Goal: Task Accomplishment & Management: Complete application form

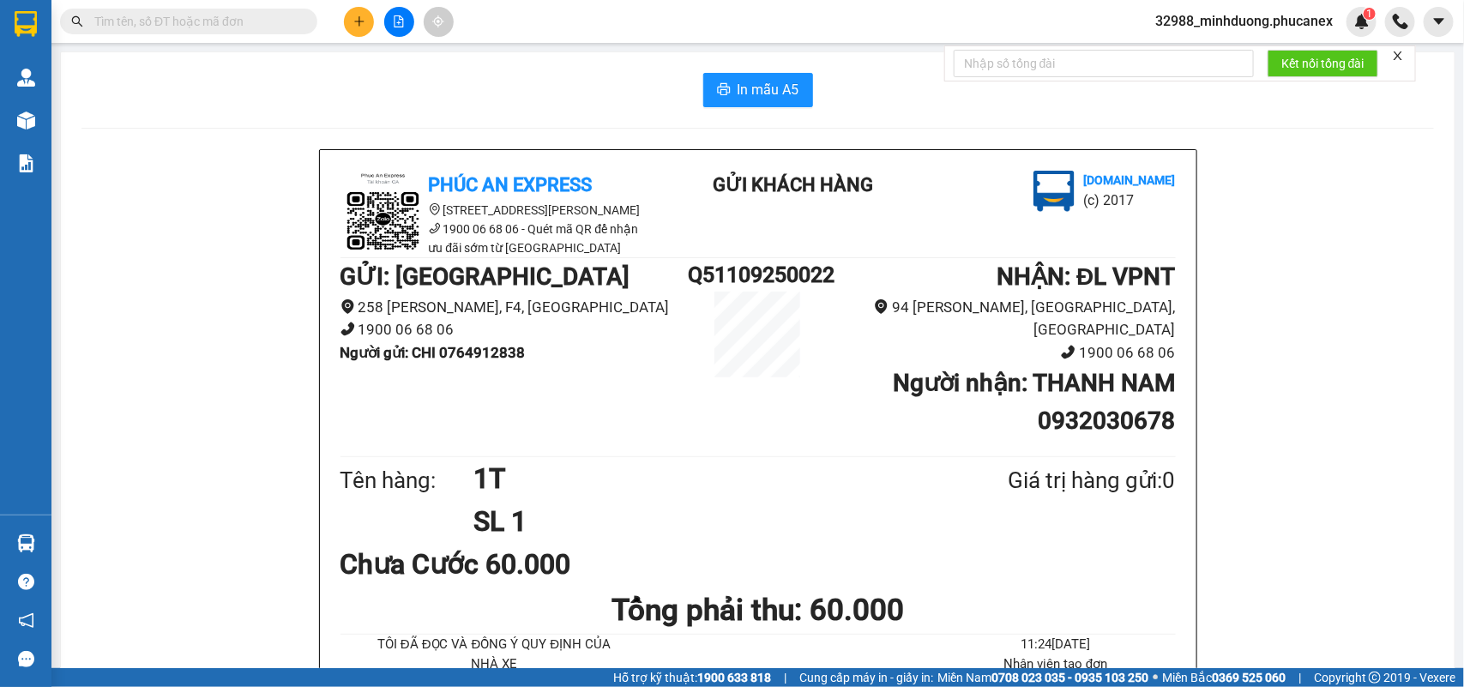
click at [245, 23] on input "text" at bounding box center [195, 21] width 202 height 19
click at [247, 32] on span at bounding box center [188, 22] width 257 height 26
click at [247, 28] on input "text" at bounding box center [195, 21] width 202 height 19
paste input "0812867378"
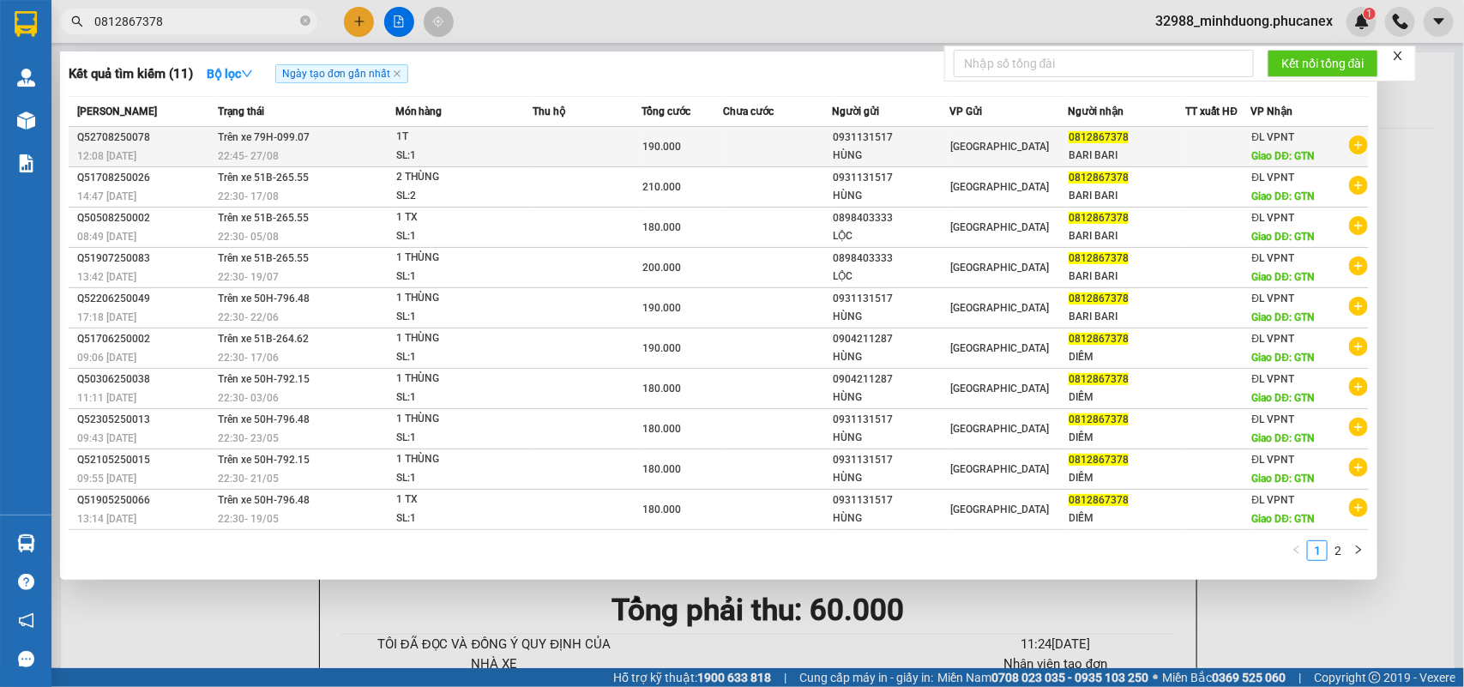
type input "0812867378"
click at [575, 148] on td at bounding box center [587, 147] width 109 height 40
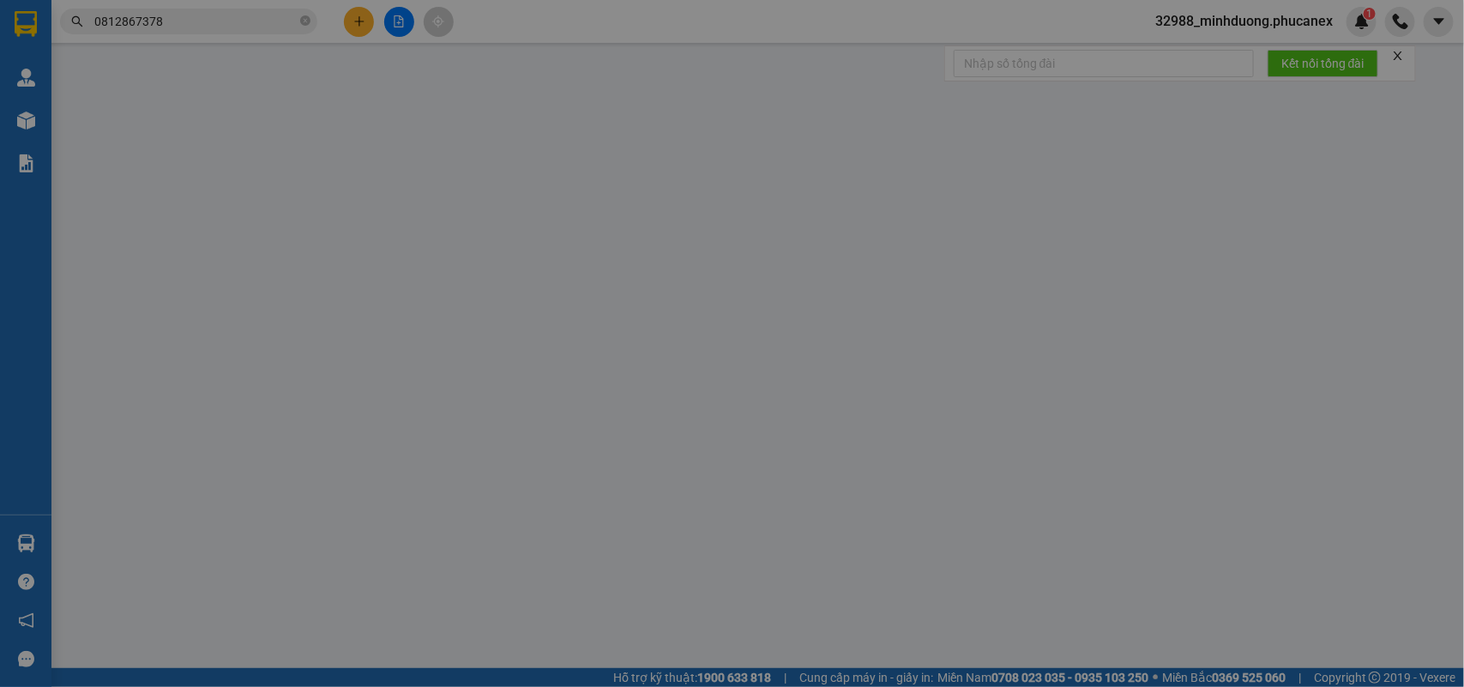
type input "0931131517"
type input "HÙNG"
type input "0812867378"
type input "BARI BARI"
type input "GTN"
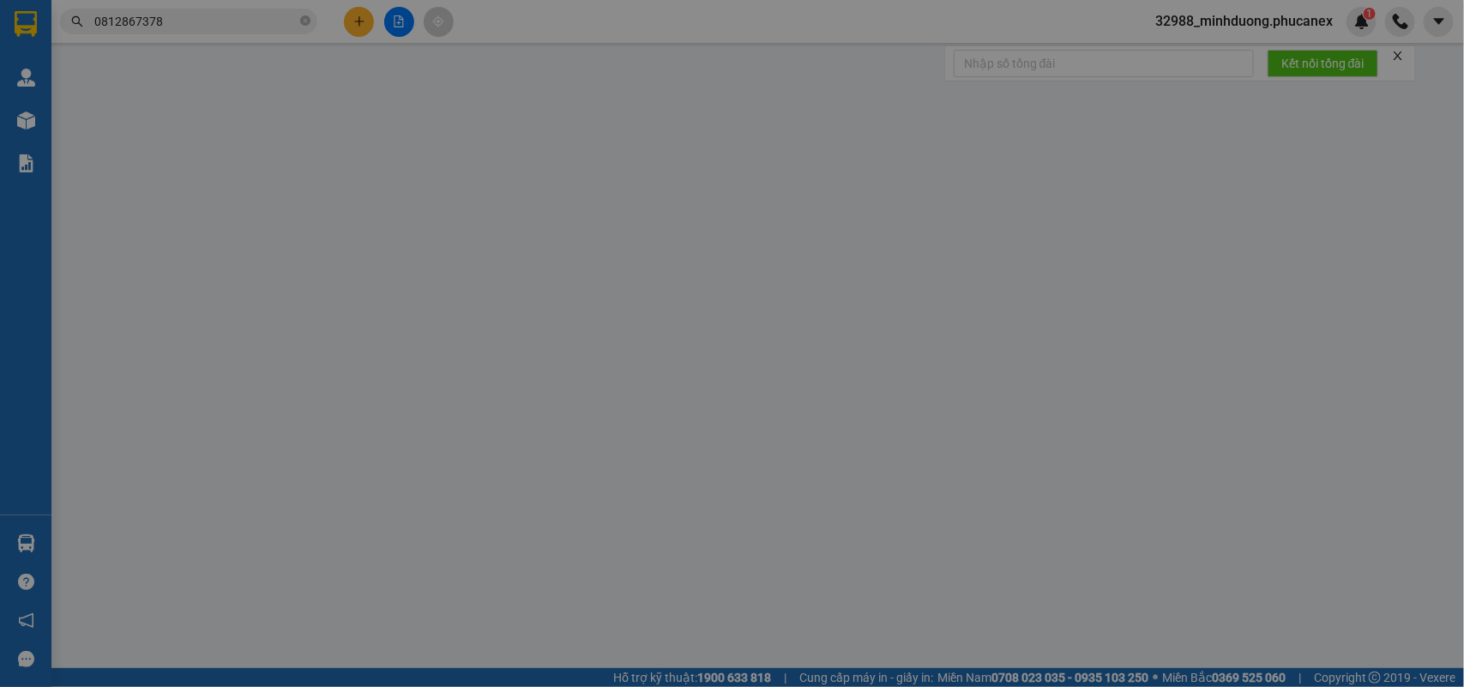
type input "150.000"
type input "190.000"
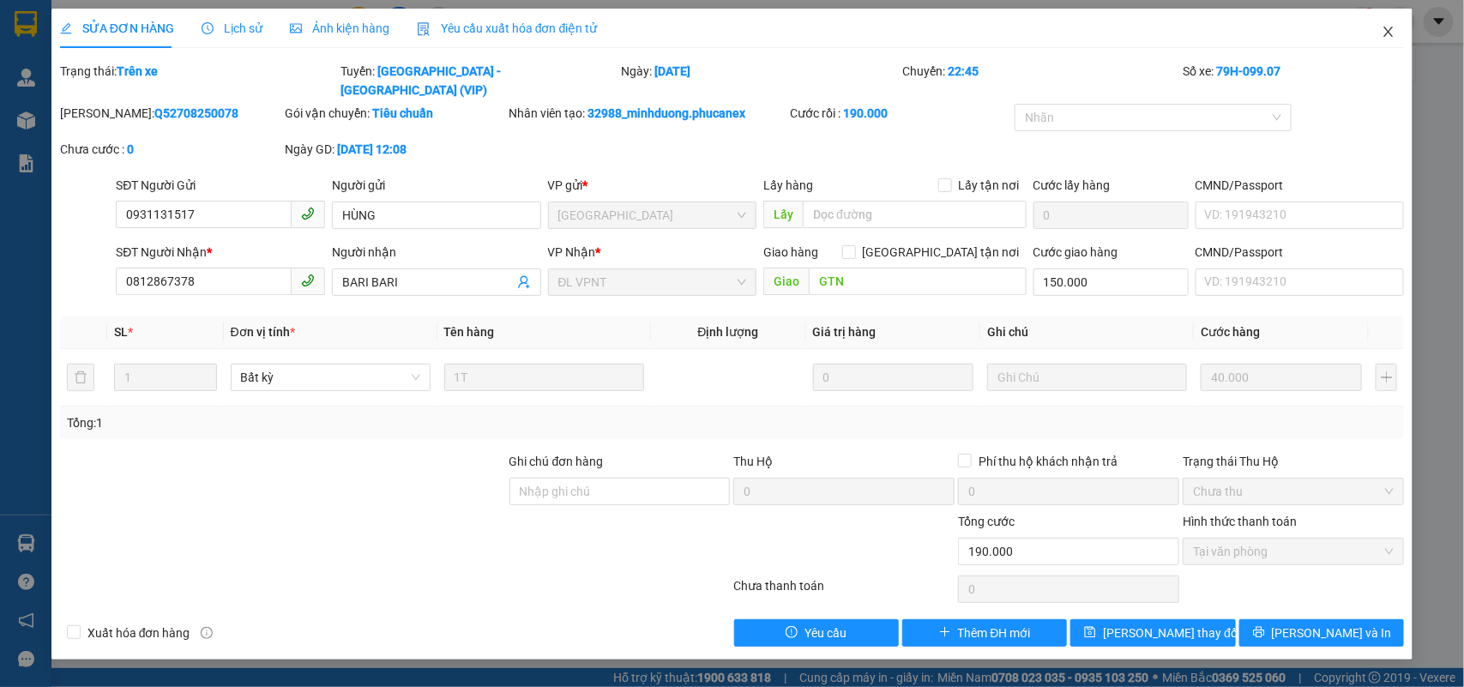
click at [1383, 31] on icon "close" at bounding box center [1389, 32] width 14 height 14
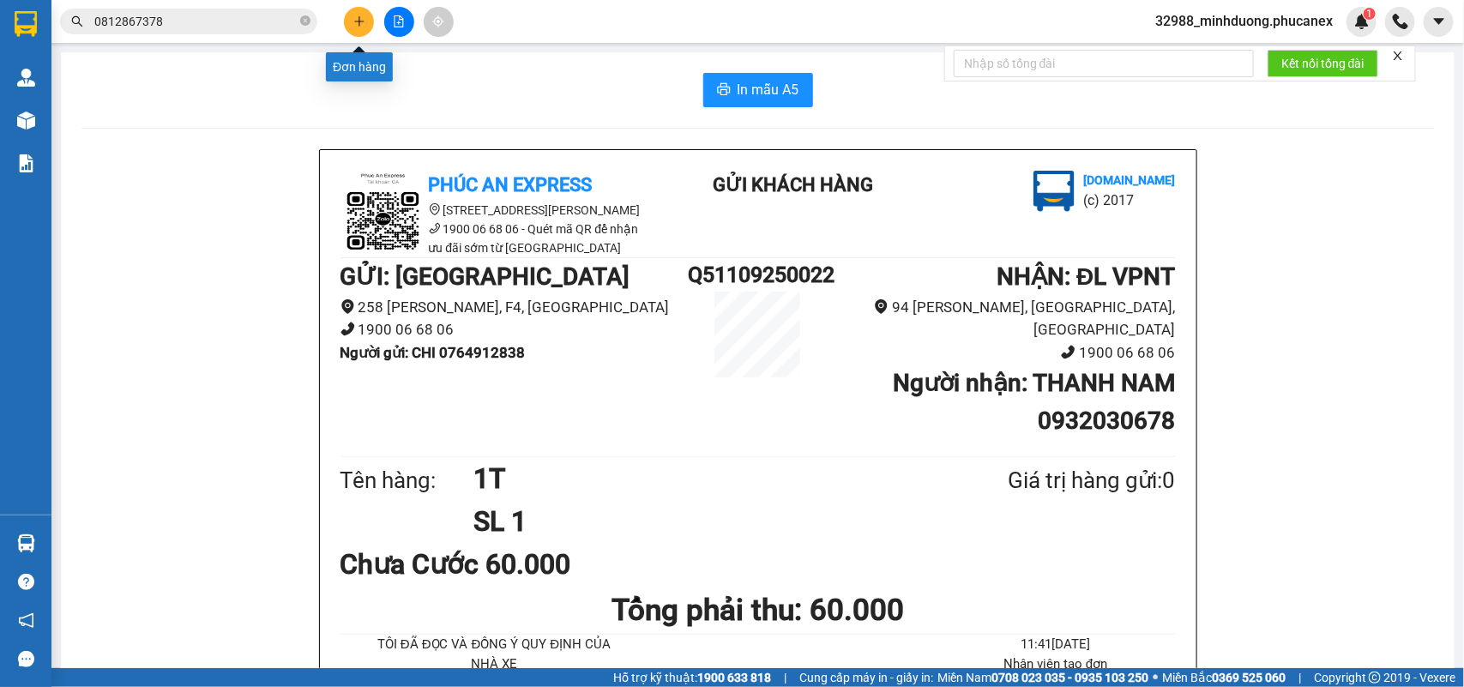
click at [352, 21] on button at bounding box center [359, 22] width 30 height 30
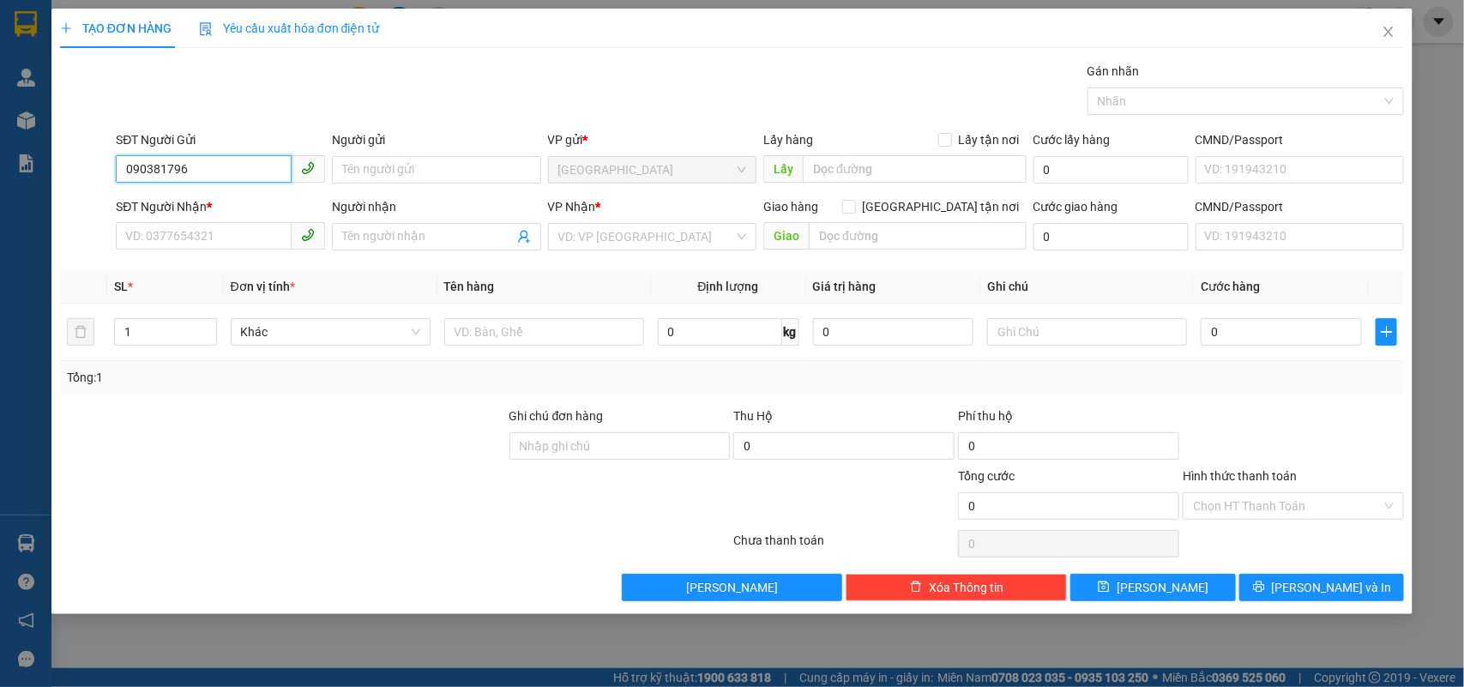
type input "0903817962"
click at [241, 197] on div "0903817962 - [GEOGRAPHIC_DATA]" at bounding box center [222, 205] width 193 height 19
type input "[PERSON_NAME]"
type input "0914143303"
type input "TRUNG THÀNH"
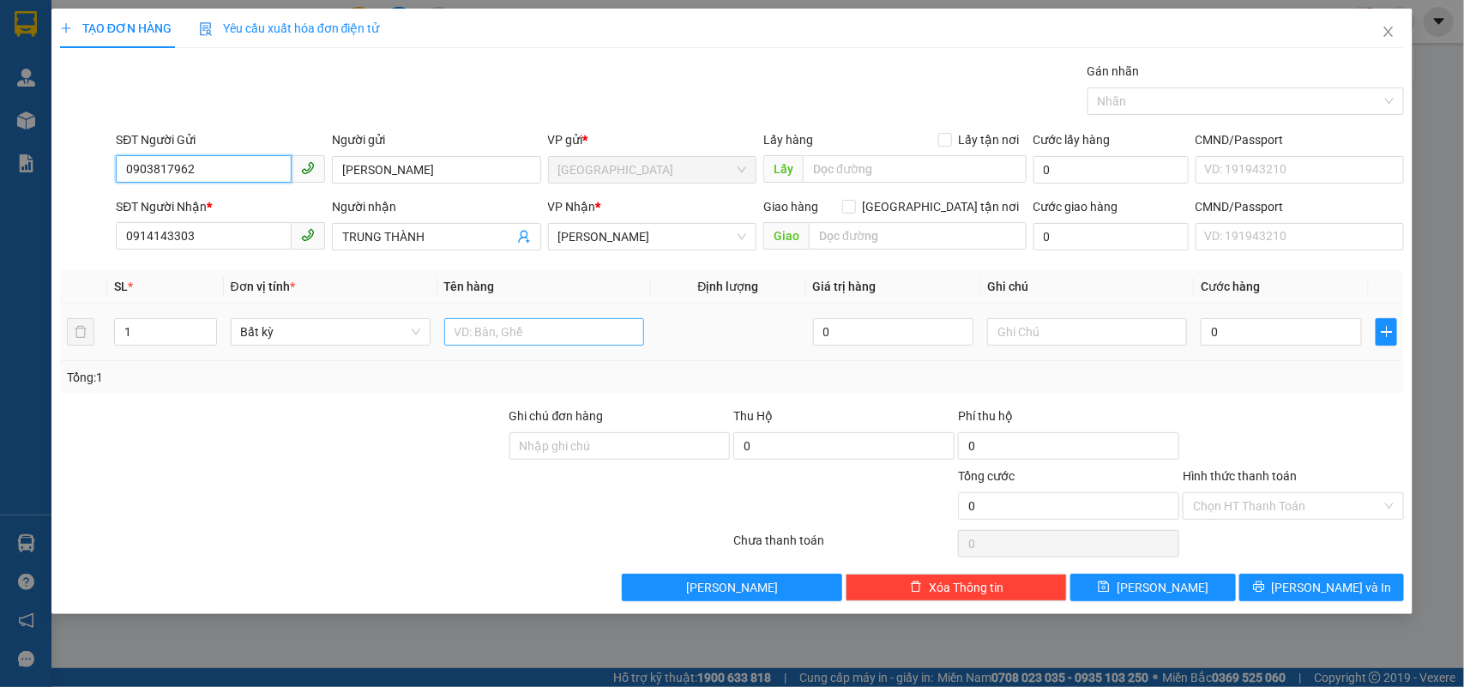
type input "0903817962"
click at [504, 332] on input "text" at bounding box center [544, 331] width 200 height 27
type input "1 BAO"
click at [1237, 330] on input "0" at bounding box center [1281, 331] width 161 height 27
type input "1"
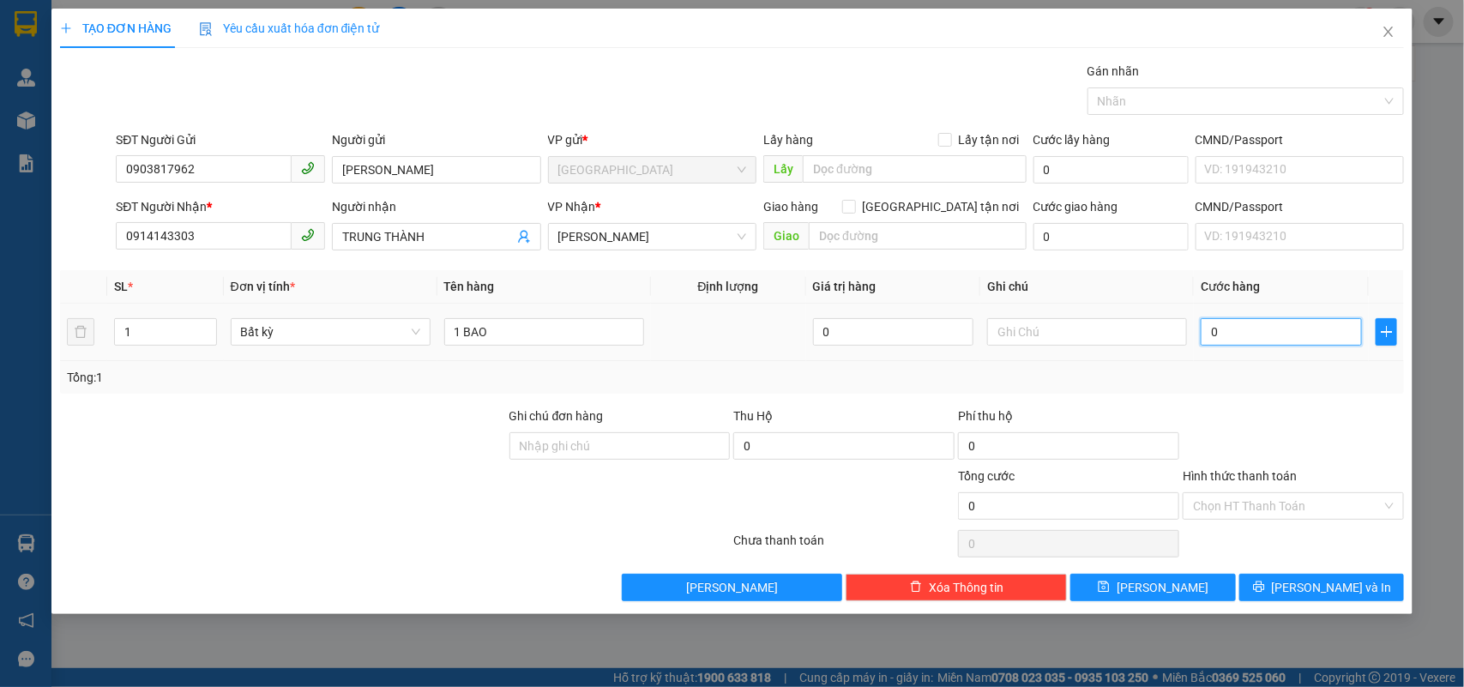
type input "1"
type input "10"
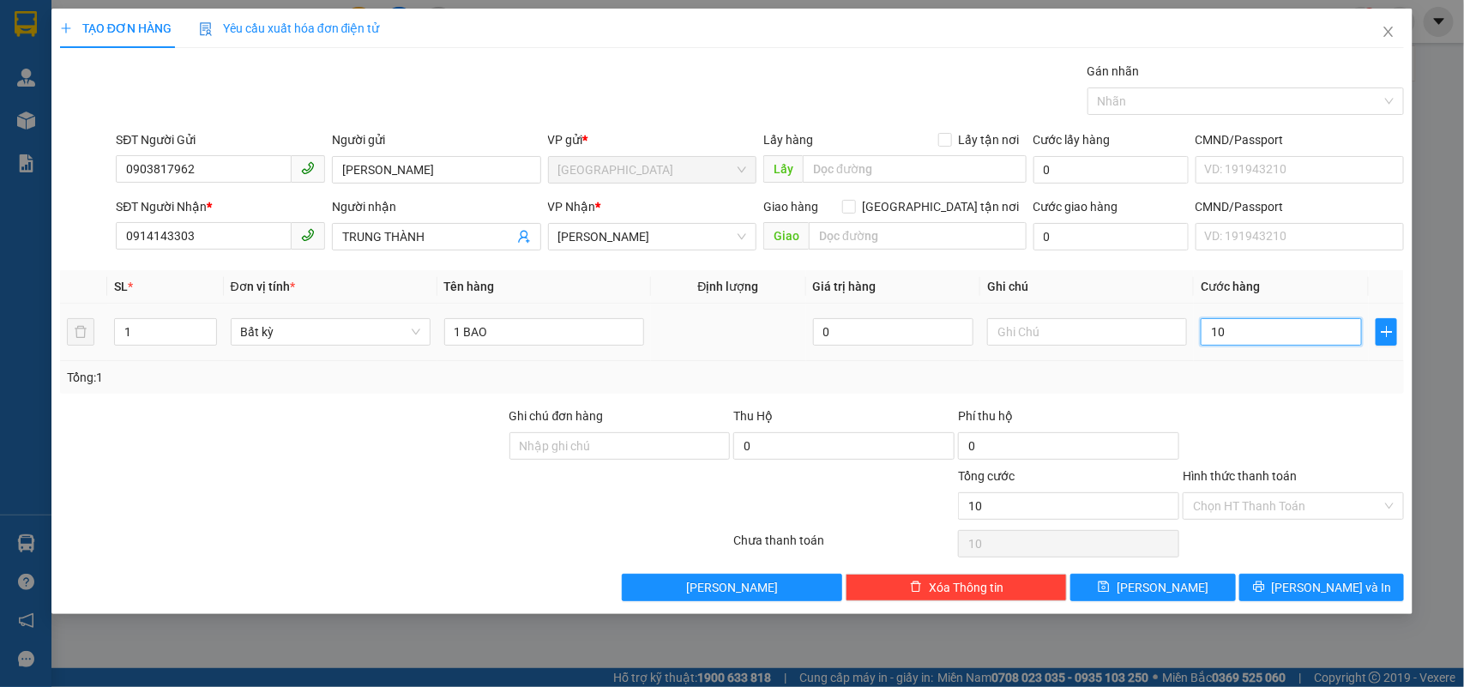
type input "100"
type input "100.000"
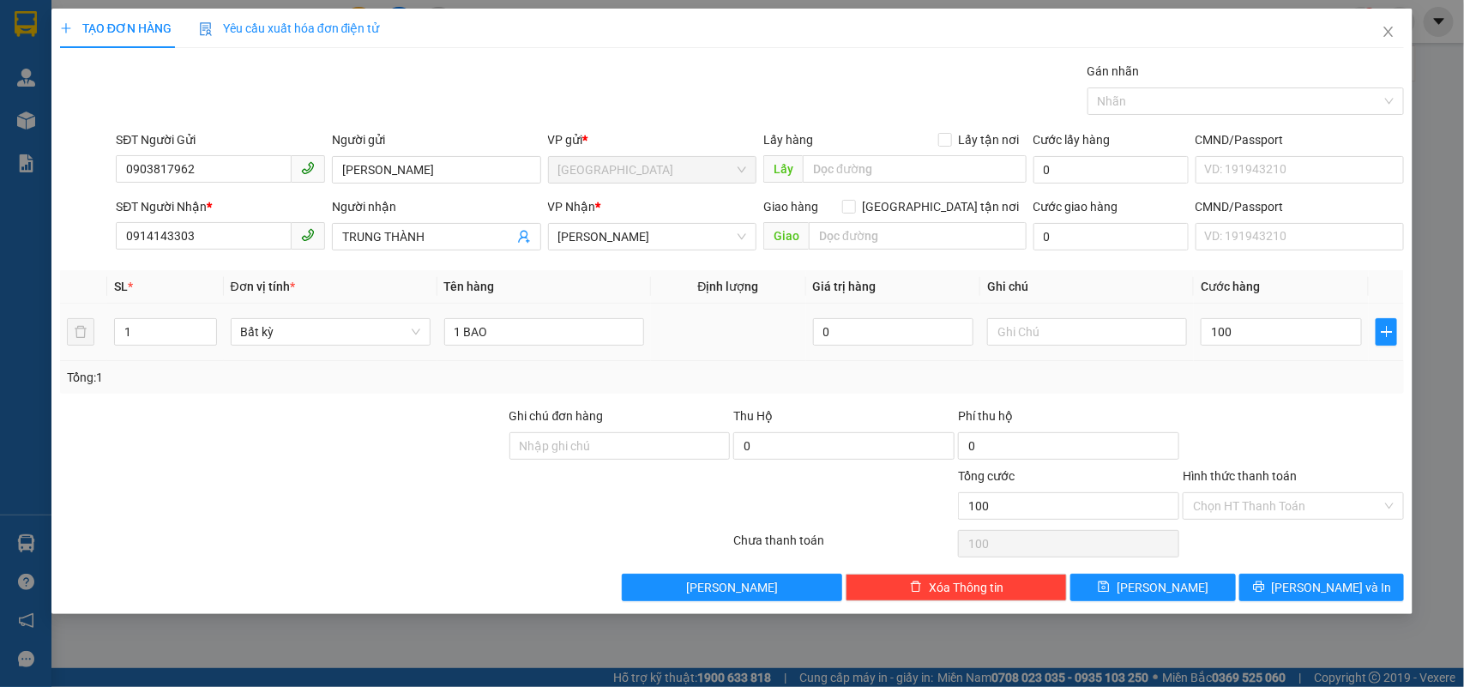
type input "100.000"
click at [1285, 354] on td "100.000" at bounding box center [1281, 332] width 175 height 57
click at [1328, 613] on div "TẠO ĐƠN HÀNG Yêu cầu xuất hóa đơn điện tử Transit Pickup Surcharge Ids Transit …" at bounding box center [732, 311] width 1362 height 605
click at [1285, 575] on button "[PERSON_NAME] và In" at bounding box center [1321, 587] width 165 height 27
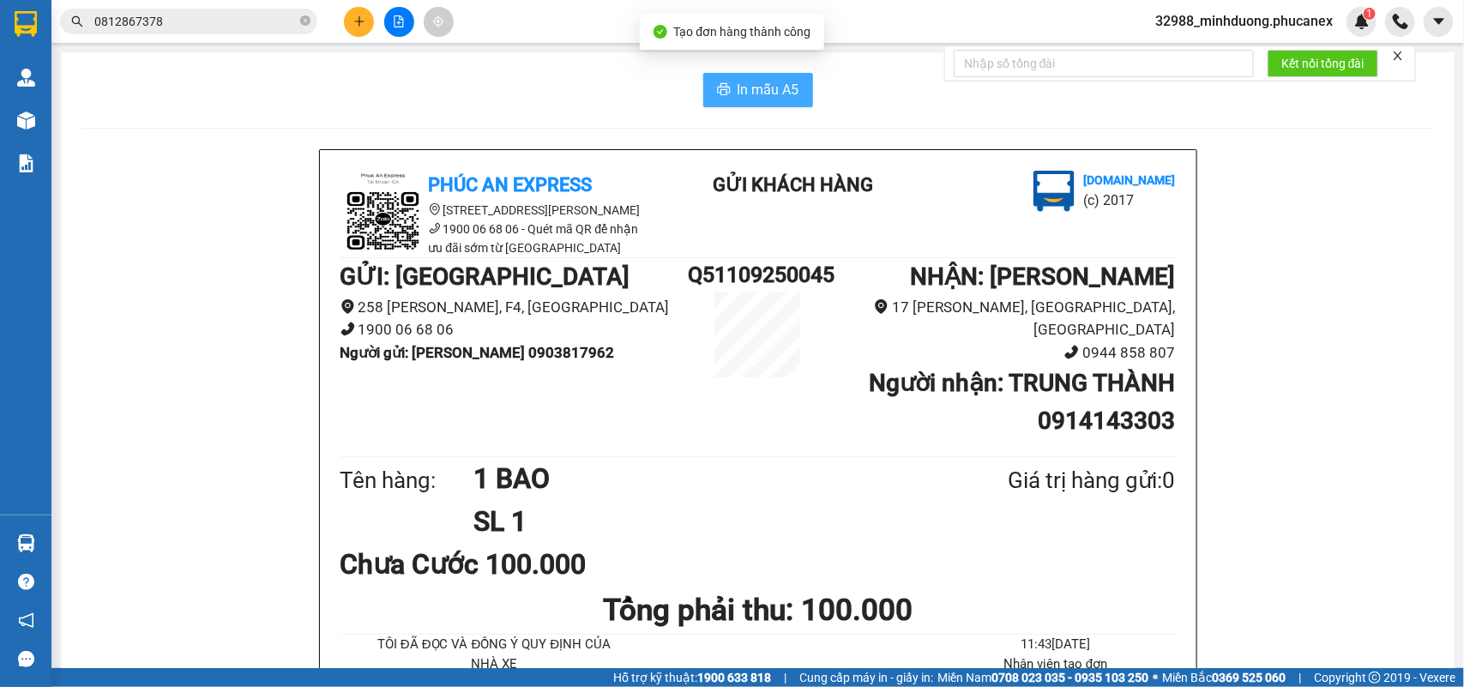
click at [762, 101] on button "In mẫu A5" at bounding box center [758, 90] width 110 height 34
click at [358, 24] on icon "plus" at bounding box center [358, 20] width 1 height 9
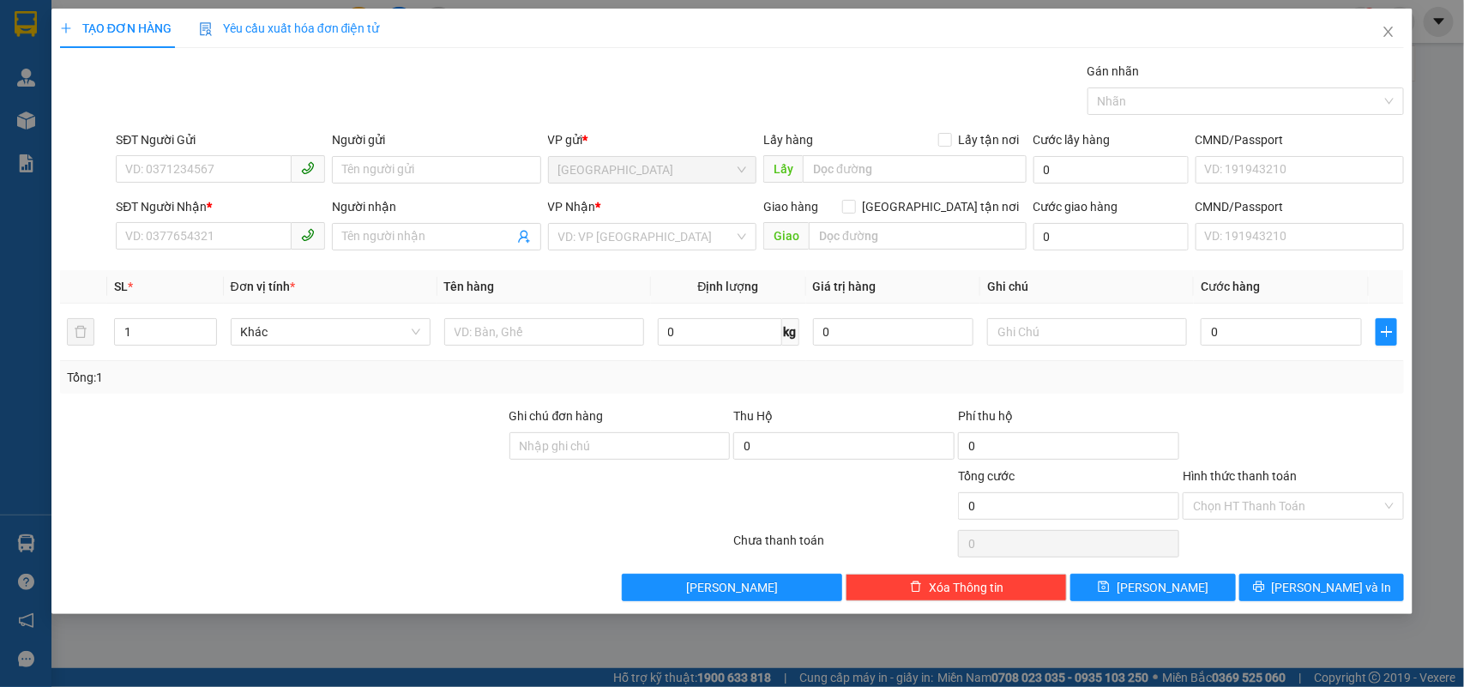
click at [546, 75] on div "Gói vận chuyển * Tiêu chuẩn Gán nhãn Nhãn" at bounding box center [759, 92] width 1295 height 60
click at [1385, 15] on span "Close" at bounding box center [1388, 33] width 48 height 48
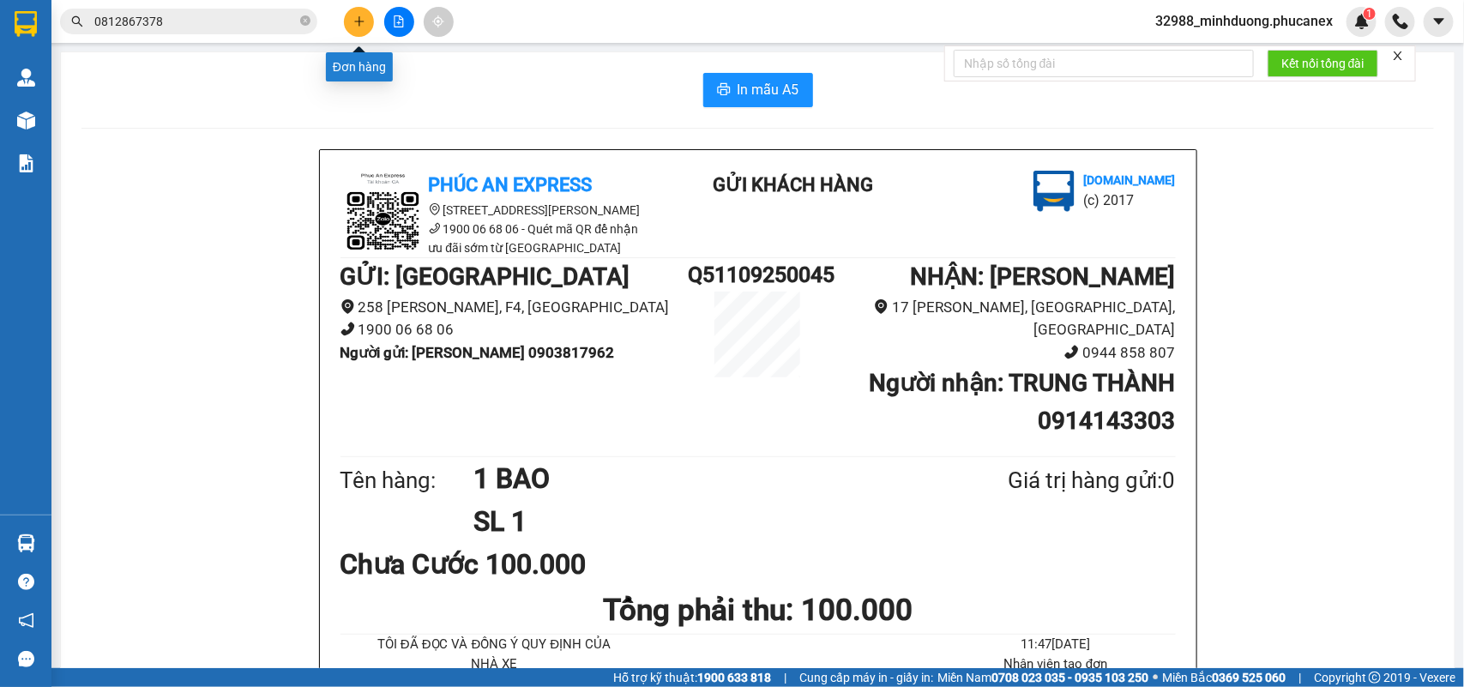
click at [354, 26] on icon "plus" at bounding box center [359, 21] width 12 height 12
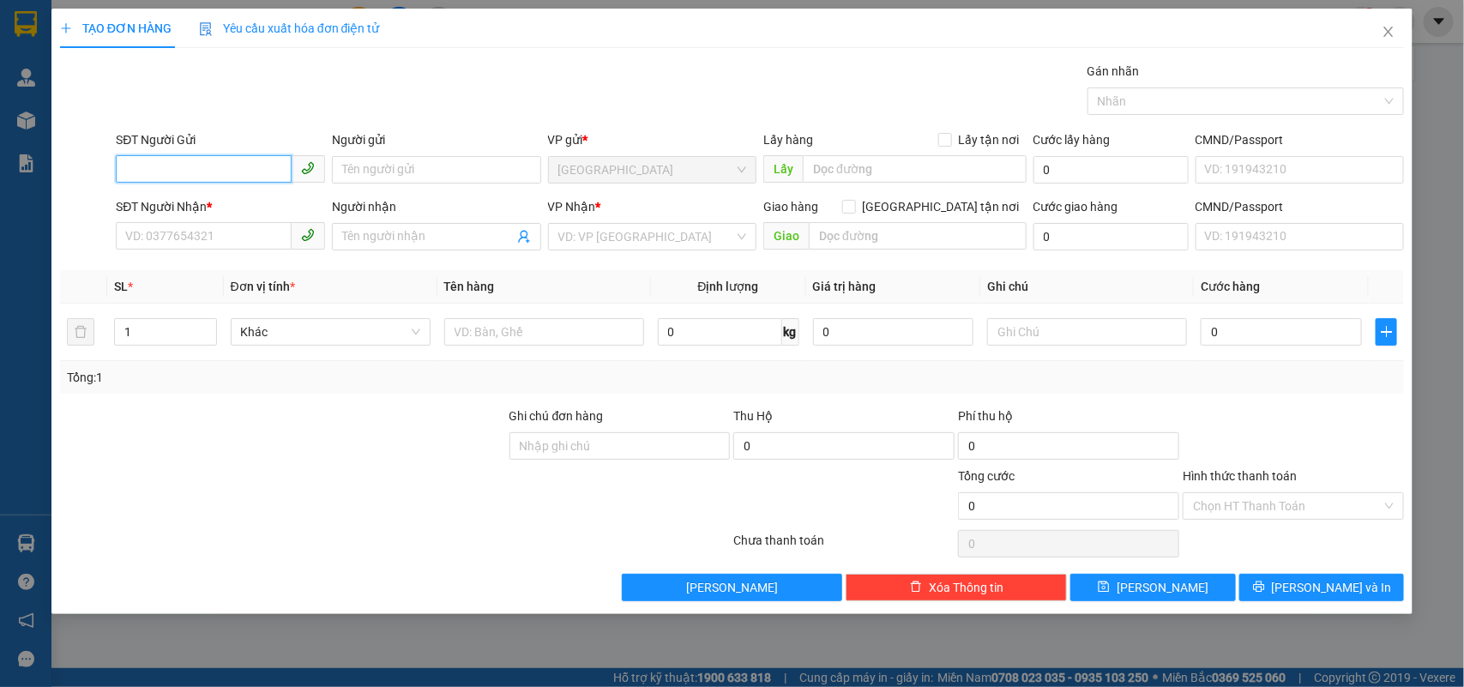
click at [238, 172] on input "SĐT Người Gửi" at bounding box center [204, 168] width 176 height 27
type input "0938339937"
click at [234, 194] on div "0938339937 - ĐẠI VPSG" at bounding box center [220, 204] width 209 height 27
type input "ĐẠI VPSG"
type input "0911471749"
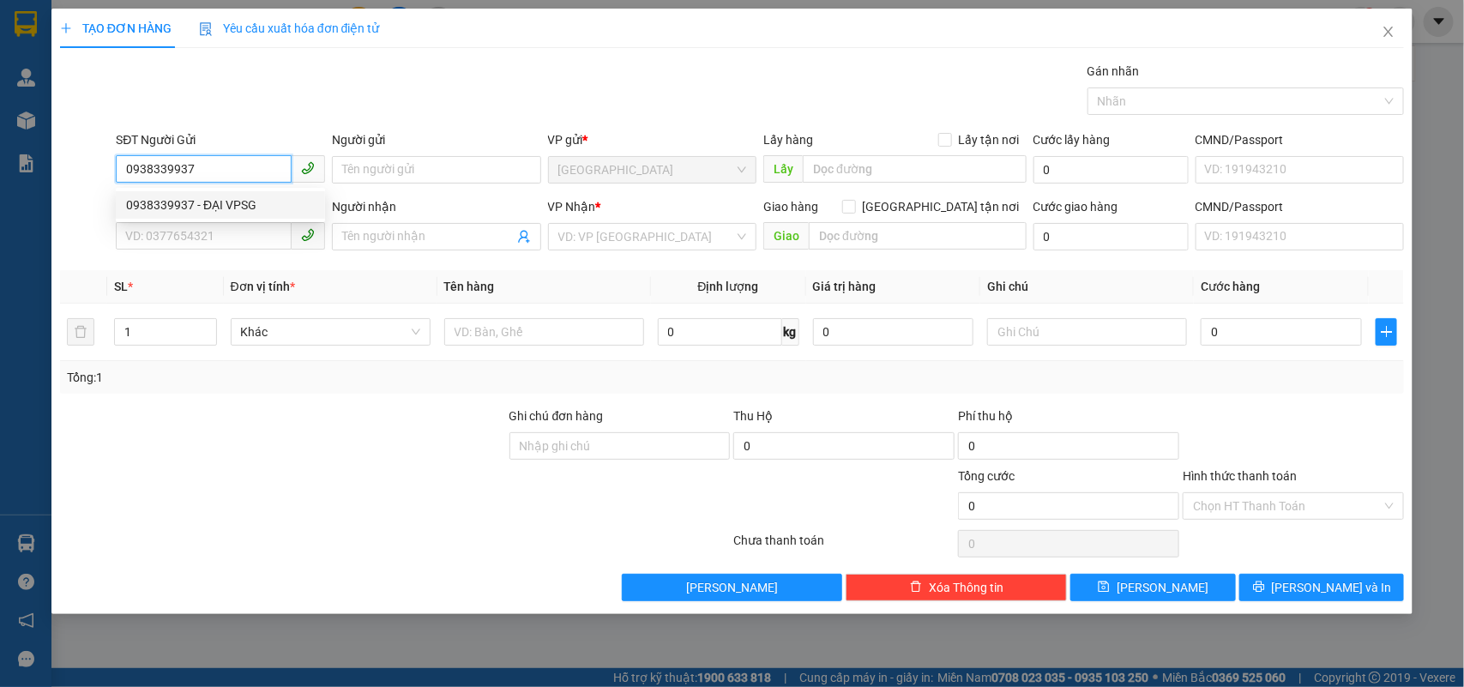
type input "BÈO NGUYÊN PHƯƠNG"
click at [225, 159] on input "0938339937" at bounding box center [204, 168] width 176 height 27
type input "0903688255"
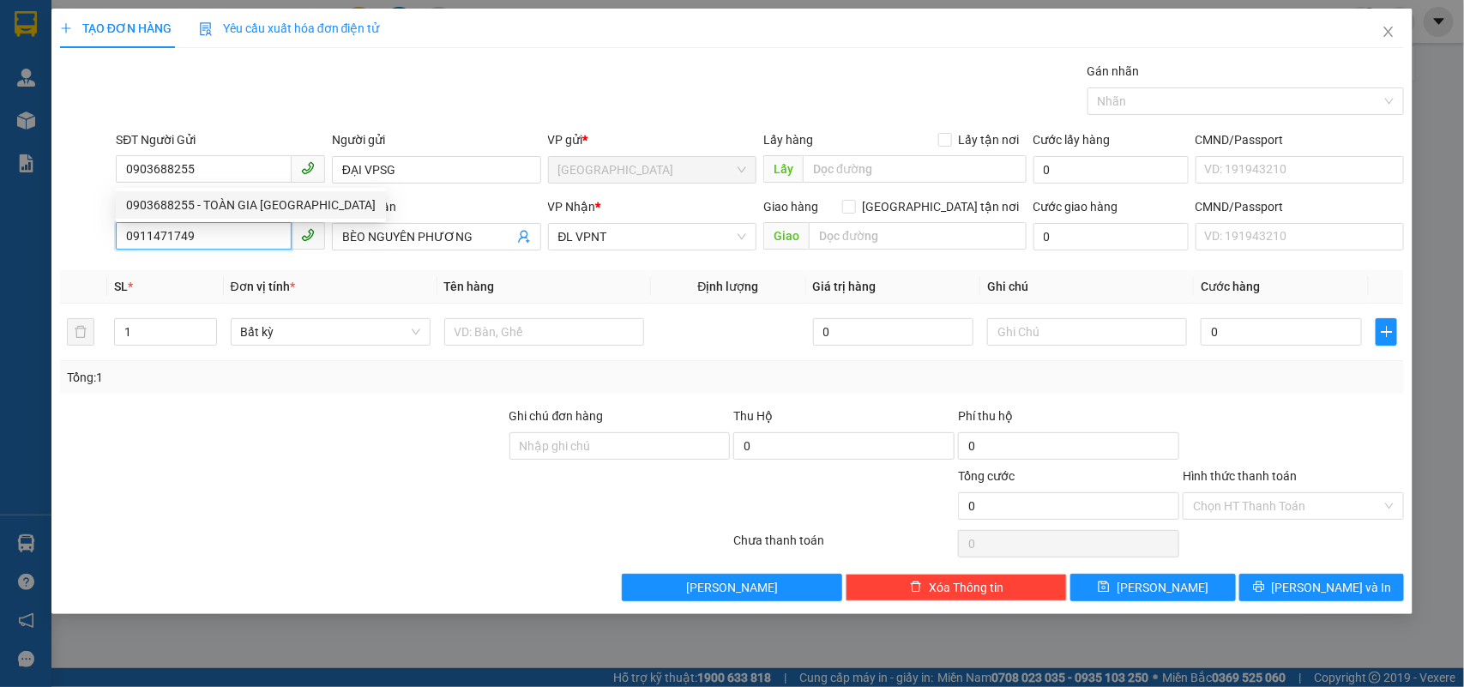
click at [234, 236] on input "0911471749" at bounding box center [204, 235] width 176 height 27
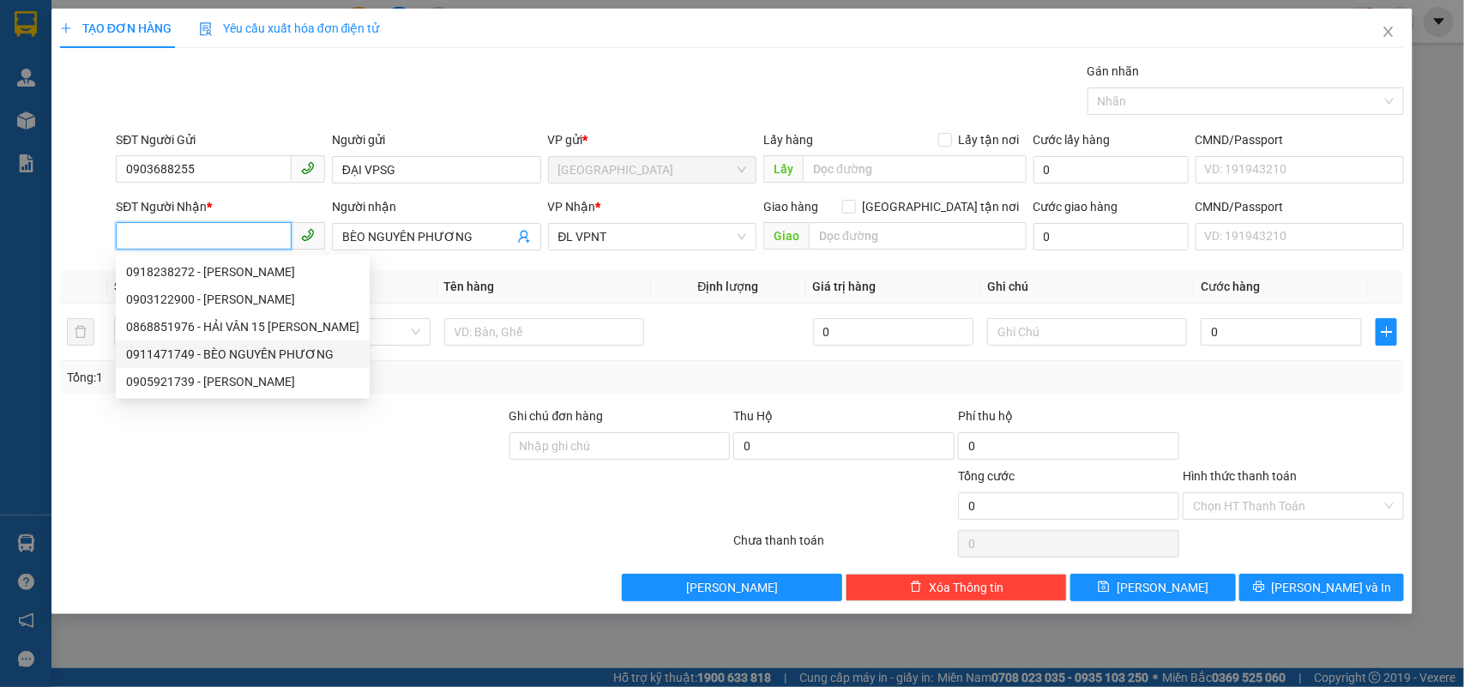
click at [280, 350] on div "0911471749 - BÈO NGUYÊN PHƯƠNG" at bounding box center [242, 354] width 233 height 19
type input "0911471749"
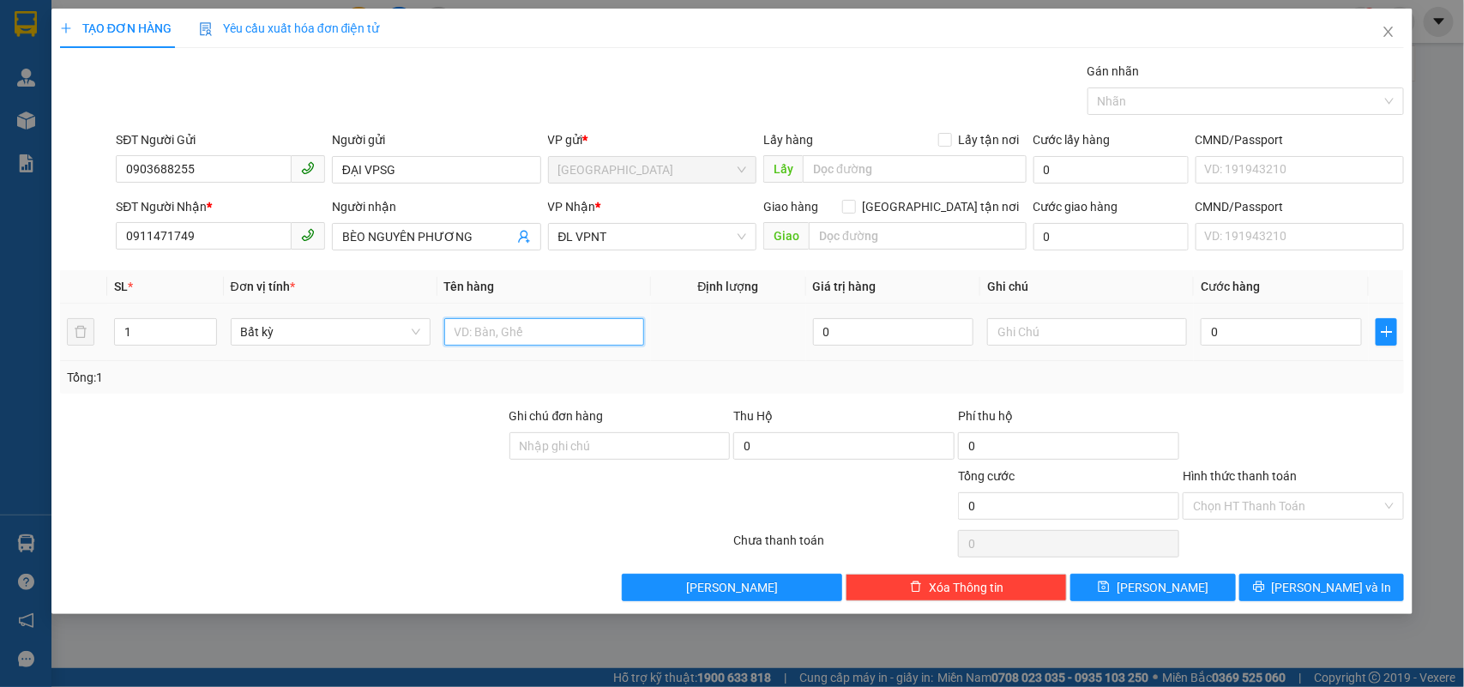
click at [507, 340] on input "text" at bounding box center [544, 331] width 200 height 27
type input "13TX + 26T"
click at [207, 325] on icon "up" at bounding box center [207, 328] width 6 height 6
type input "39"
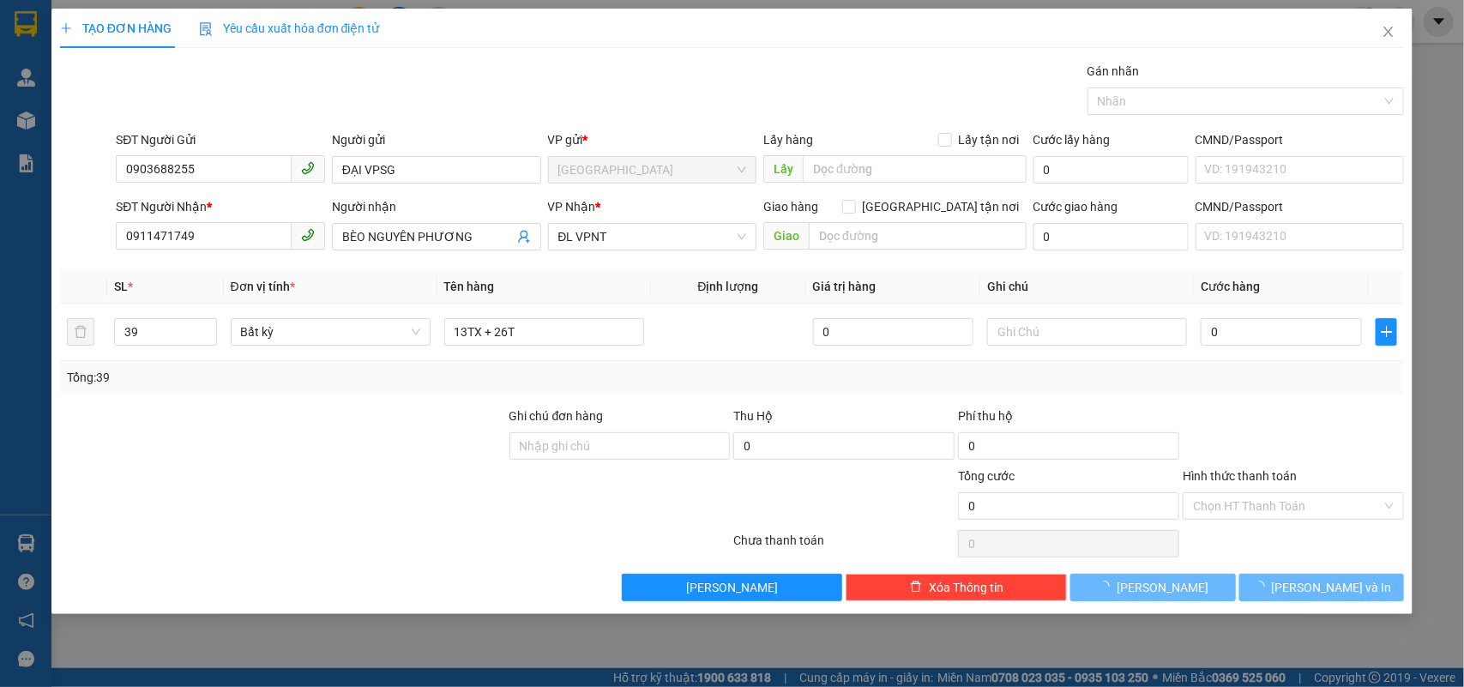
drag, startPoint x: 298, startPoint y: 466, endPoint x: 303, endPoint y: 443, distance: 23.5
click at [301, 466] on div at bounding box center [282, 437] width 449 height 60
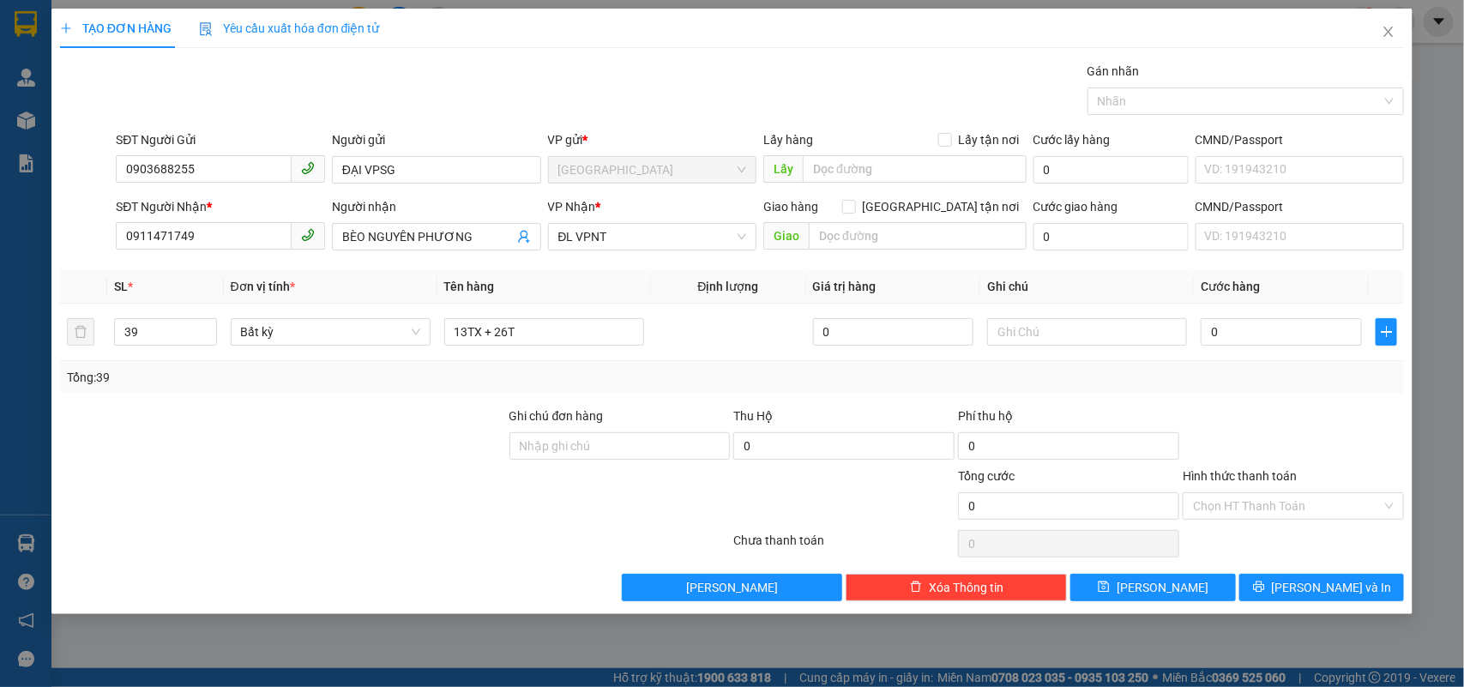
click at [370, 388] on div "Tổng: 39" at bounding box center [732, 377] width 1345 height 33
click at [1240, 335] on input "0" at bounding box center [1281, 331] width 161 height 27
type input "1"
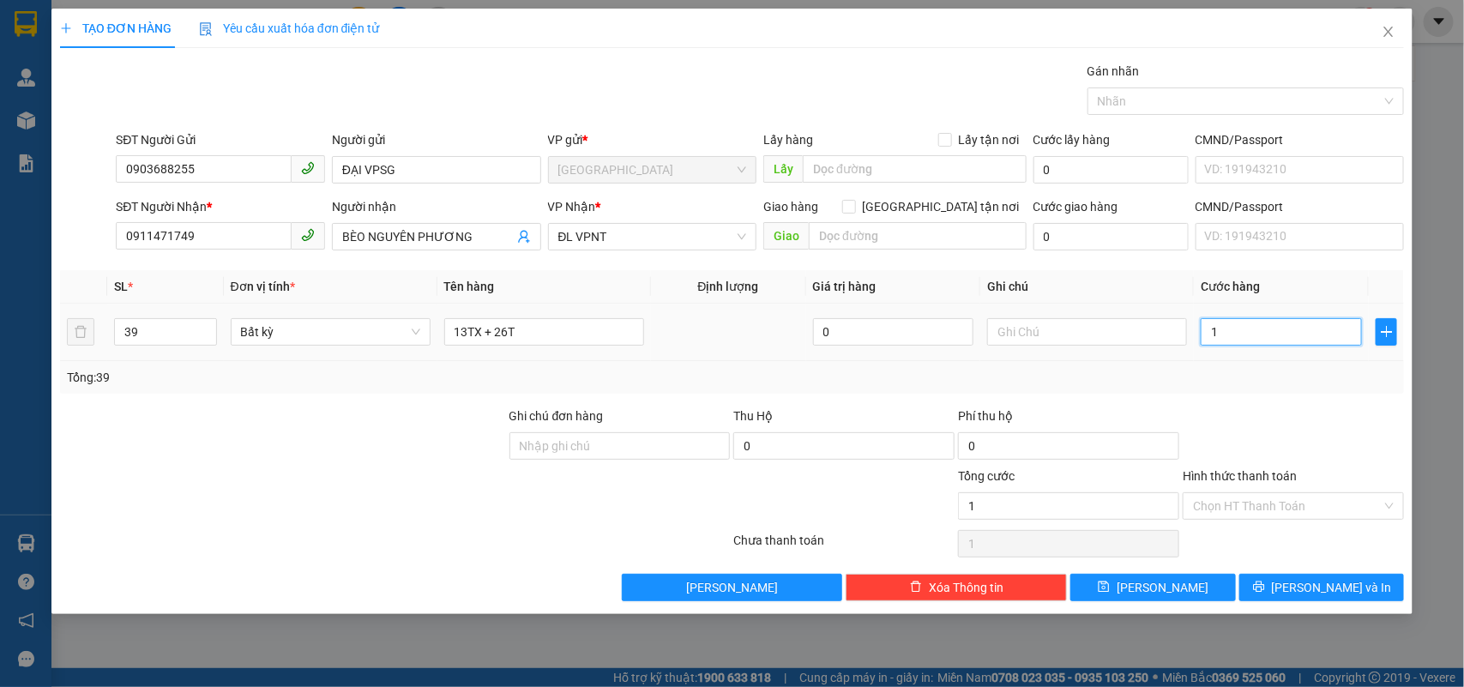
type input "18"
type input "182"
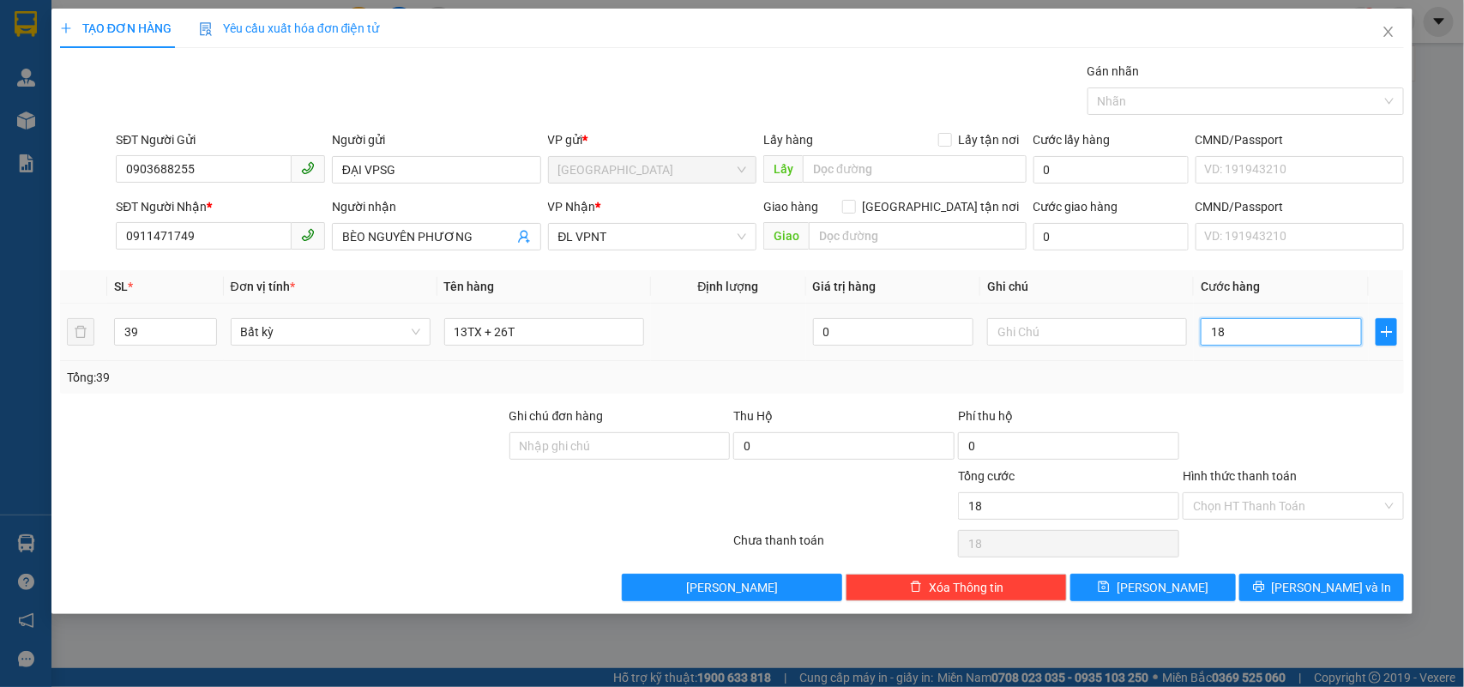
type input "182"
type input "1.820"
type input "1.820.000"
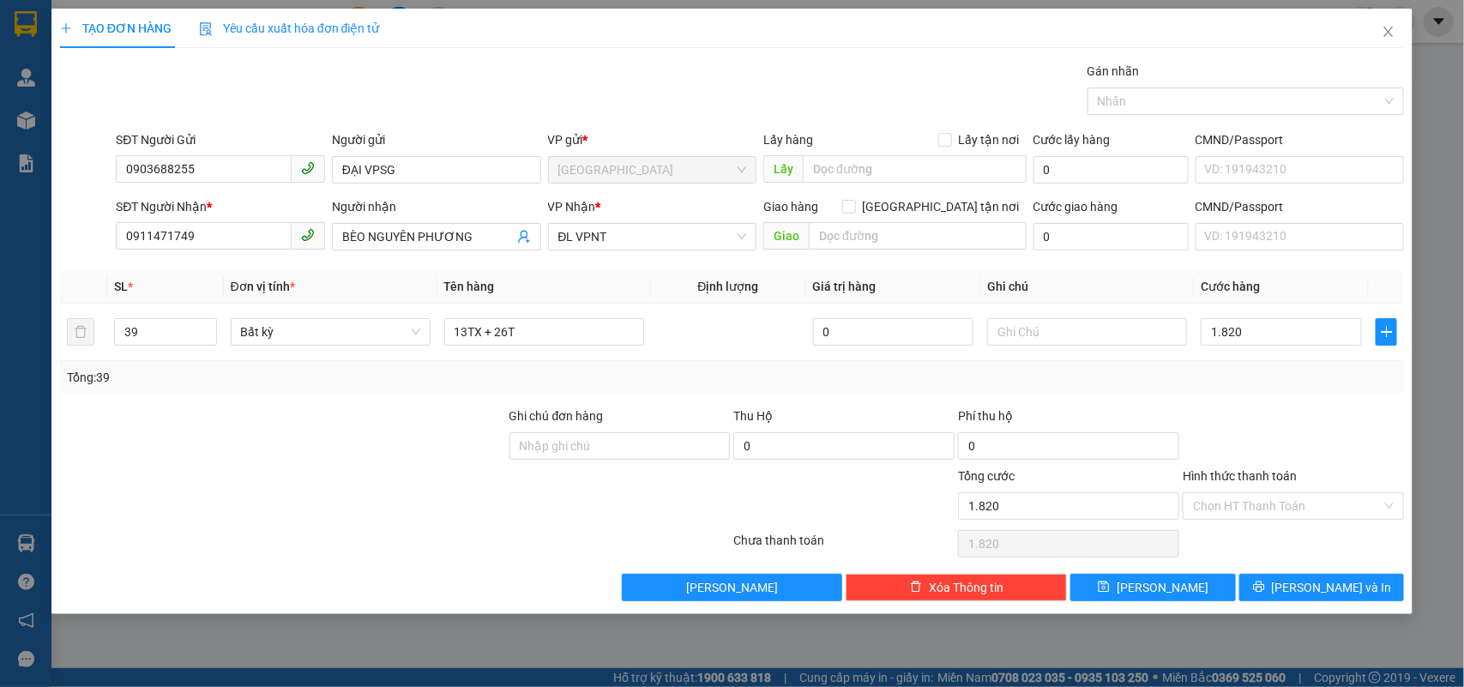
type input "1.820.000"
click at [374, 392] on div "Tổng: 39" at bounding box center [732, 377] width 1345 height 33
click at [431, 169] on input "ĐẠI VPSG" at bounding box center [436, 169] width 209 height 27
click at [287, 169] on input "0903688255" at bounding box center [204, 168] width 176 height 27
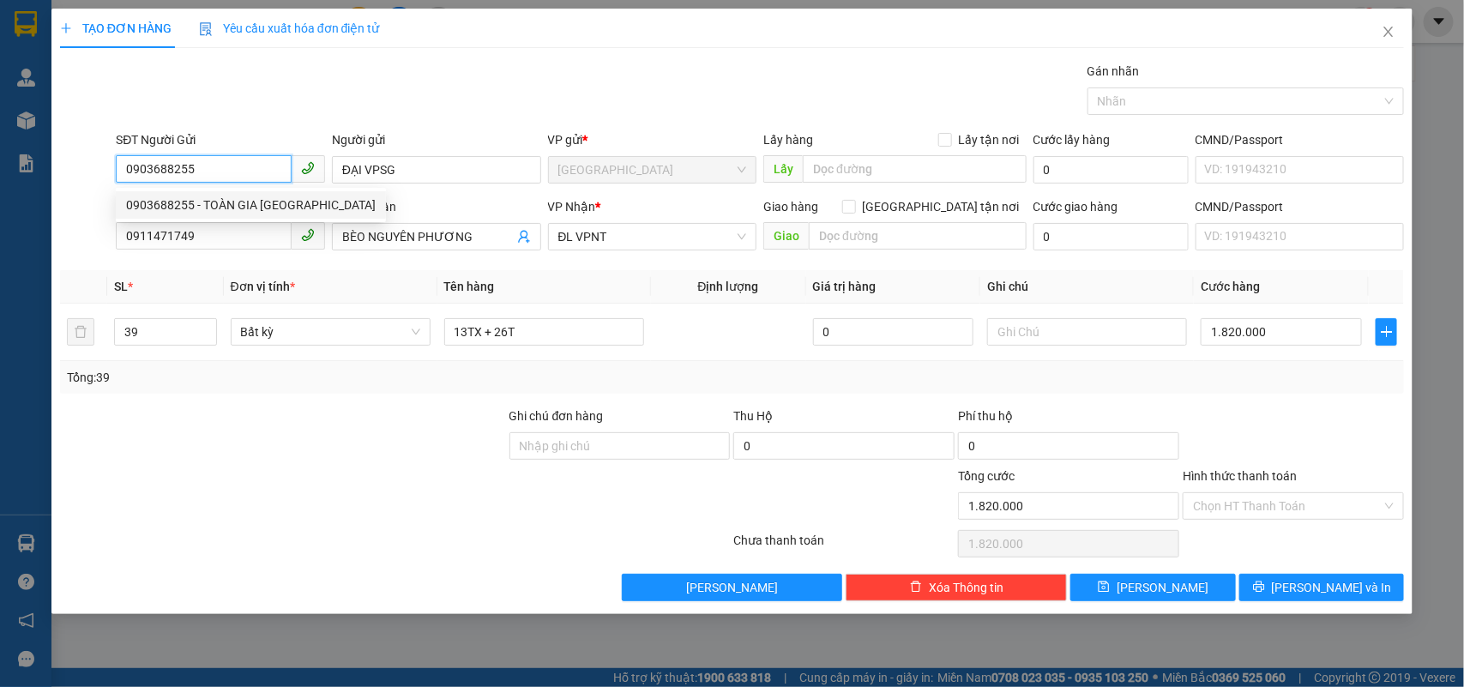
click at [262, 204] on div "0903688255 - TOÀN GIA [GEOGRAPHIC_DATA]" at bounding box center [251, 205] width 250 height 19
type input "TOÀN GIA HIỆP PHƯỚC"
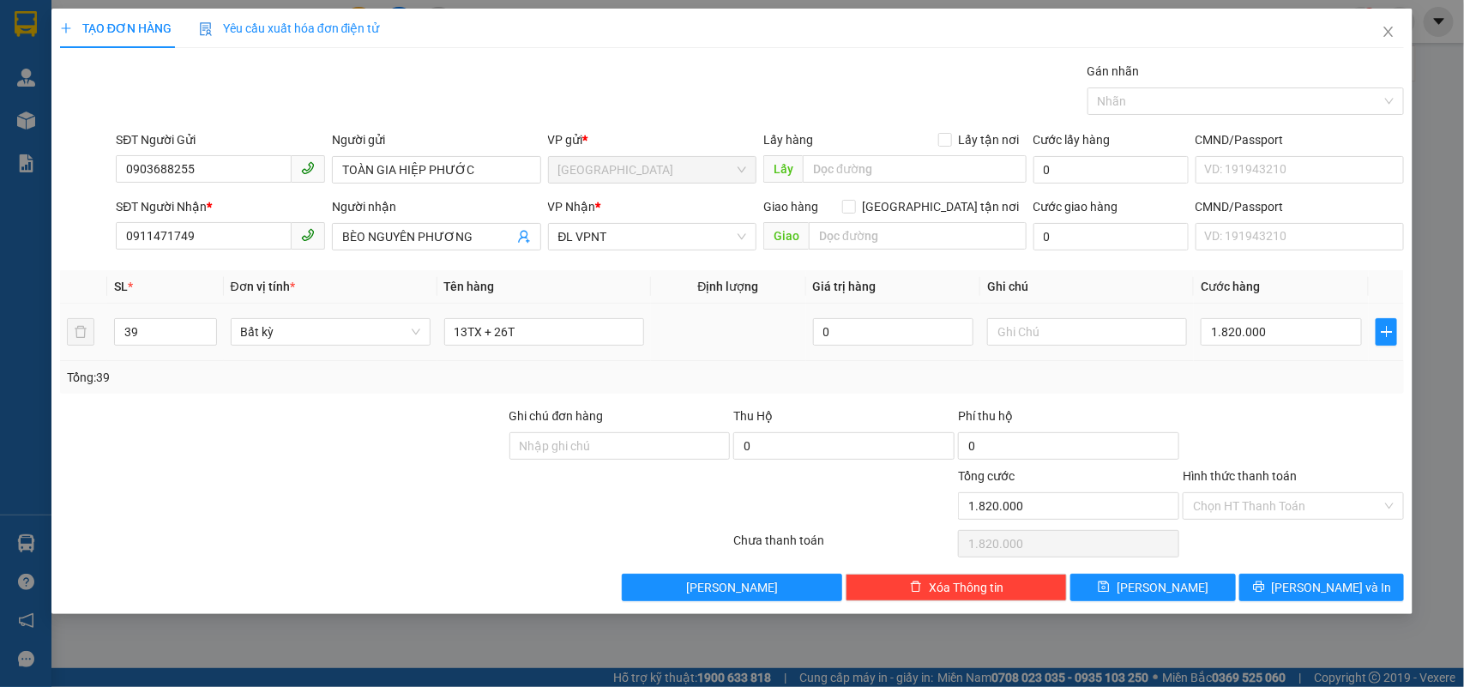
click at [705, 317] on td at bounding box center [728, 332] width 155 height 57
click at [1291, 386] on div "Tổng: 39" at bounding box center [732, 377] width 1331 height 19
click at [1314, 596] on span "[PERSON_NAME] và In" at bounding box center [1332, 587] width 120 height 19
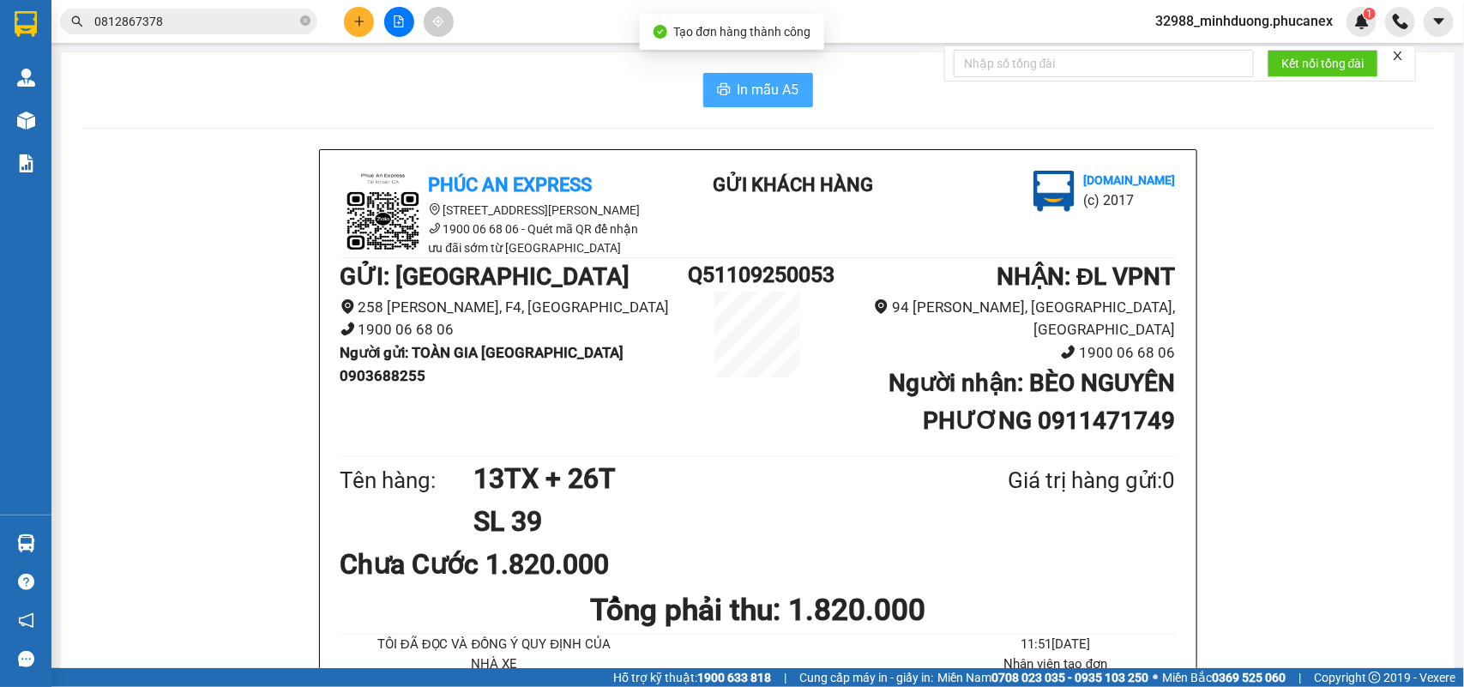
click at [774, 86] on span "In mẫu A5" at bounding box center [769, 89] width 62 height 21
click at [361, 14] on button at bounding box center [359, 22] width 30 height 30
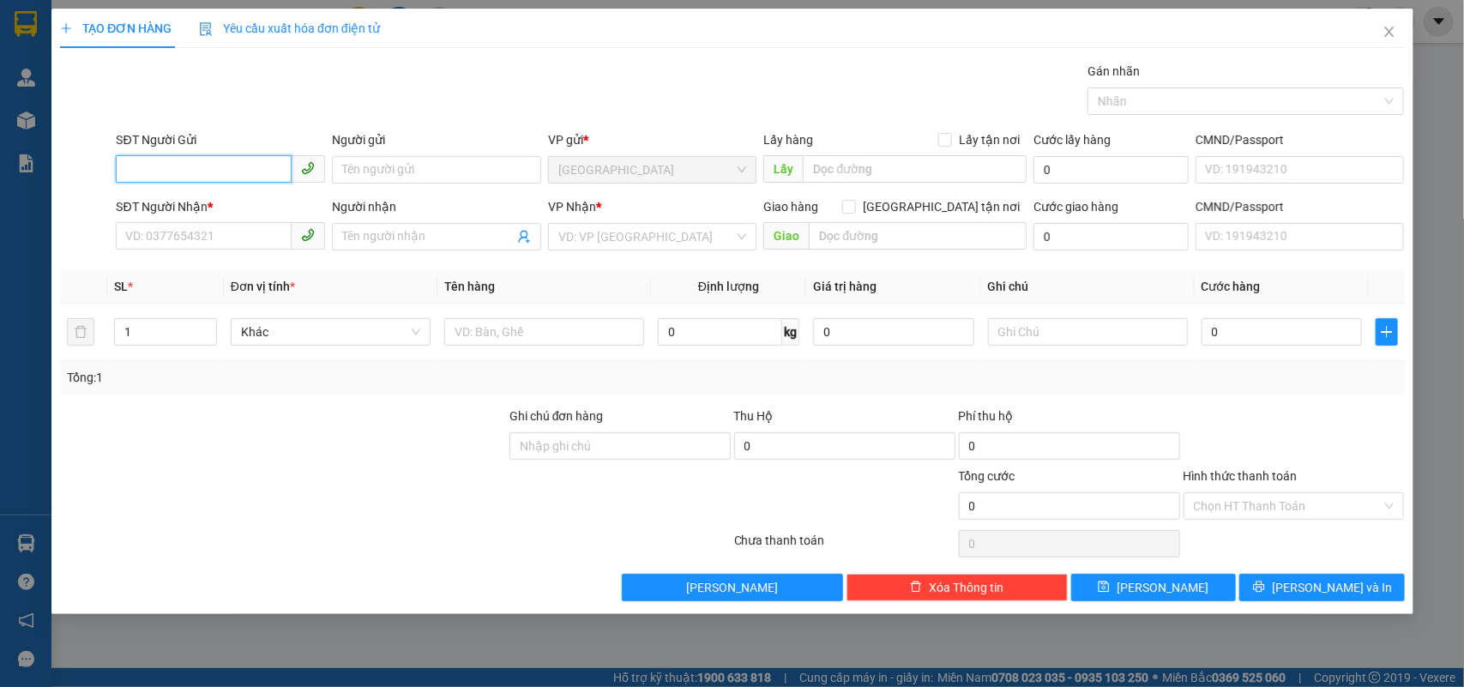
paste input "0903688255"
type input "0903688255"
click at [228, 200] on div "0903688255 - TOÀN GIA [GEOGRAPHIC_DATA]" at bounding box center [251, 205] width 250 height 19
type input "TOÀN GIA HIỆP PHƯỚC"
type input "0911471749"
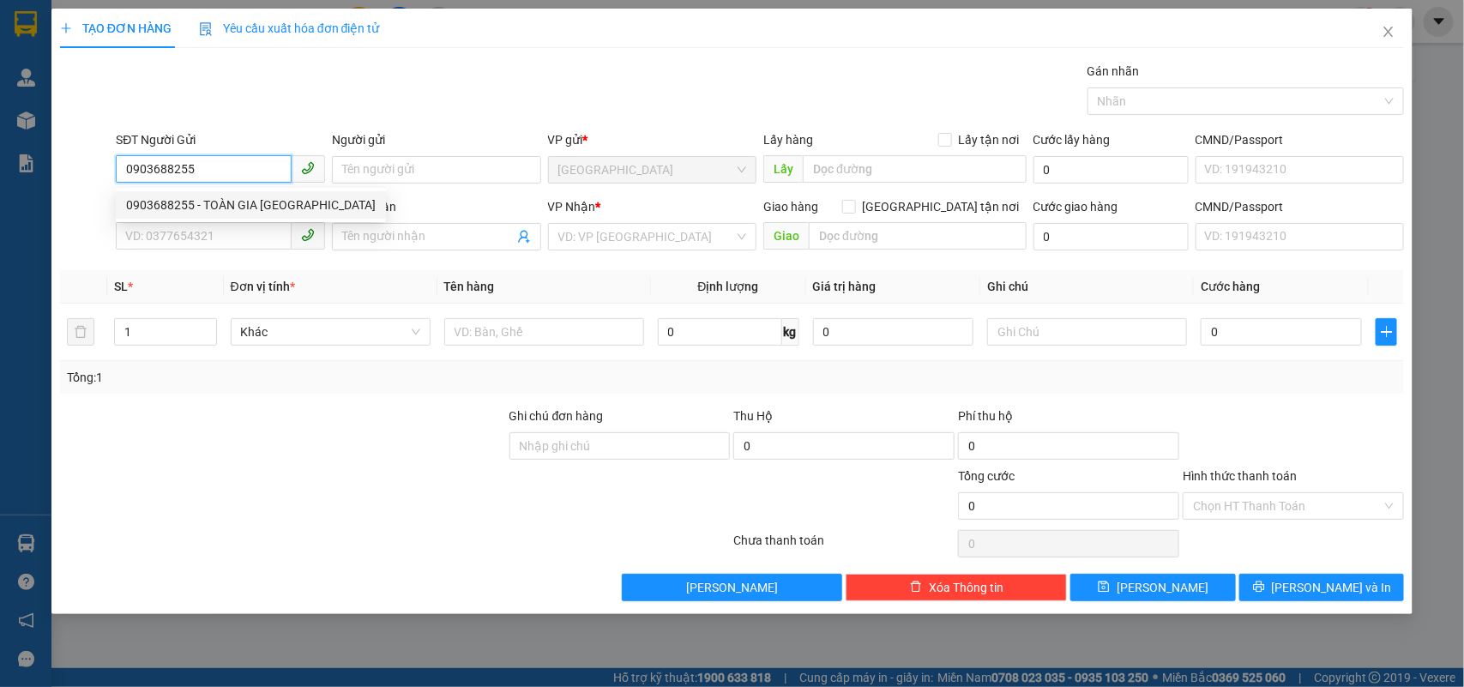
type input "BÈO NGUYÊN PHƯƠNG"
type input "0903688255"
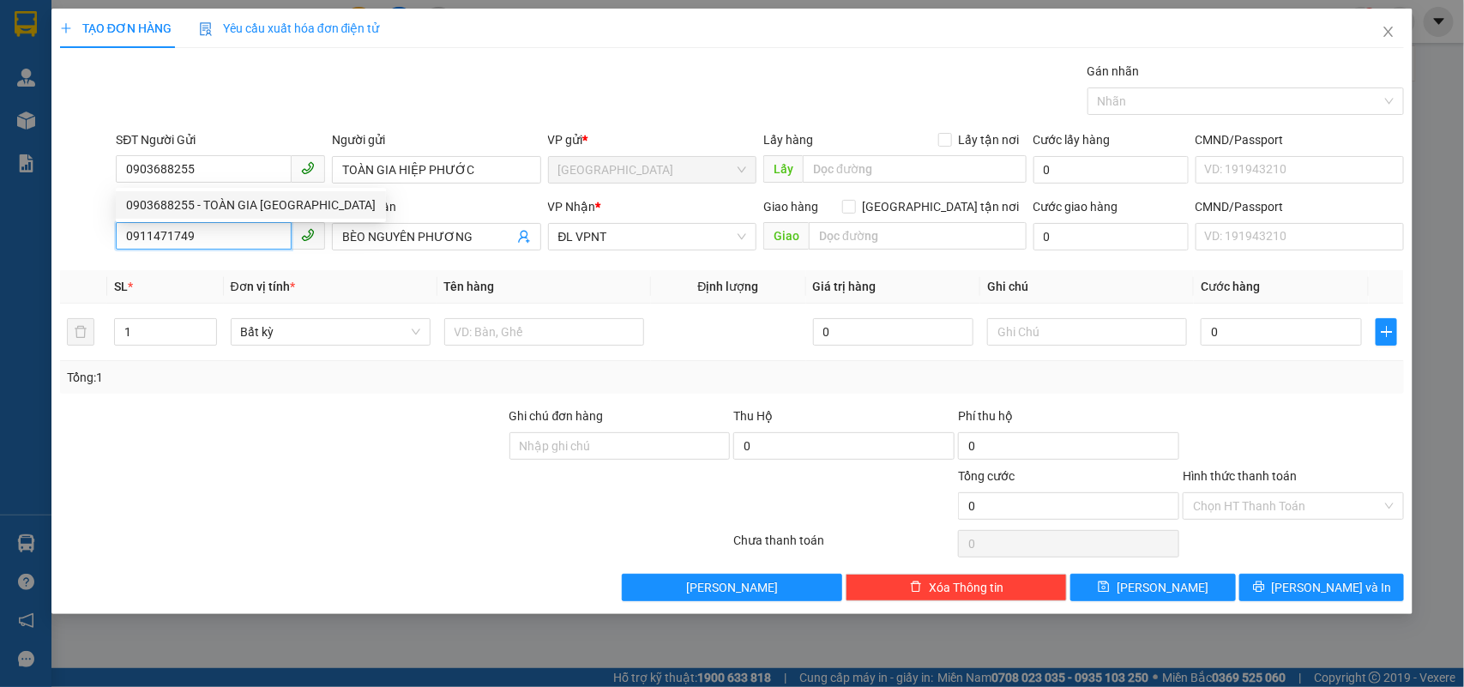
click at [233, 227] on input "0911471749" at bounding box center [204, 235] width 176 height 27
type input "0868851976"
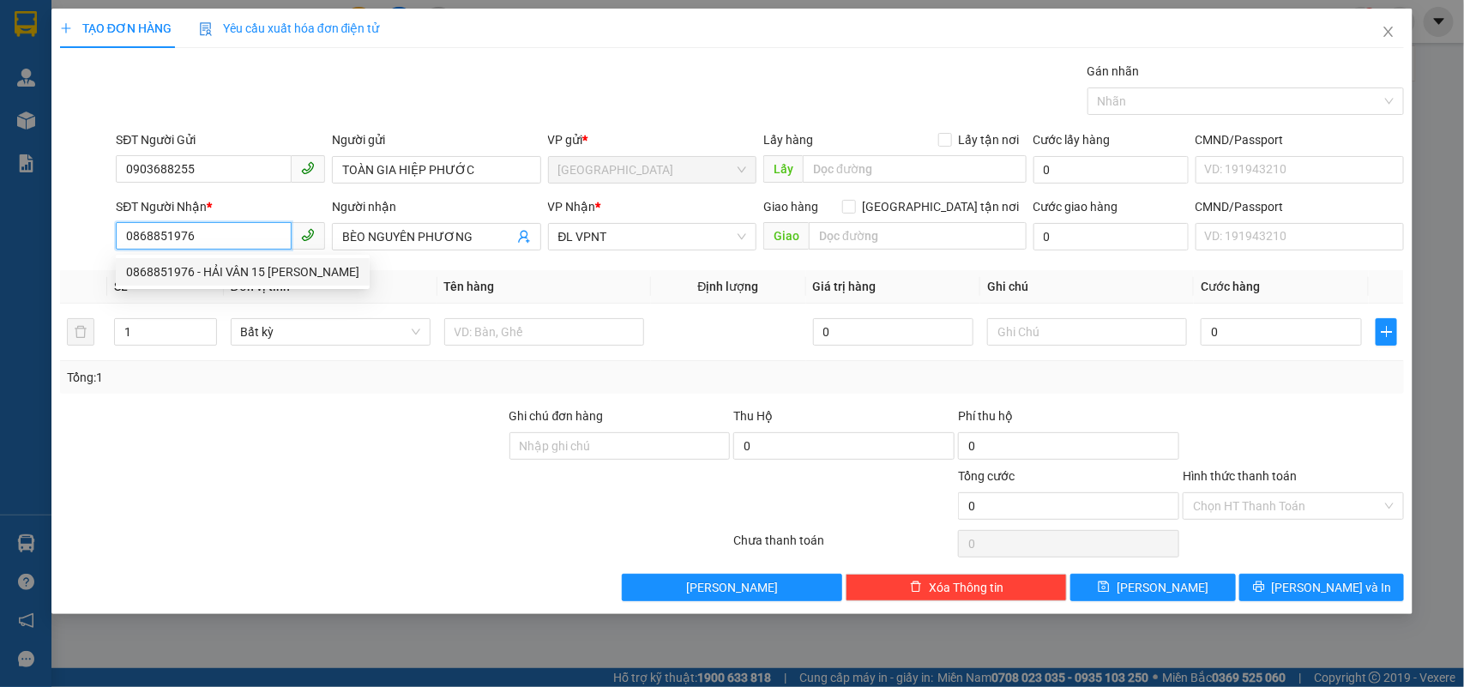
click at [283, 285] on div "0868851976 - HẢI VÂN 15 [PERSON_NAME]" at bounding box center [243, 271] width 254 height 27
type input "[PERSON_NAME] 15 [PERSON_NAME]"
type input "0868851976"
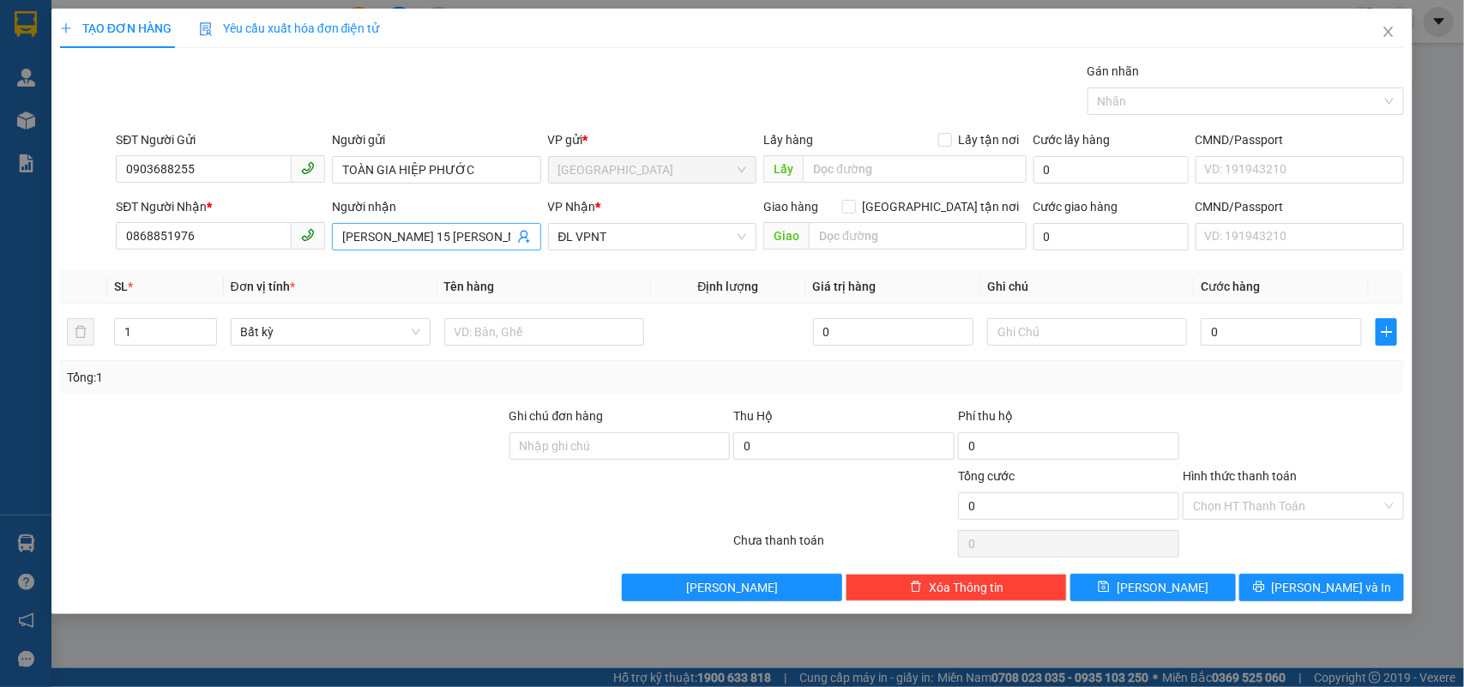
click at [396, 237] on input "[PERSON_NAME] 15 [PERSON_NAME]" at bounding box center [428, 236] width 172 height 19
drag, startPoint x: 395, startPoint y: 237, endPoint x: 539, endPoint y: 242, distance: 143.3
click at [516, 237] on span "[PERSON_NAME] 15 [PERSON_NAME]" at bounding box center [436, 236] width 209 height 27
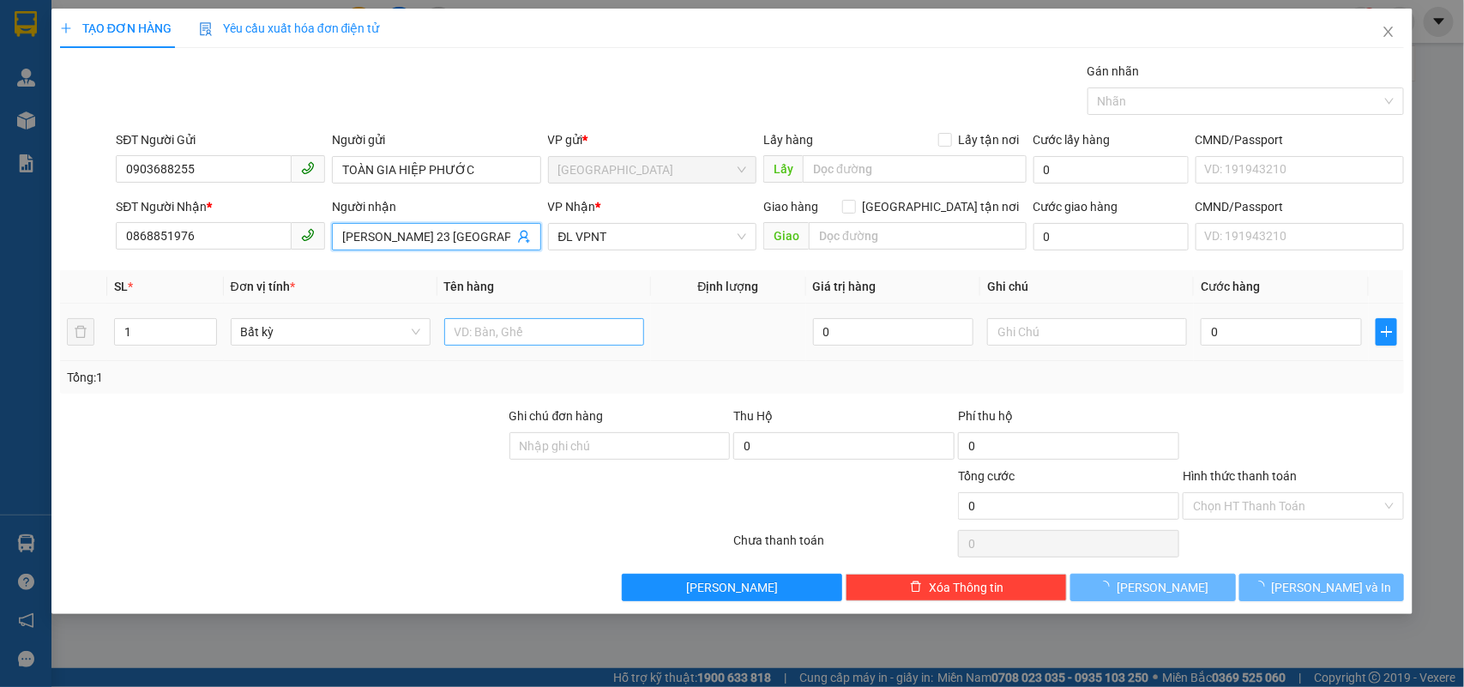
type input "[PERSON_NAME] 23 [GEOGRAPHIC_DATA]"
click at [555, 328] on input "text" at bounding box center [544, 331] width 200 height 27
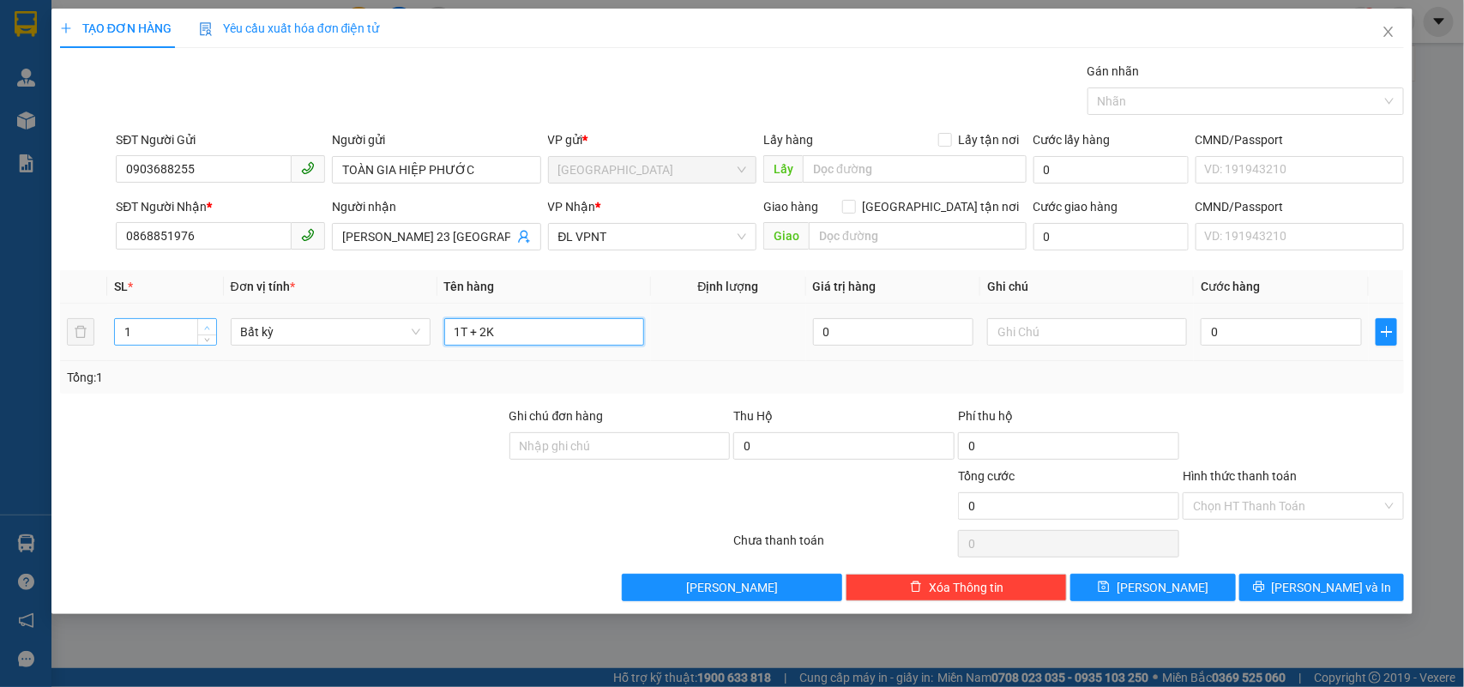
type input "1T + 2K"
click at [204, 327] on icon "up" at bounding box center [207, 328] width 6 height 6
type input "3"
click at [204, 327] on icon "up" at bounding box center [207, 328] width 6 height 6
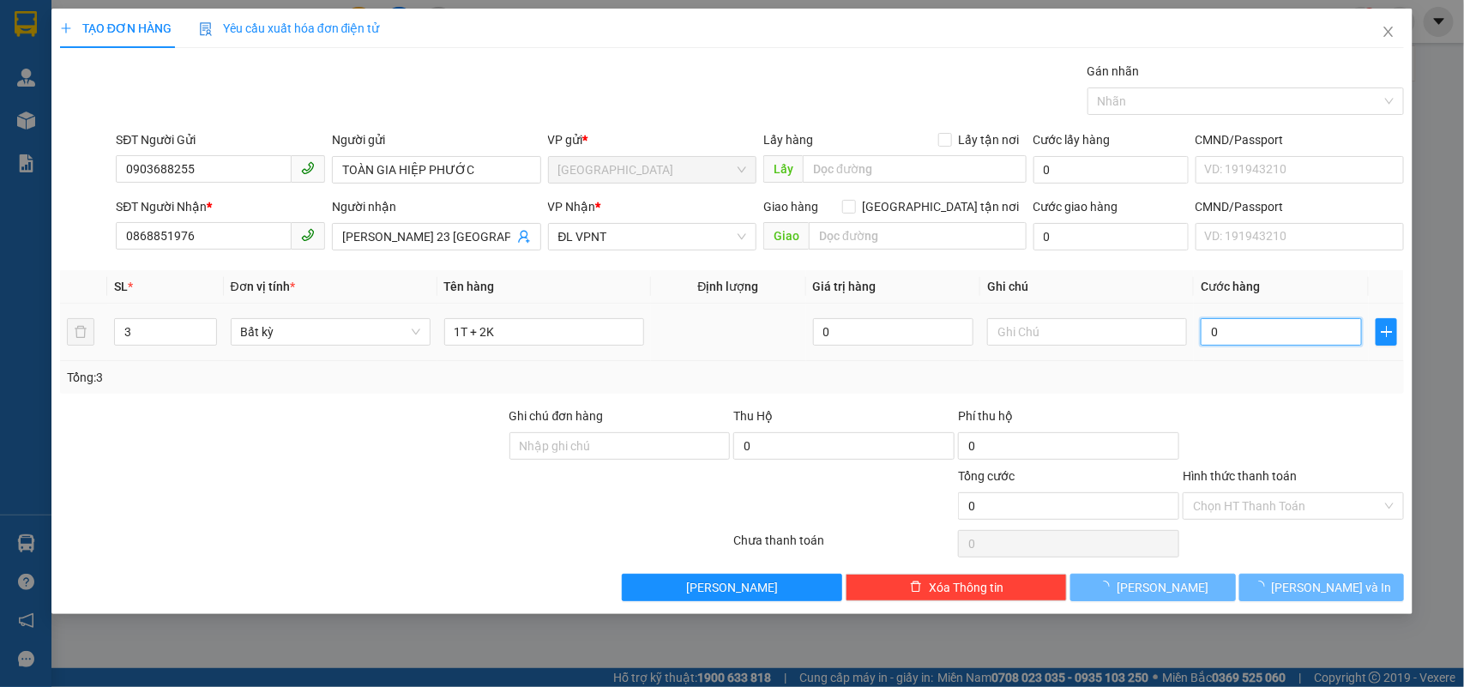
click at [1300, 343] on input "0" at bounding box center [1281, 331] width 161 height 27
type input "9"
type input "90"
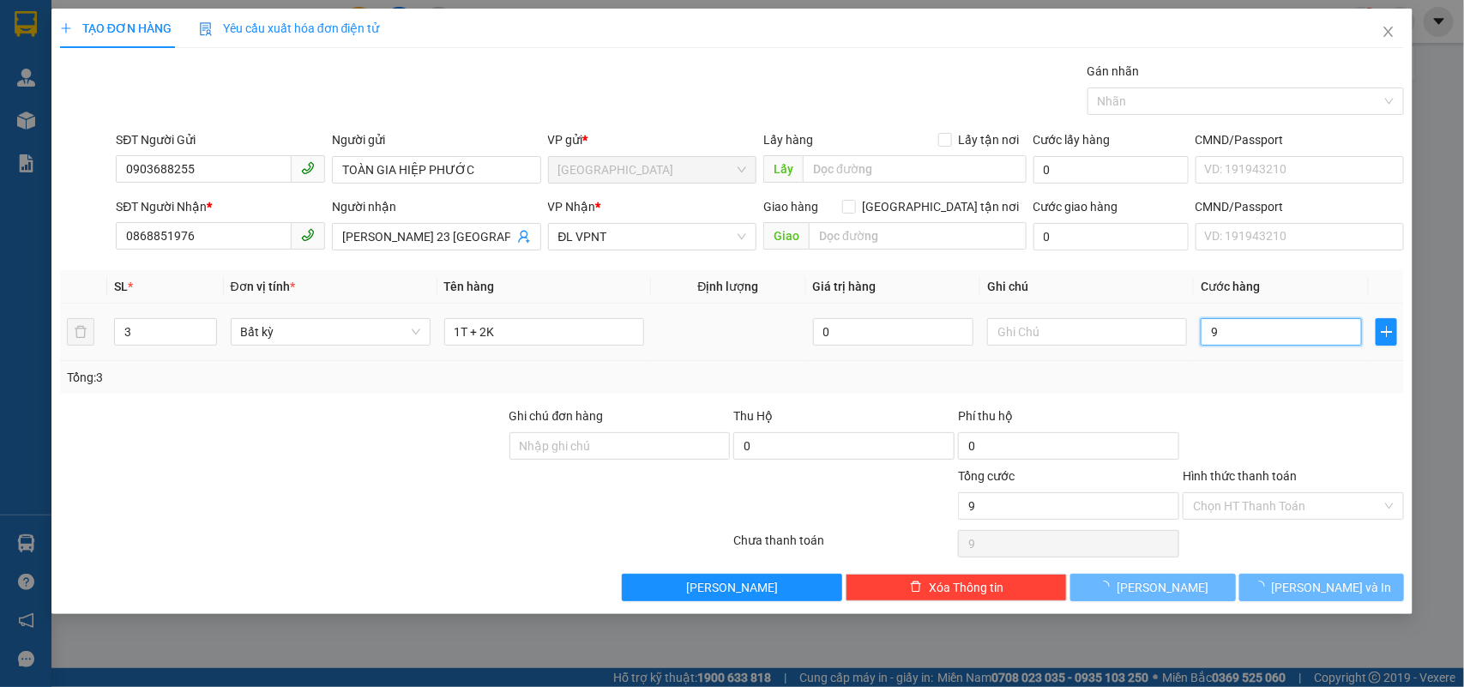
type input "90"
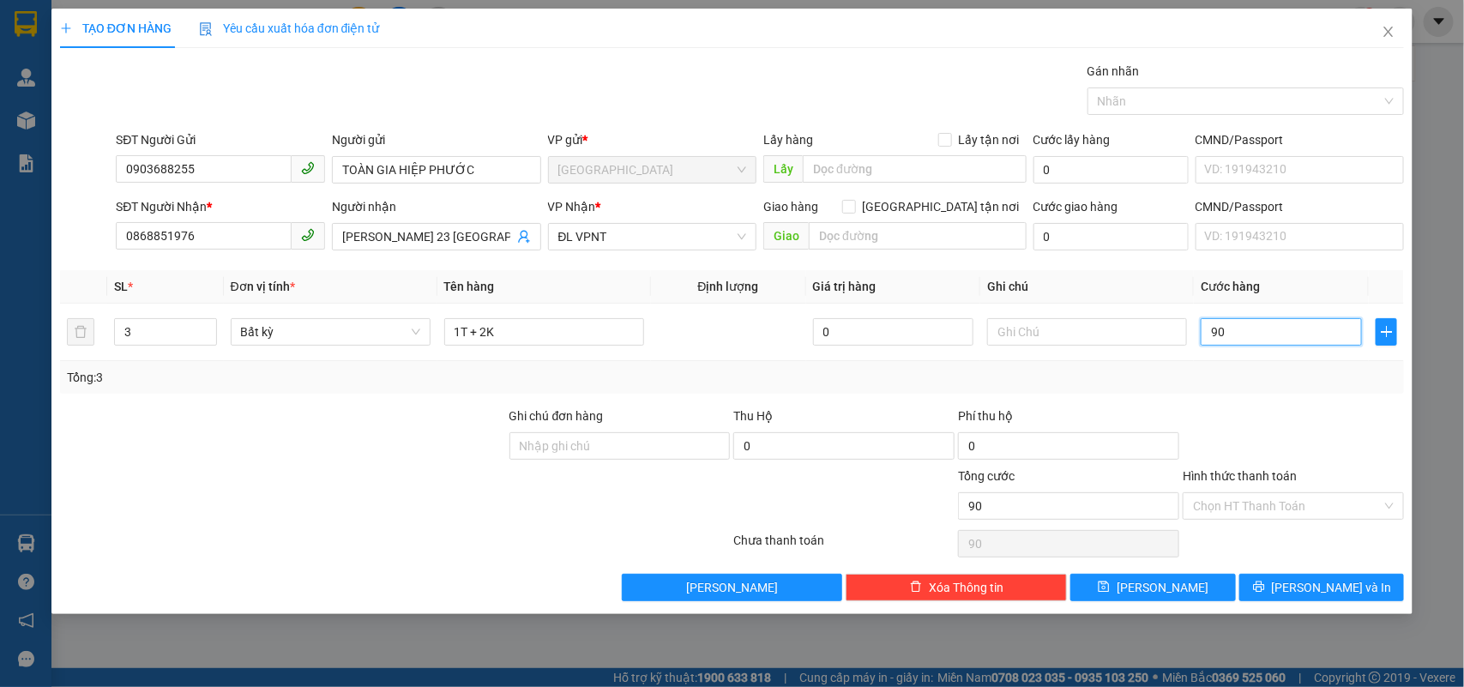
type input "0"
click at [1323, 580] on span "[PERSON_NAME] và In" at bounding box center [1332, 587] width 120 height 19
click at [1227, 327] on input "0" at bounding box center [1281, 331] width 161 height 27
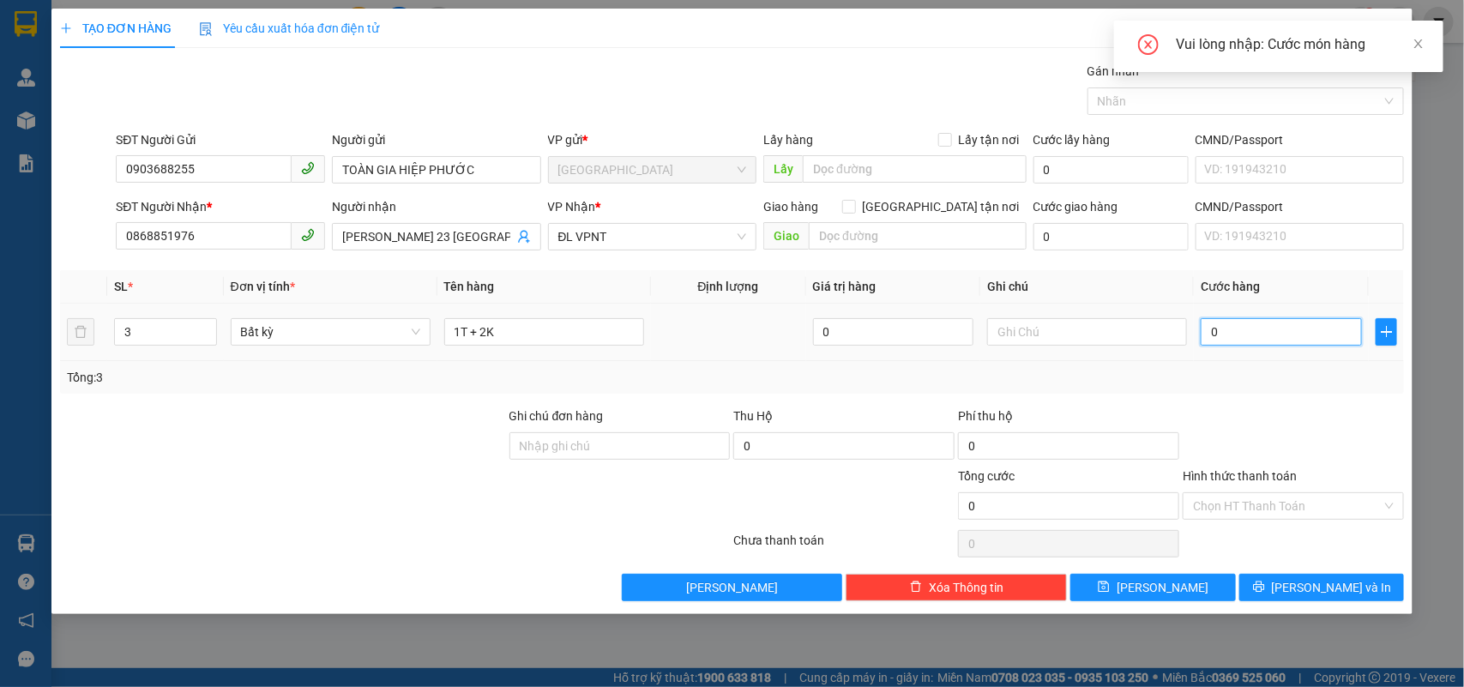
type input "9"
type input "90"
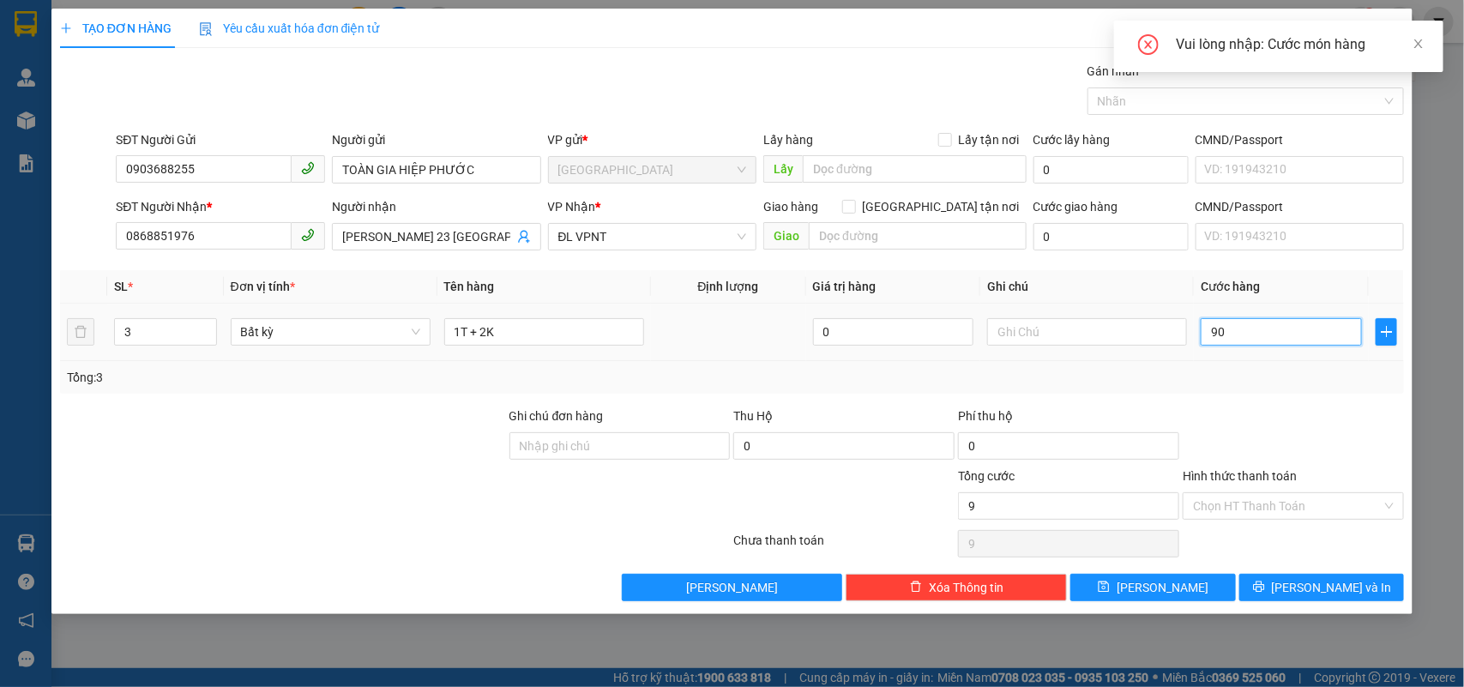
type input "90"
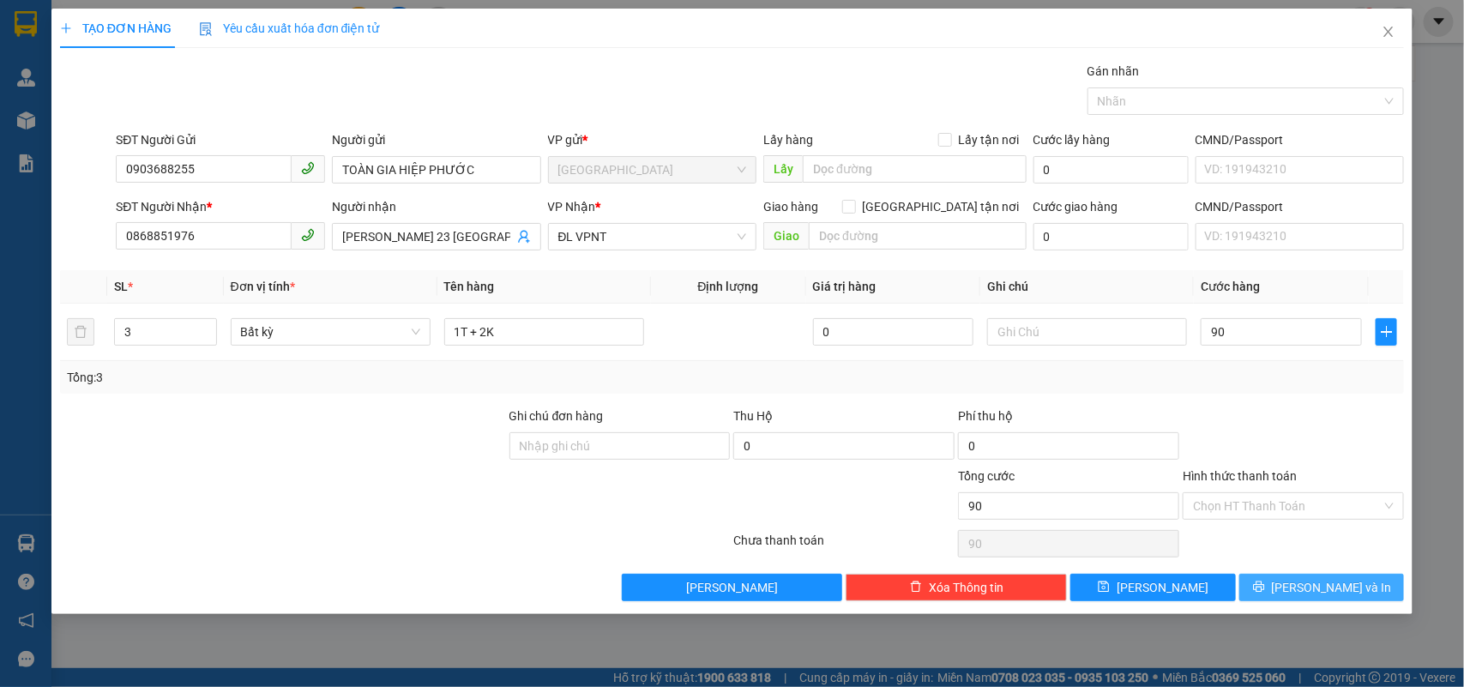
type input "90.000"
click at [1265, 594] on span "printer" at bounding box center [1259, 588] width 12 height 14
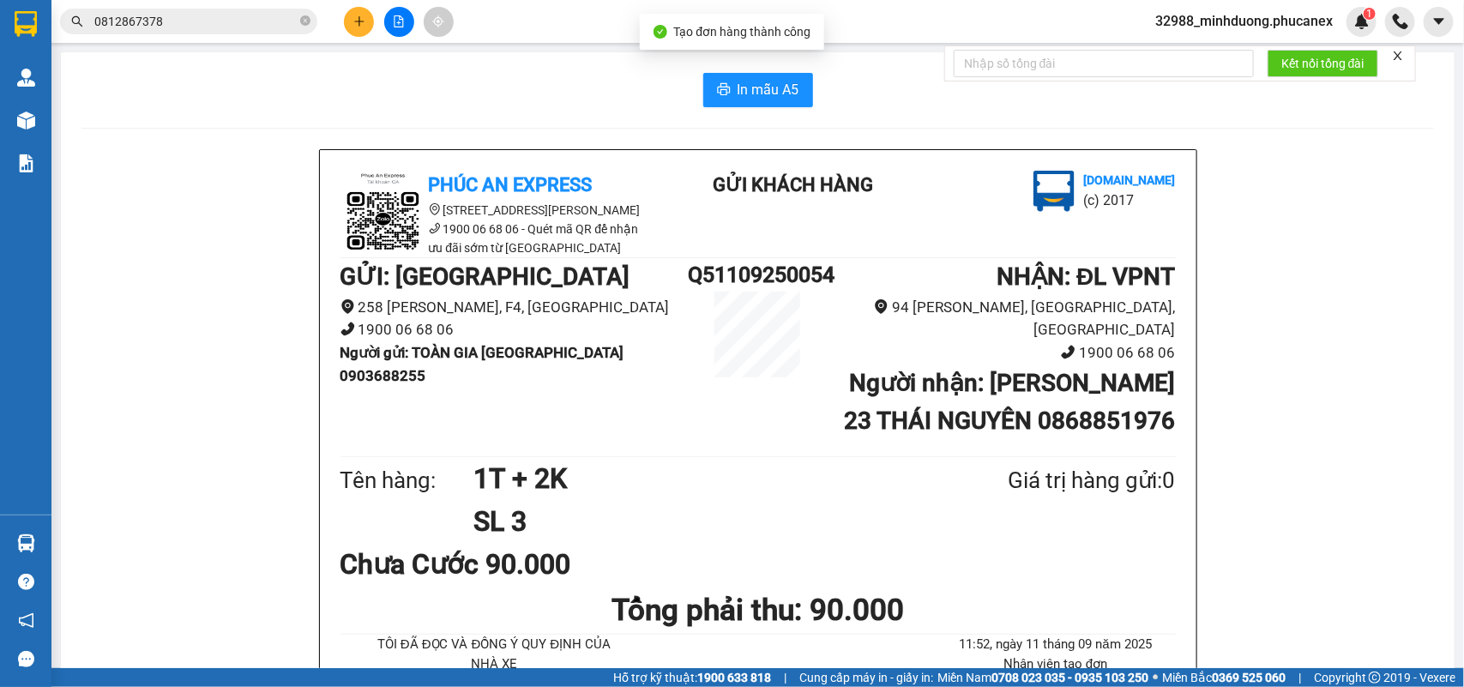
click at [732, 77] on button "In mẫu A5" at bounding box center [758, 90] width 110 height 34
click at [364, 31] on button at bounding box center [359, 22] width 30 height 30
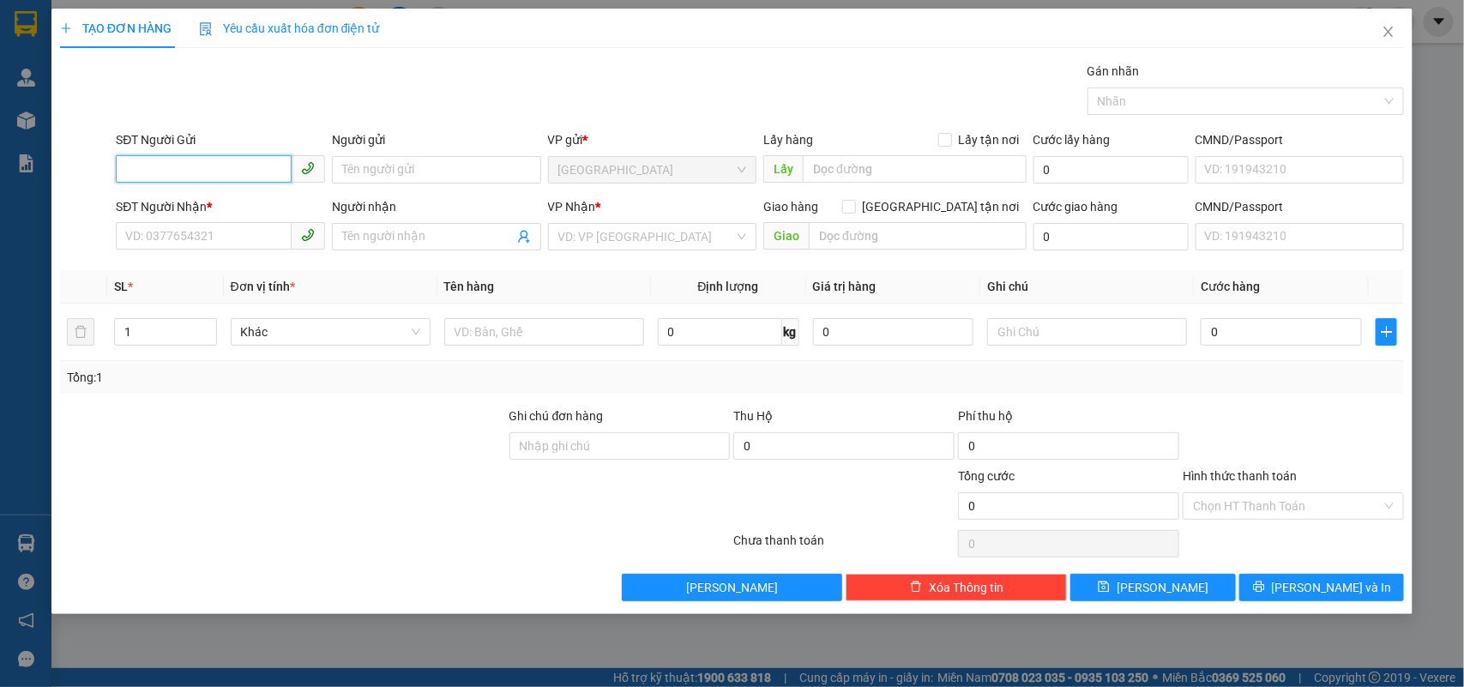
click at [238, 176] on input "SĐT Người Gửi" at bounding box center [204, 168] width 176 height 27
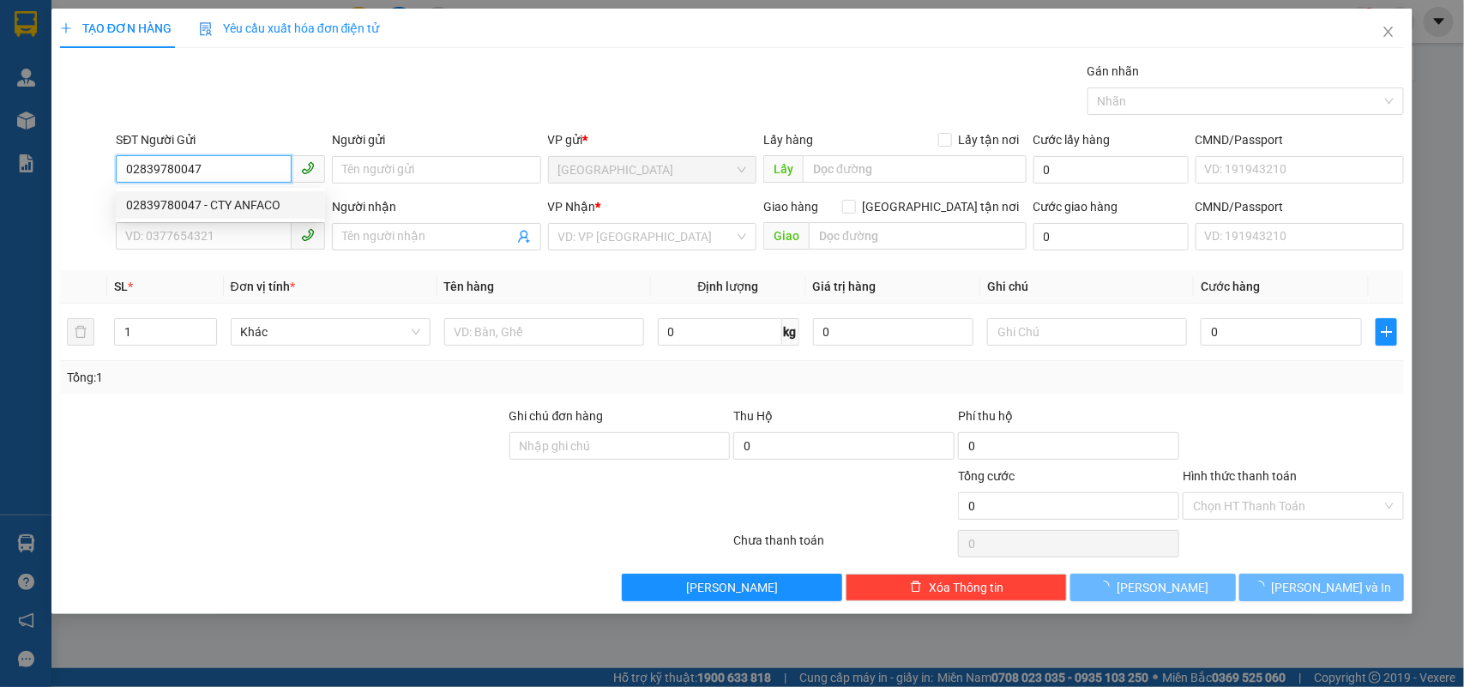
click at [260, 177] on input "02839780047" at bounding box center [204, 168] width 176 height 27
type input "02839780047"
click at [254, 189] on div "02839780047 02839780047 - CTY ANFACO" at bounding box center [220, 205] width 209 height 34
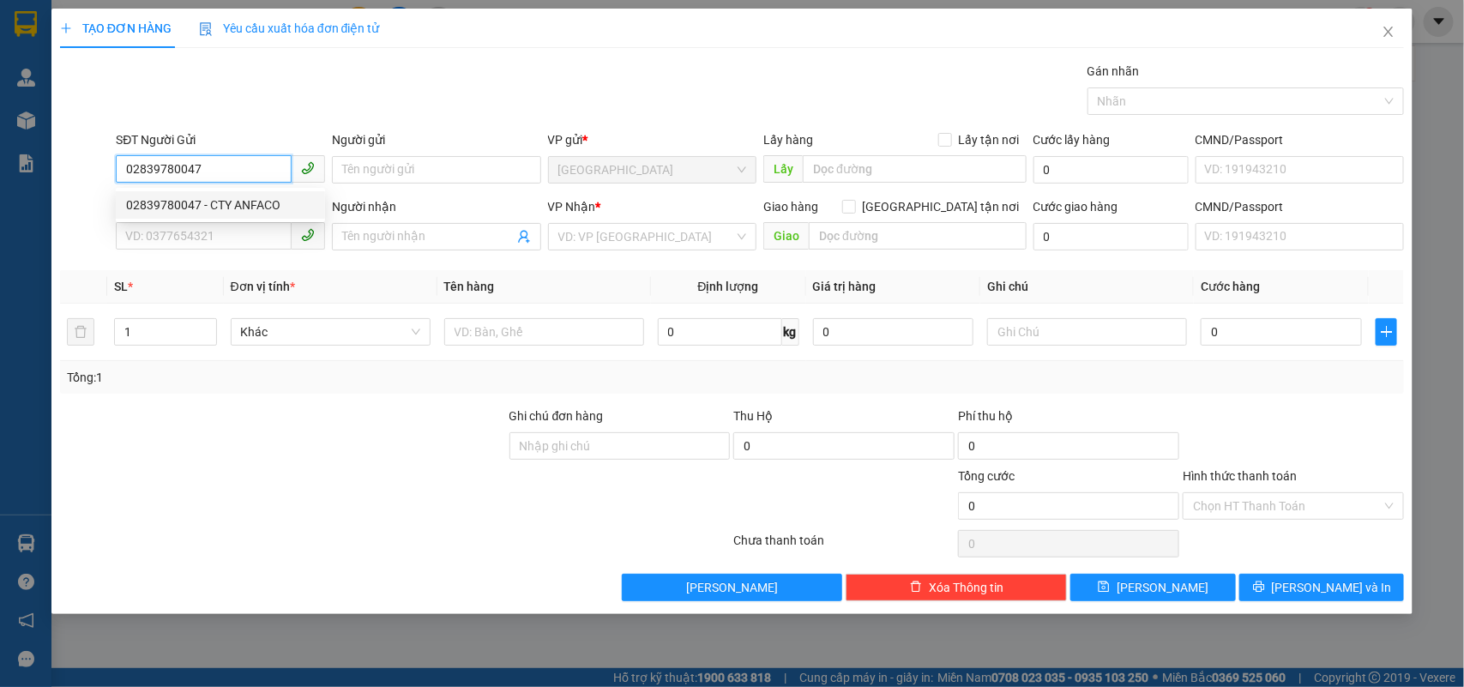
click at [258, 169] on input "02839780047" at bounding box center [204, 168] width 176 height 27
click at [247, 202] on div "02839780047 - CTY ANFACO" at bounding box center [220, 205] width 189 height 19
type input "CTY ANFACO"
type input "0942704888"
type input "HÙNG"
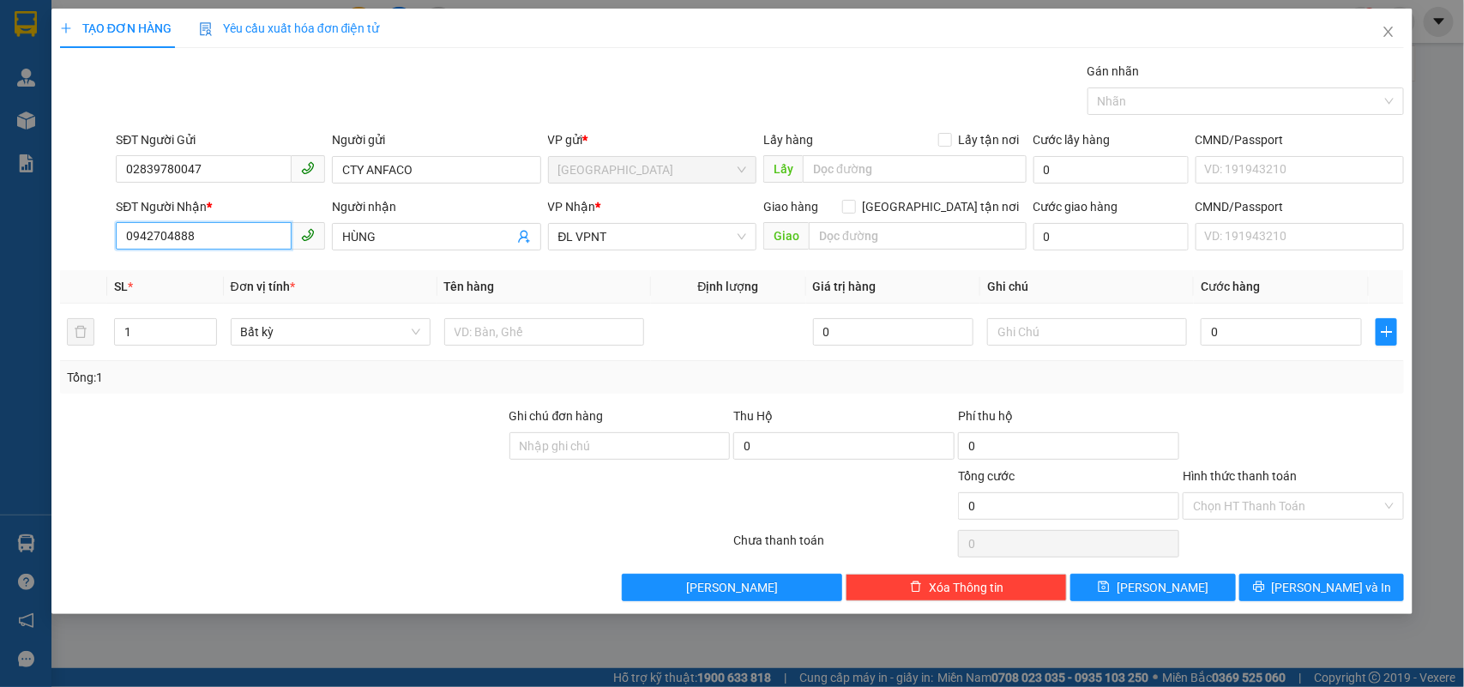
click at [245, 232] on input "0942704888" at bounding box center [204, 235] width 176 height 27
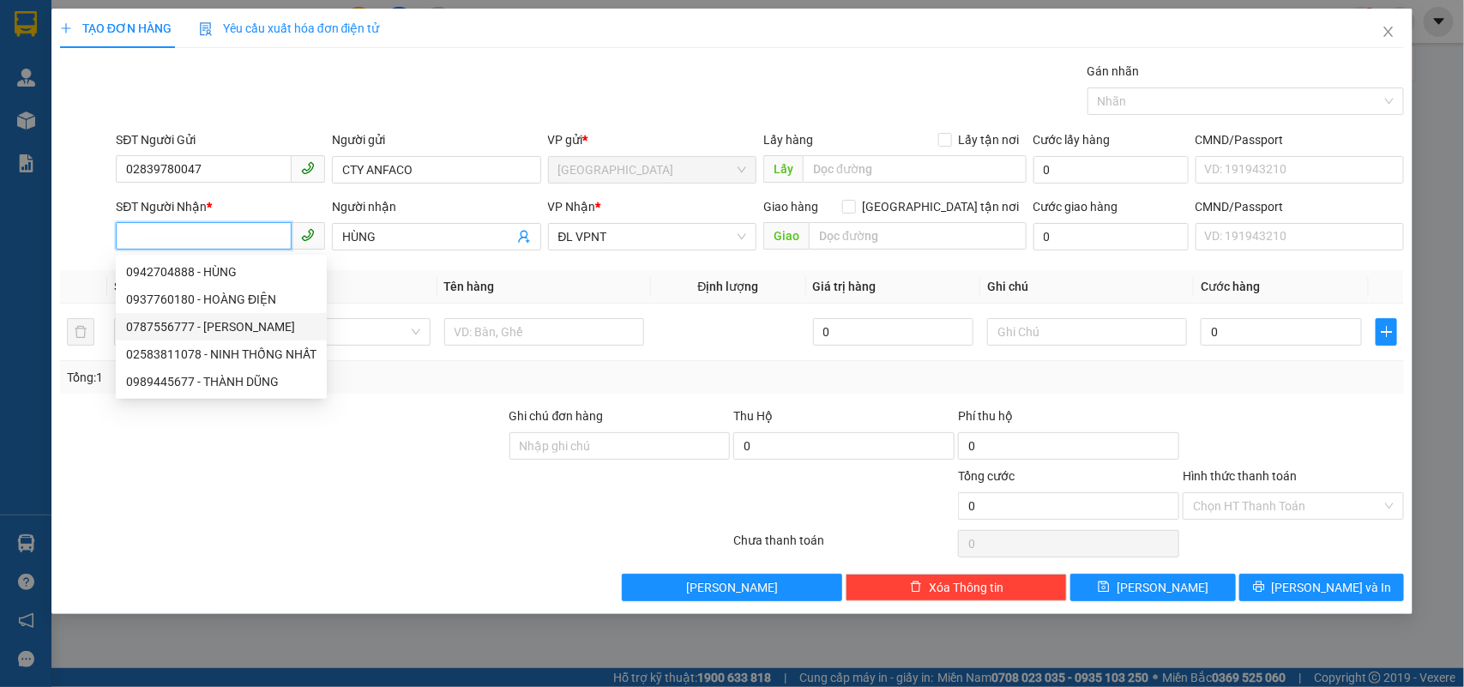
click at [266, 328] on div "0787556777 - [PERSON_NAME]" at bounding box center [221, 326] width 190 height 19
type input "0787556777"
type input "HƯNG PHÁT"
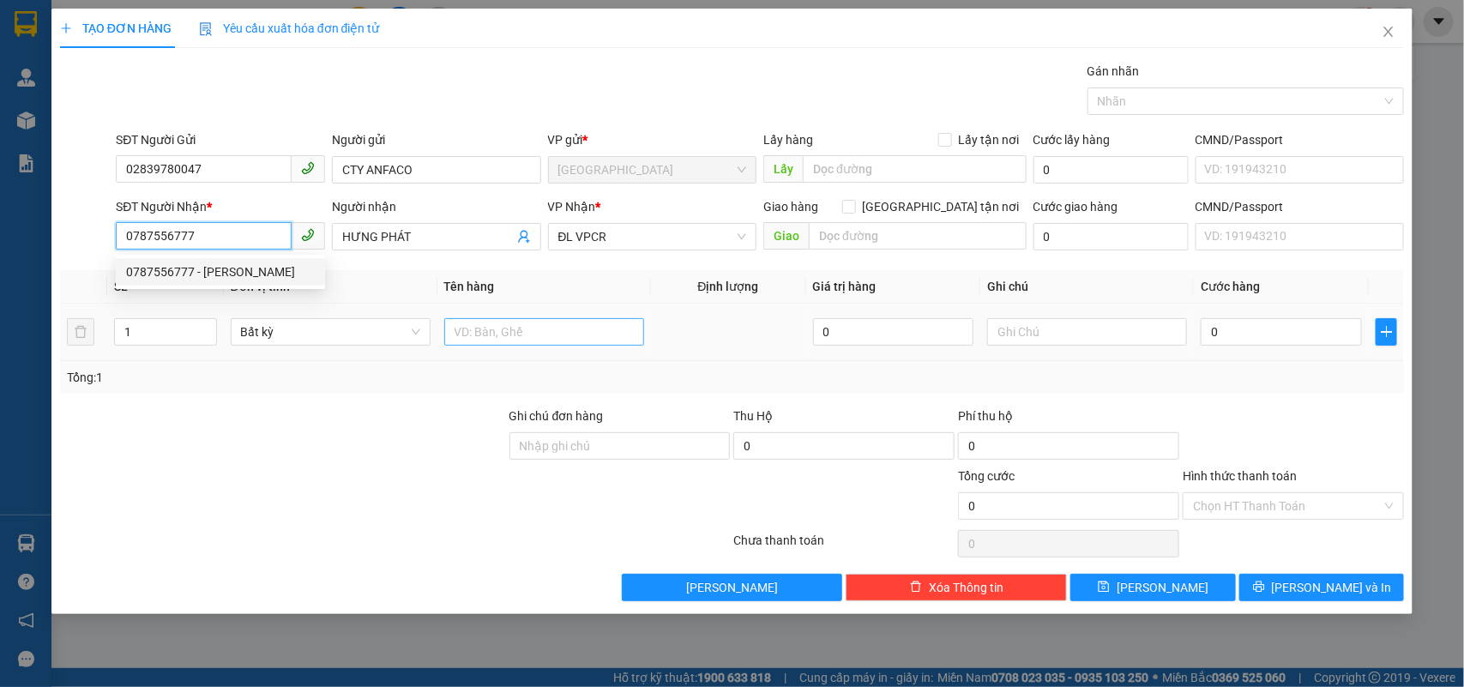
type input "0787556777"
click at [499, 328] on input "text" at bounding box center [544, 331] width 200 height 27
type input "2"
type input "3T"
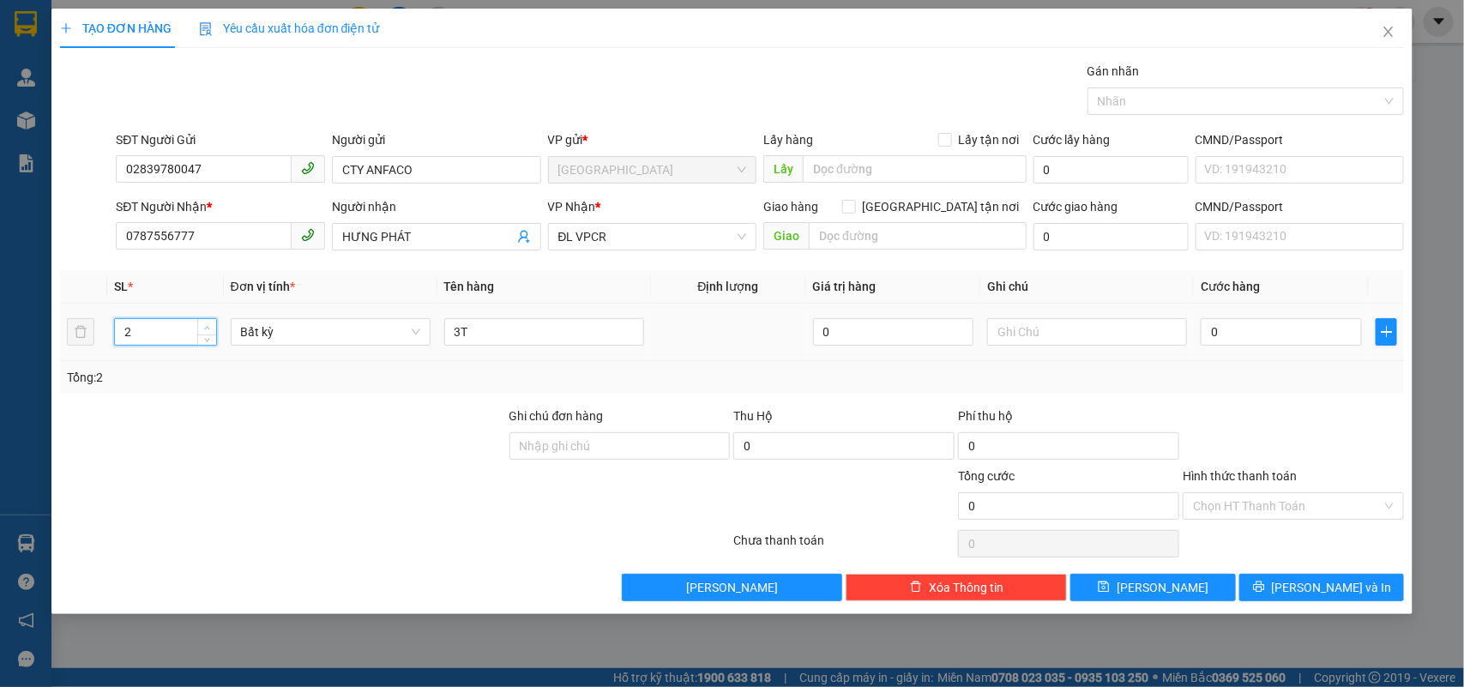
click at [202, 326] on span "up" at bounding box center [207, 327] width 10 height 10
type input "3"
click at [202, 326] on span "up" at bounding box center [207, 327] width 10 height 10
click at [1272, 333] on input "0" at bounding box center [1281, 331] width 161 height 27
type input "1"
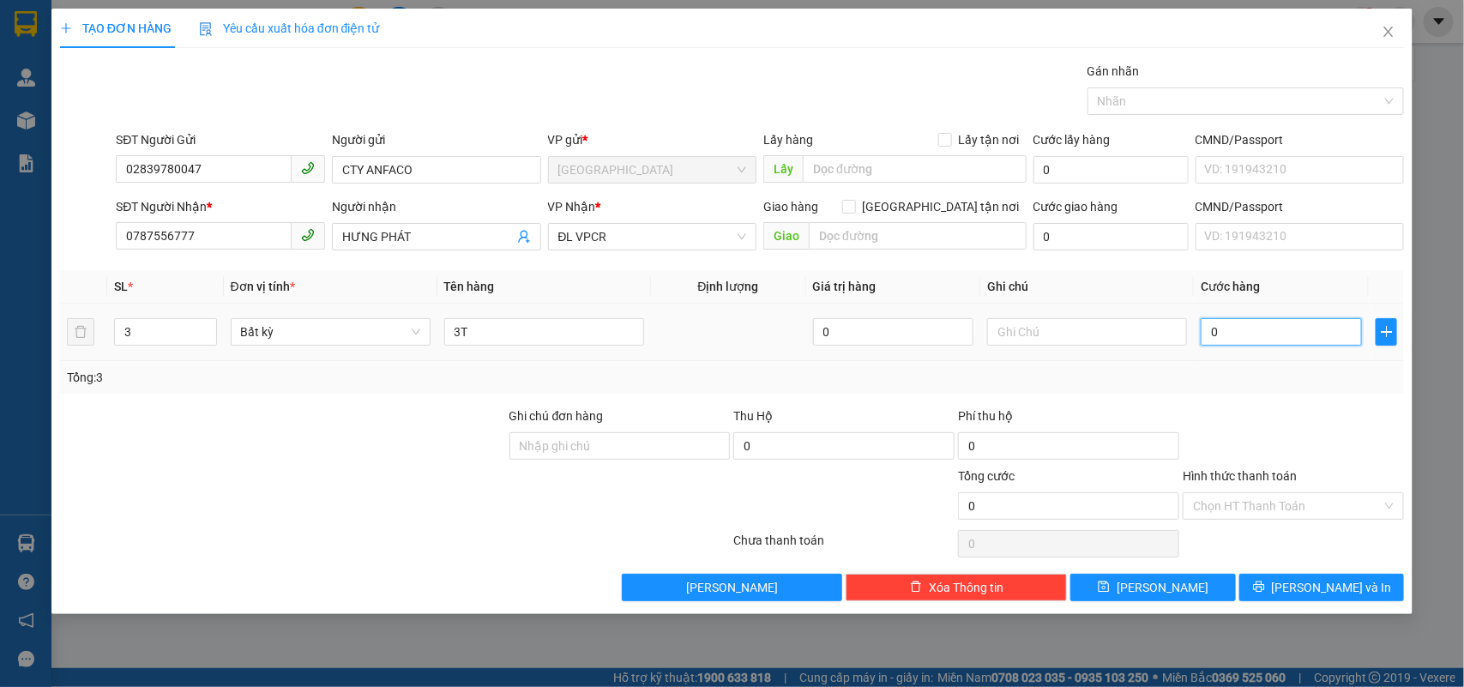
type input "1"
type input "15"
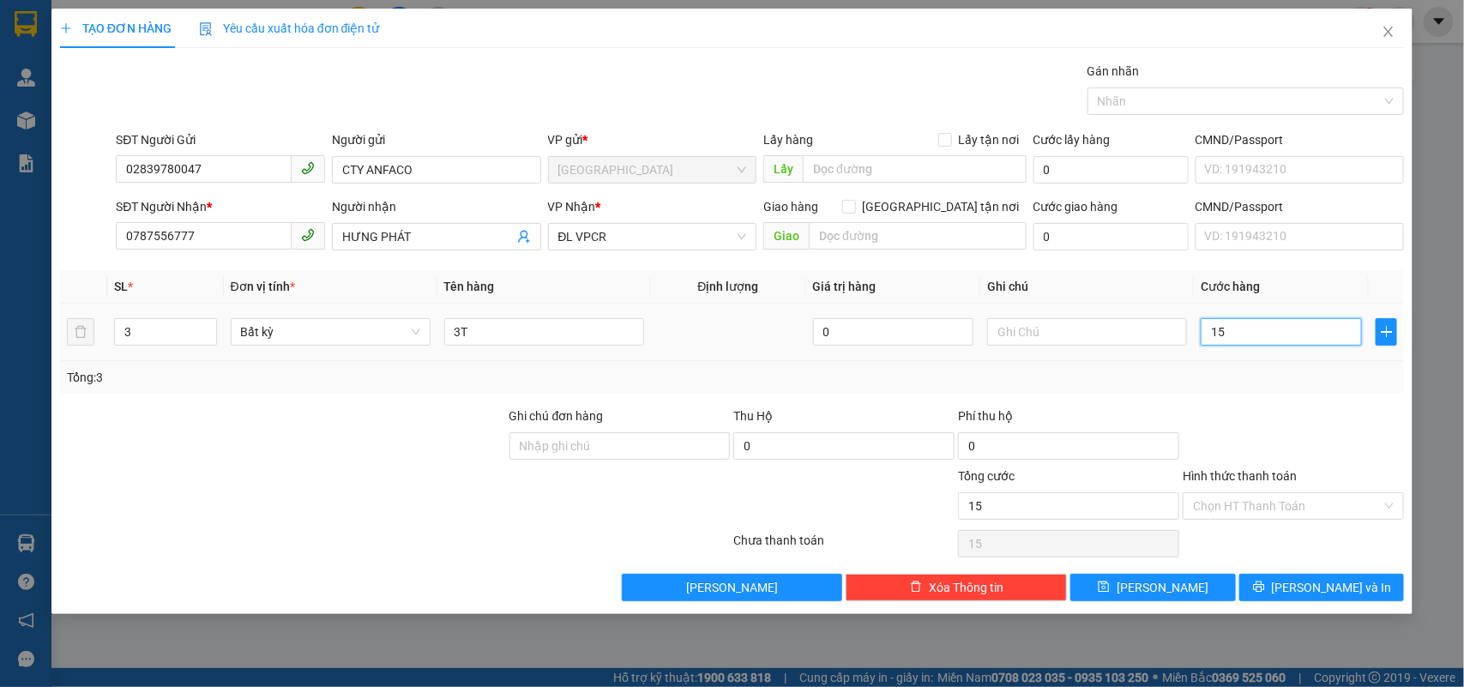
type input "150"
type input "150.000"
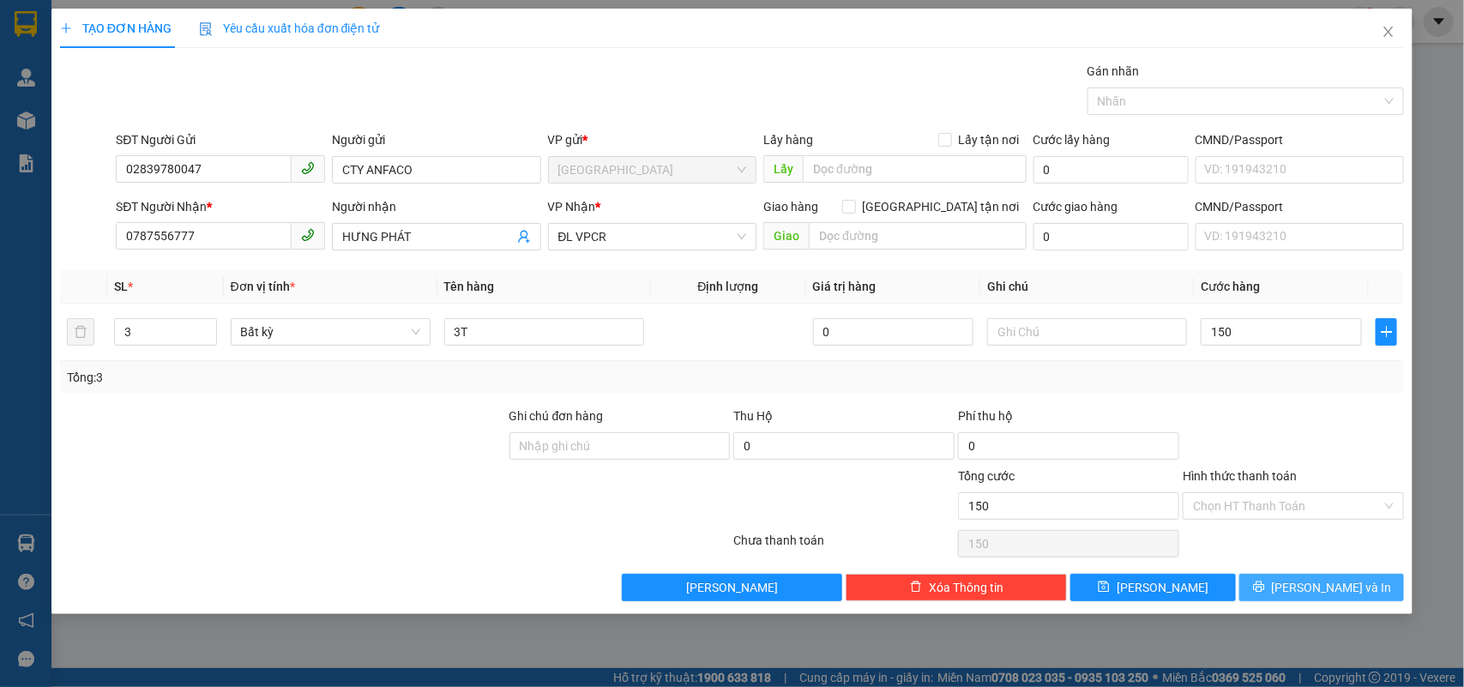
type input "150.000"
click at [1304, 581] on button "[PERSON_NAME] và In" at bounding box center [1321, 587] width 165 height 27
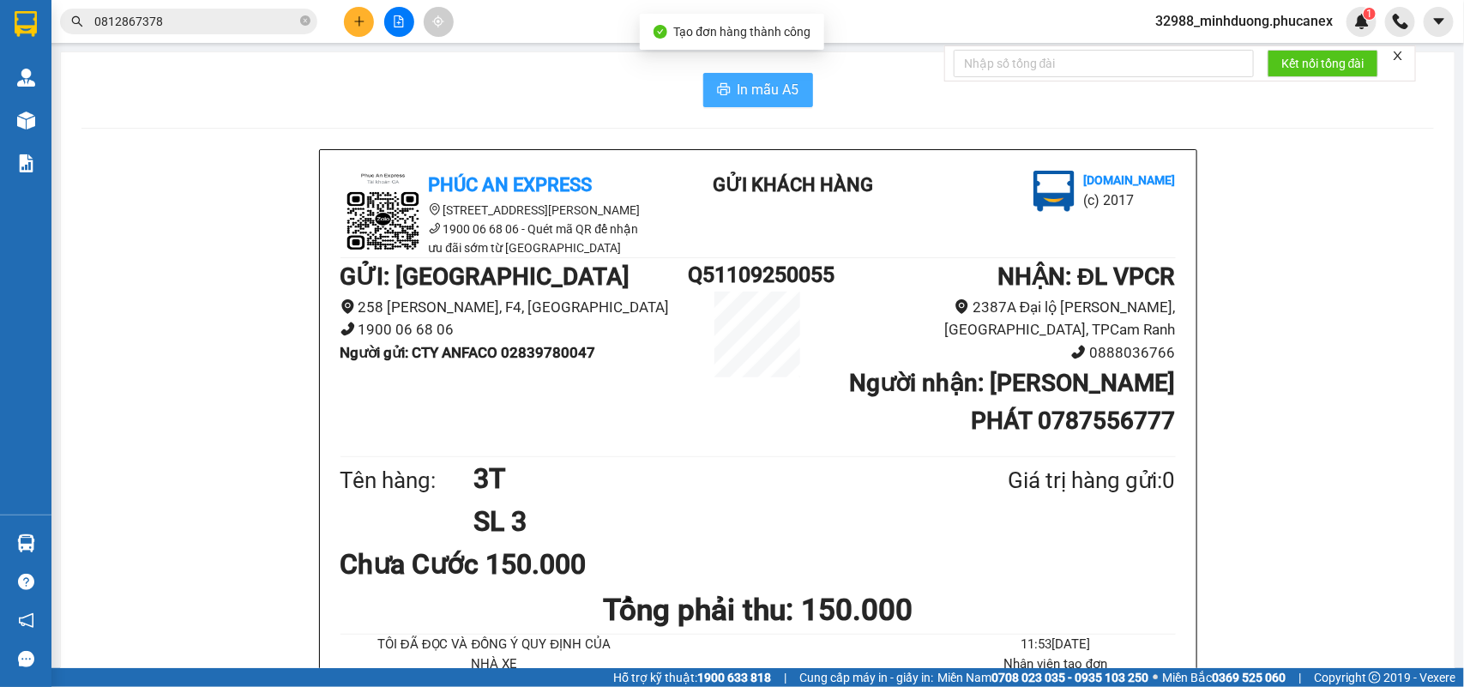
click at [761, 90] on span "In mẫu A5" at bounding box center [769, 89] width 62 height 21
click at [370, 18] on button at bounding box center [359, 22] width 30 height 30
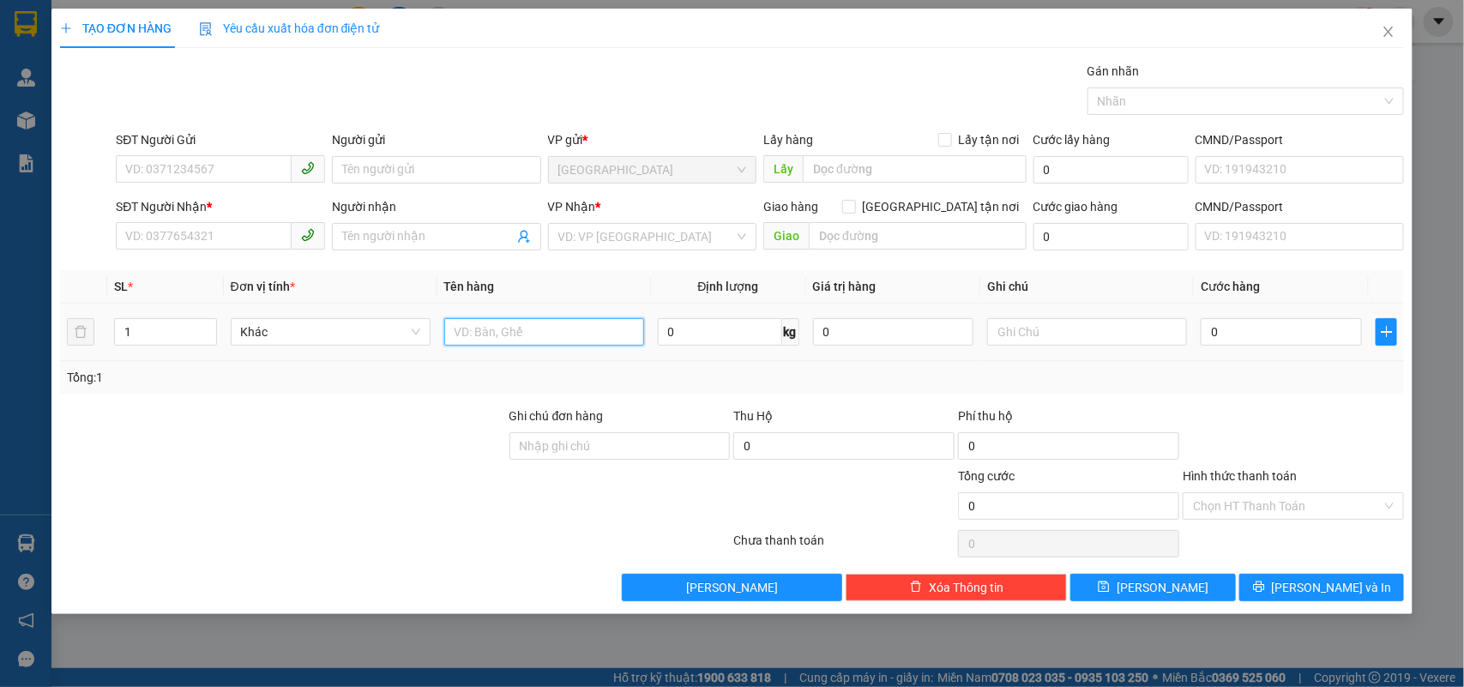
click at [521, 336] on input "text" at bounding box center [544, 331] width 200 height 27
drag, startPoint x: 199, startPoint y: 160, endPoint x: 203, endPoint y: 172, distance: 11.9
click at [203, 172] on input "SĐT Người Gửi" at bounding box center [204, 168] width 176 height 27
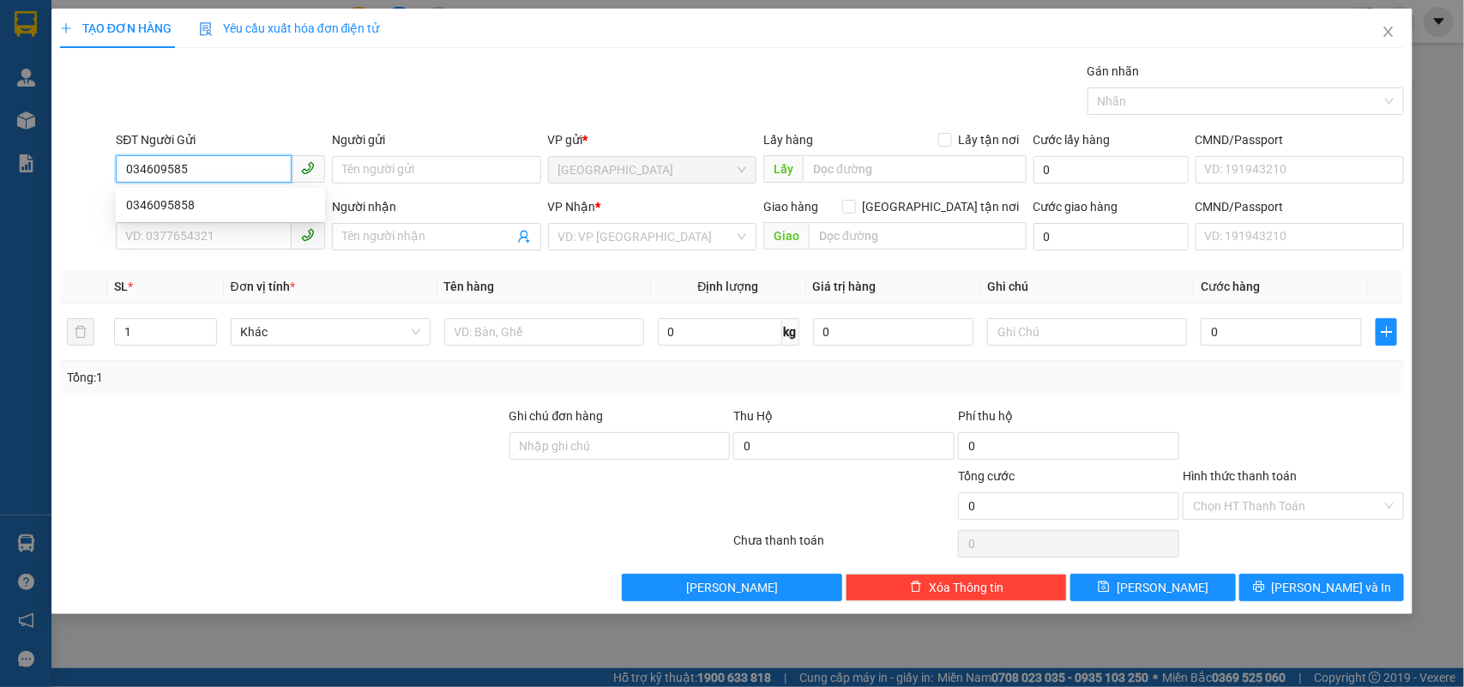
type input "0346095858"
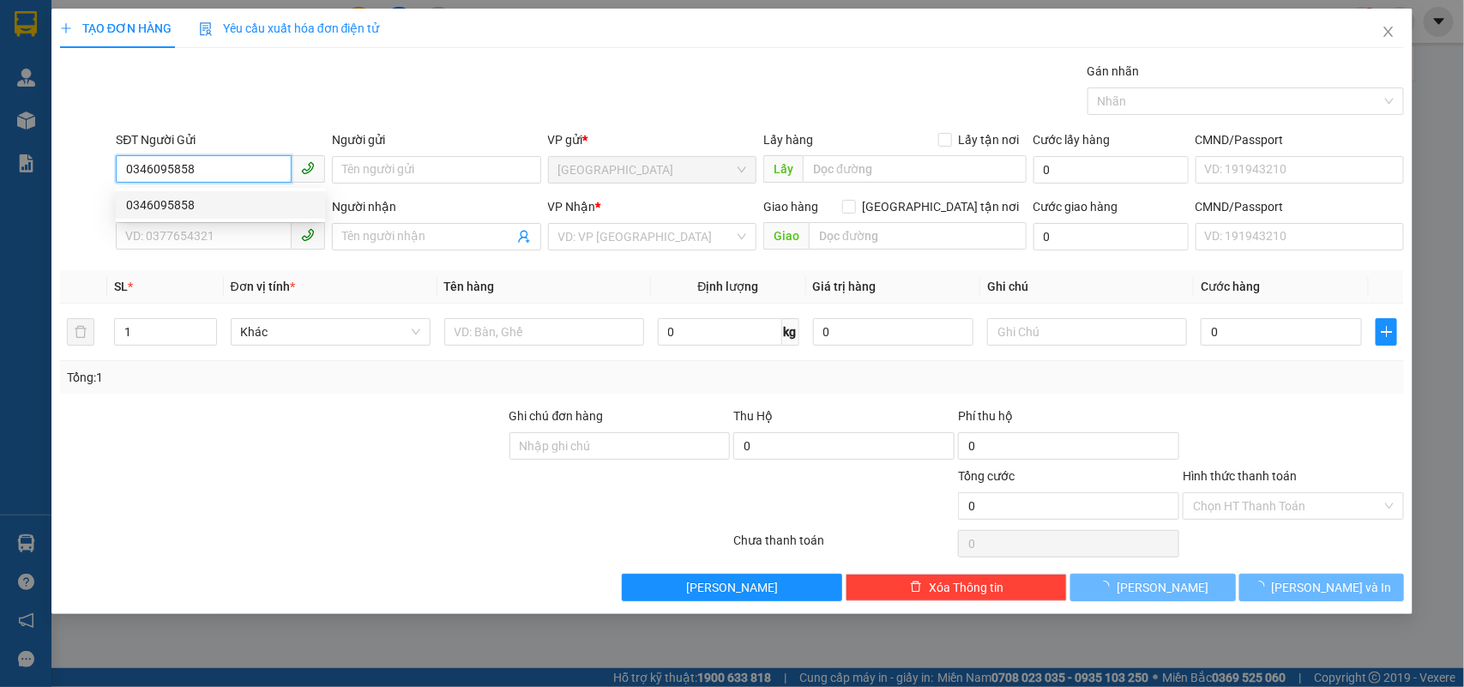
click at [215, 206] on div "0346095858" at bounding box center [220, 205] width 189 height 19
type input "0896646764"
type input "HƯNG"
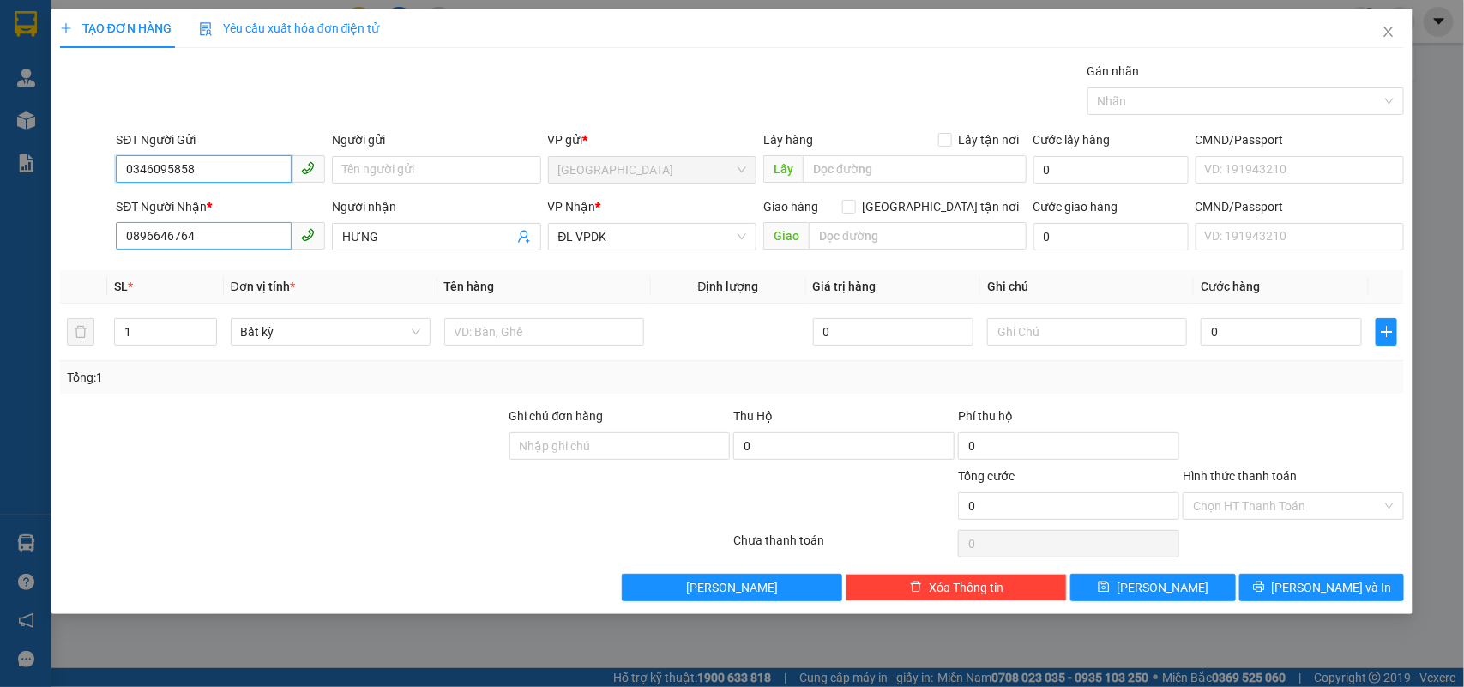
type input "0346095858"
click at [245, 249] on input "0896646764" at bounding box center [204, 235] width 176 height 27
click at [238, 238] on input "SĐT Người Nhận *" at bounding box center [204, 235] width 176 height 27
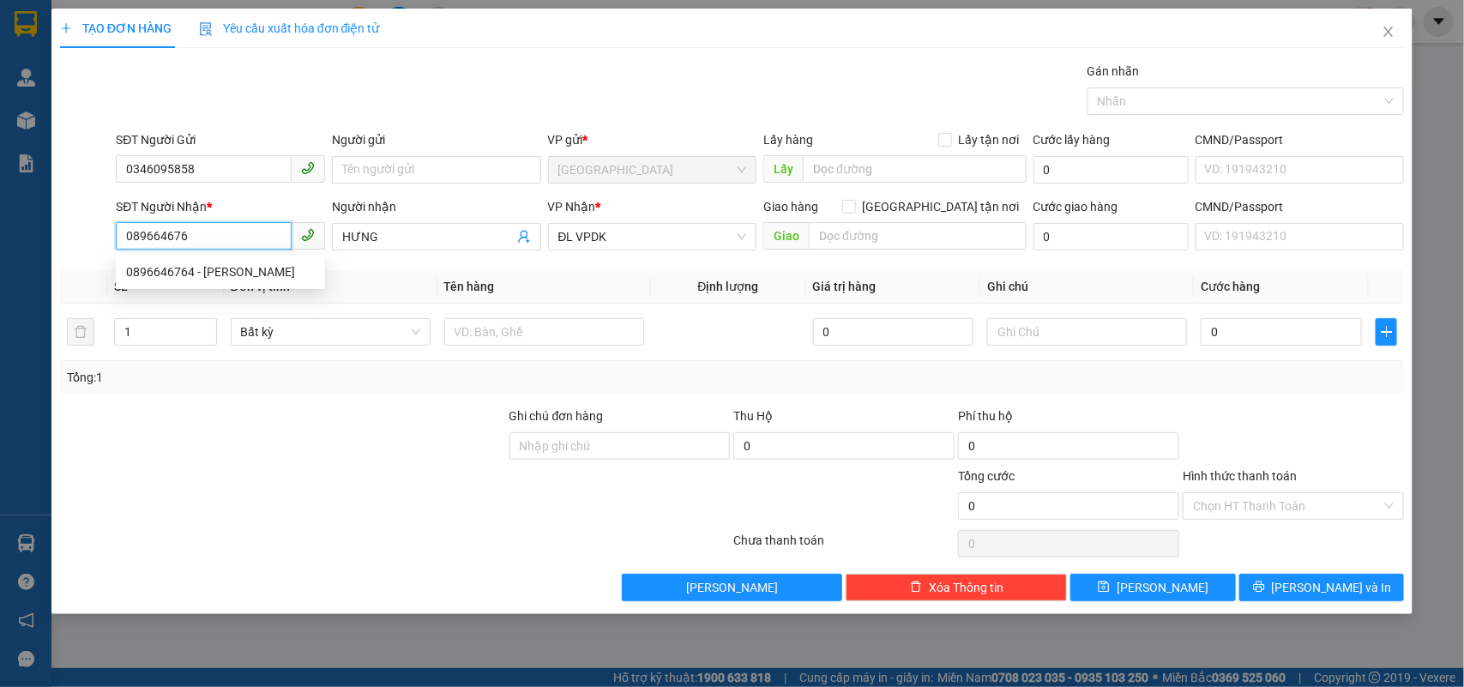
type input "0896646764"
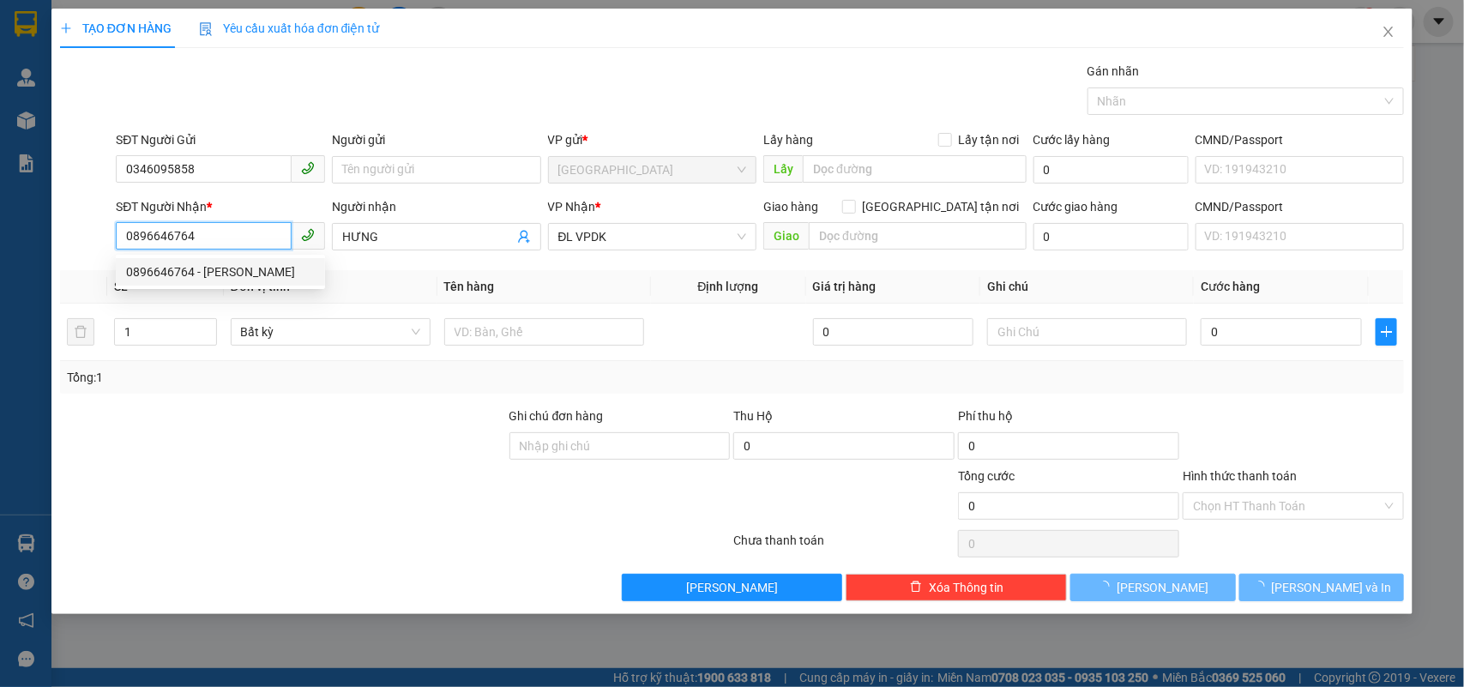
click at [237, 276] on div "0896646764 - [PERSON_NAME]" at bounding box center [220, 271] width 189 height 19
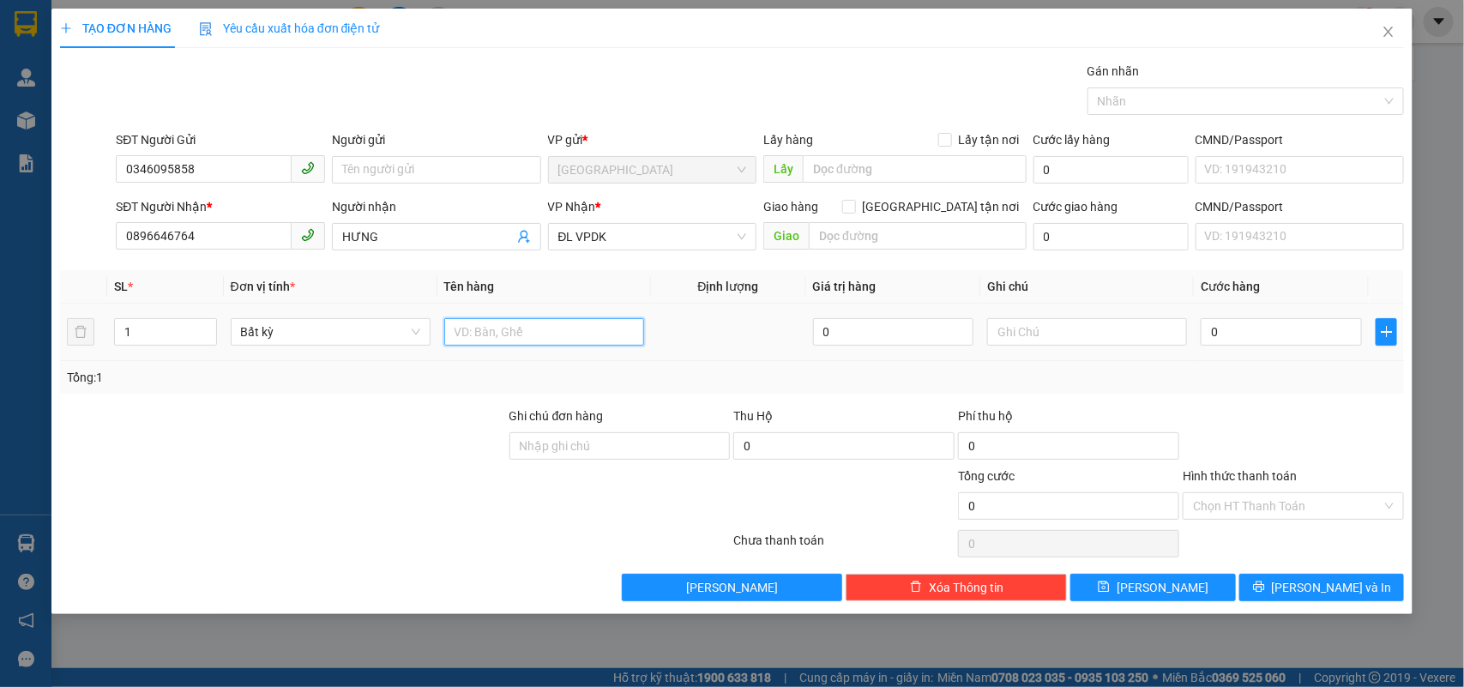
click at [570, 330] on input "text" at bounding box center [544, 331] width 200 height 27
type input "2TX + 4TG"
drag, startPoint x: 138, startPoint y: 315, endPoint x: 0, endPoint y: 317, distance: 138.1
click at [0, 315] on div "TẠO ĐƠN HÀNG Yêu cầu xuất hóa đơn điện tử Transit Pickup Surcharge Ids Transit …" at bounding box center [732, 343] width 1464 height 687
type input "6"
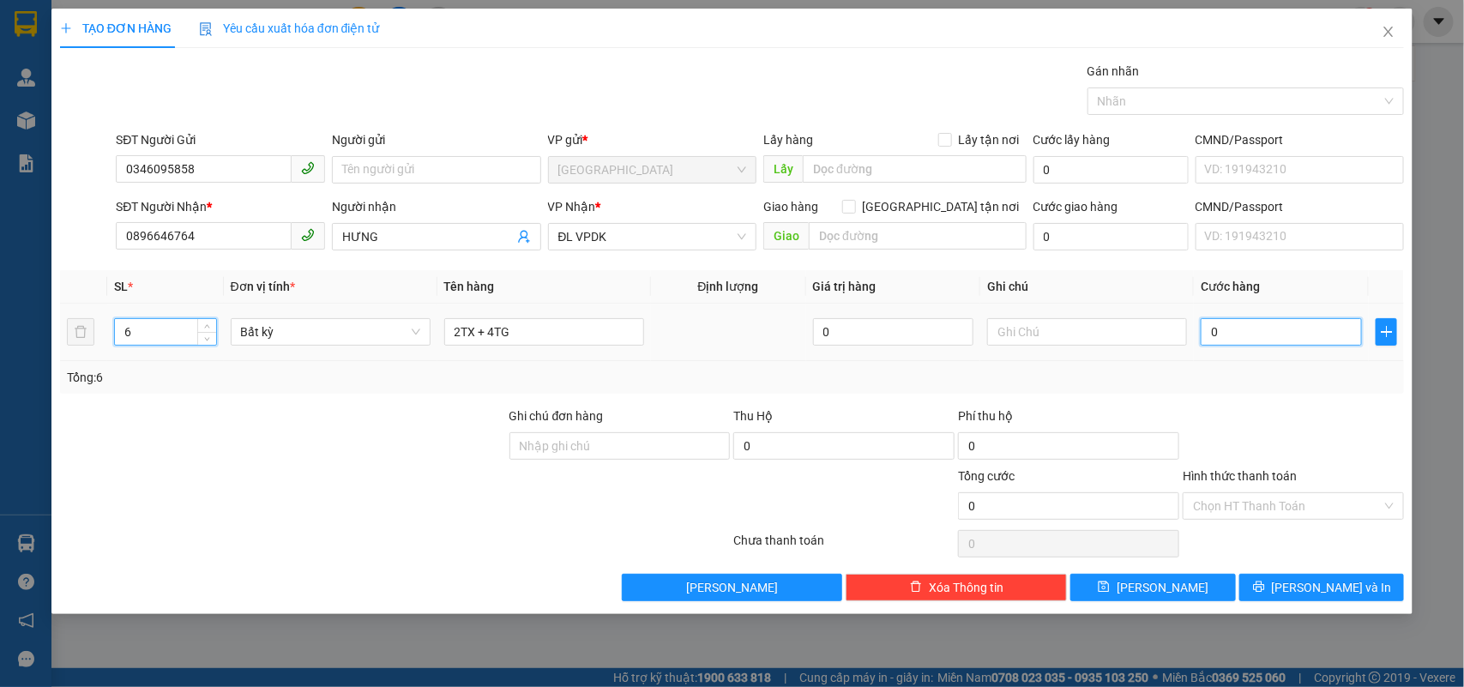
click at [1240, 328] on input "0" at bounding box center [1281, 331] width 161 height 27
type input "3"
type input "30"
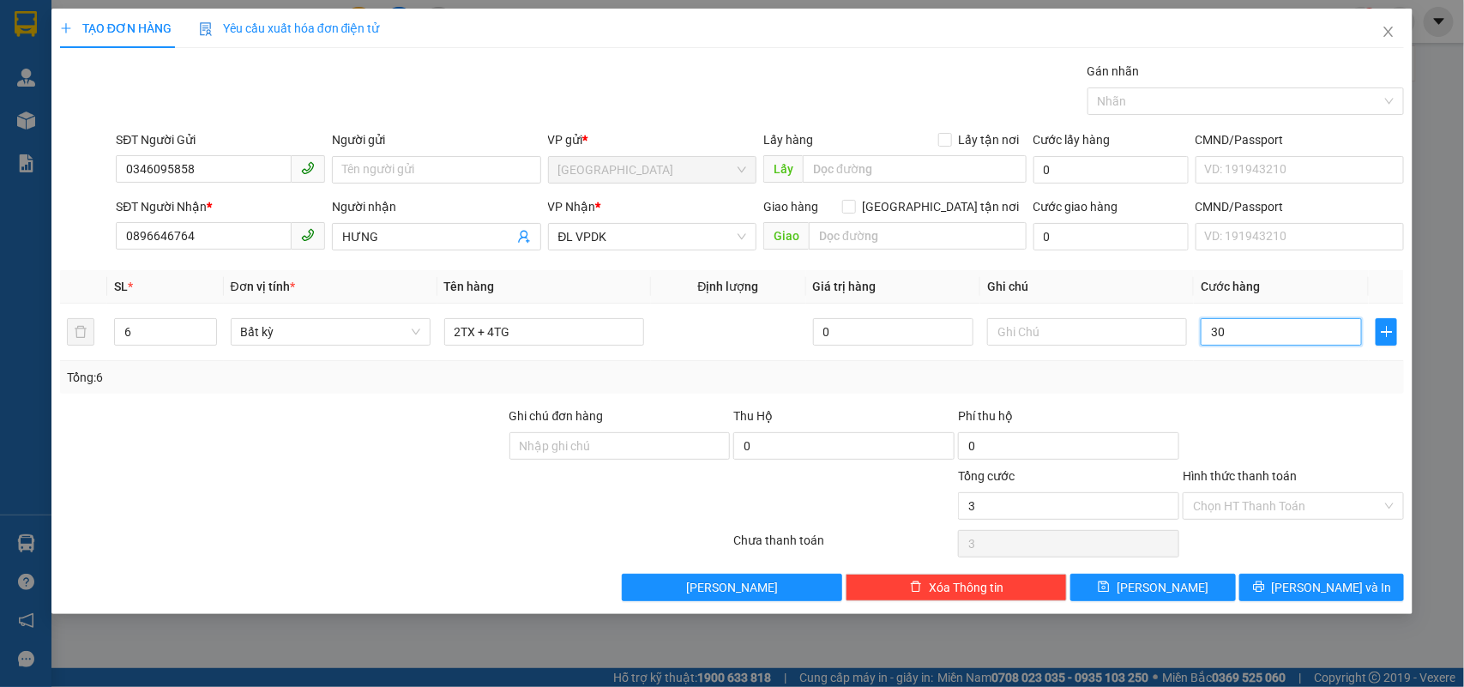
type input "30"
type input "300"
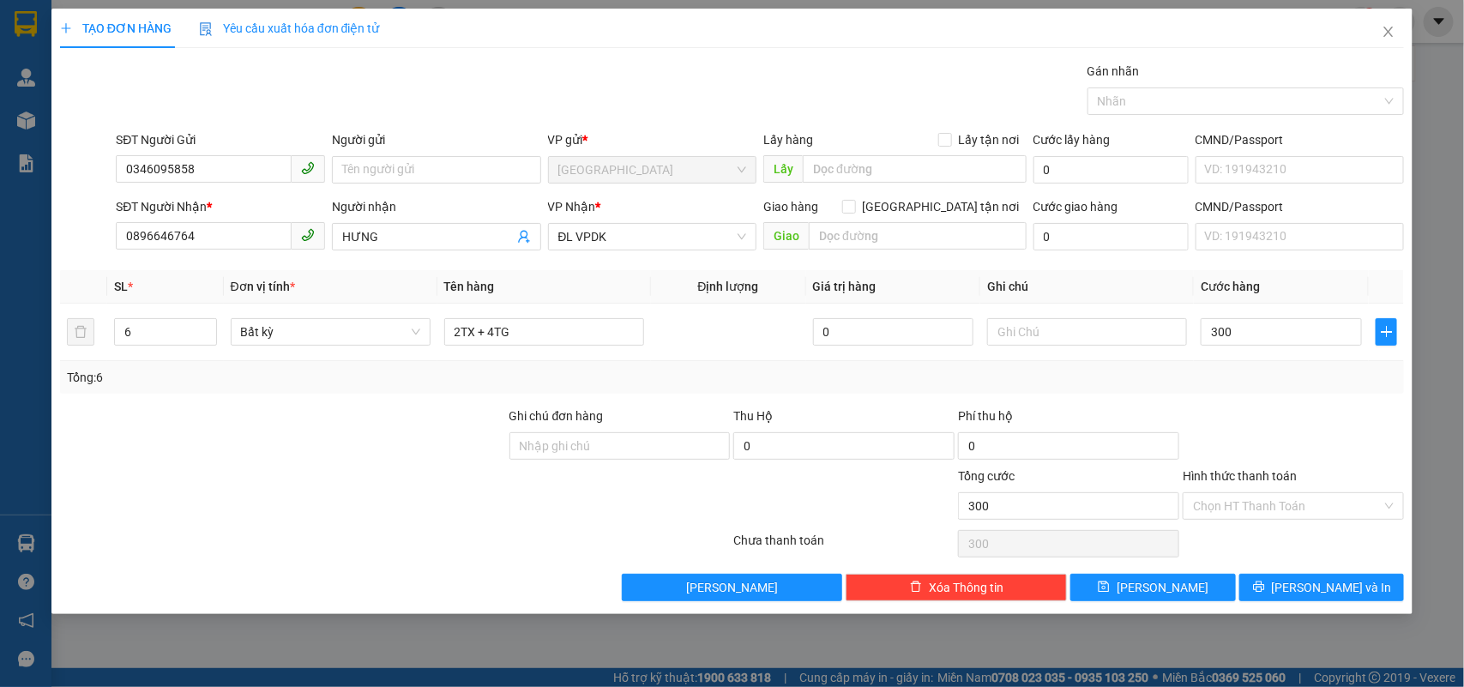
type input "300.000"
click at [1330, 425] on div at bounding box center [1293, 437] width 225 height 60
click at [1325, 581] on span "[PERSON_NAME] và In" at bounding box center [1332, 587] width 120 height 19
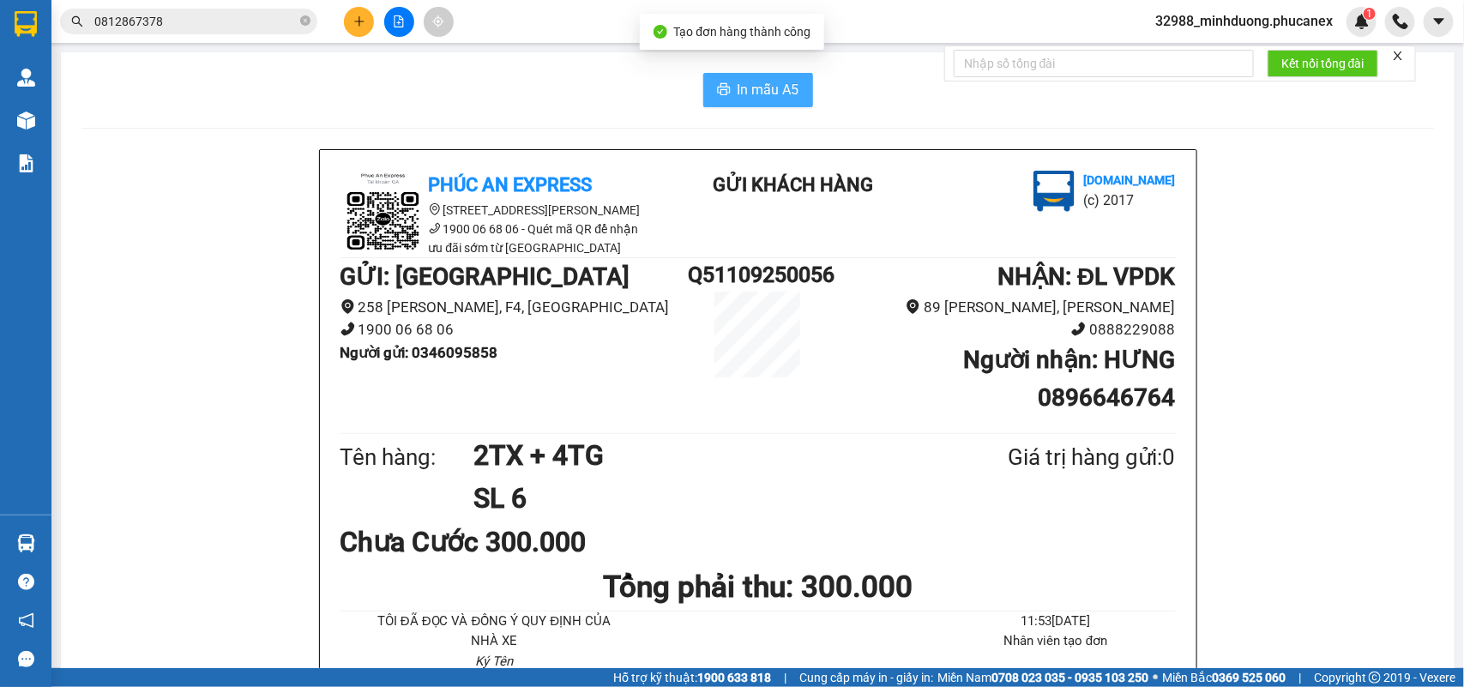
click at [718, 75] on button "In mẫu A5" at bounding box center [758, 90] width 110 height 34
click at [254, 41] on div "Kết quả tìm kiếm ( 11 ) Bộ lọc Ngày tạo đơn gần nhất Mã ĐH Trạng thái Món hàng …" at bounding box center [732, 21] width 1464 height 43
click at [254, 35] on div "Kết quả tìm kiếm ( 11 ) Bộ lọc Ngày tạo đơn gần nhất Mã ĐH Trạng thái Món hàng …" at bounding box center [167, 22] width 334 height 30
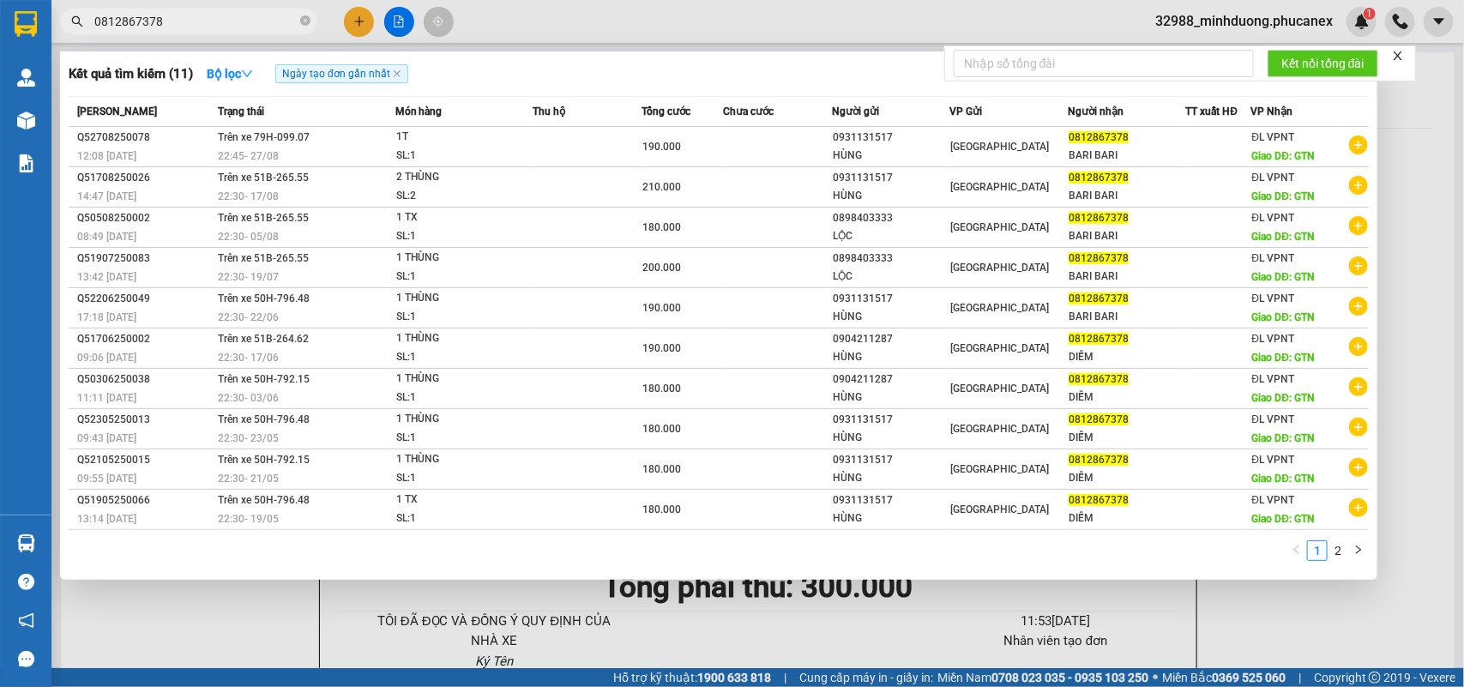
click at [257, 23] on input "0812867378" at bounding box center [195, 21] width 202 height 19
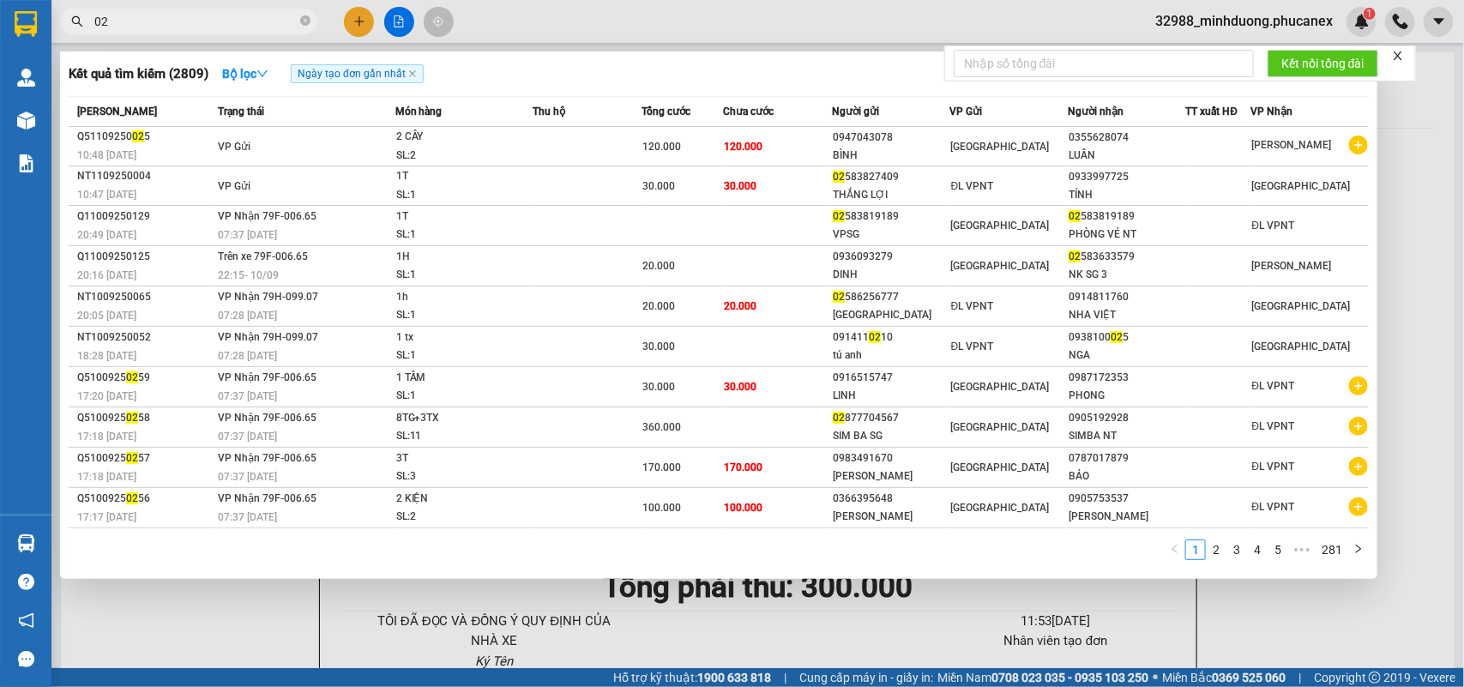
type input "0"
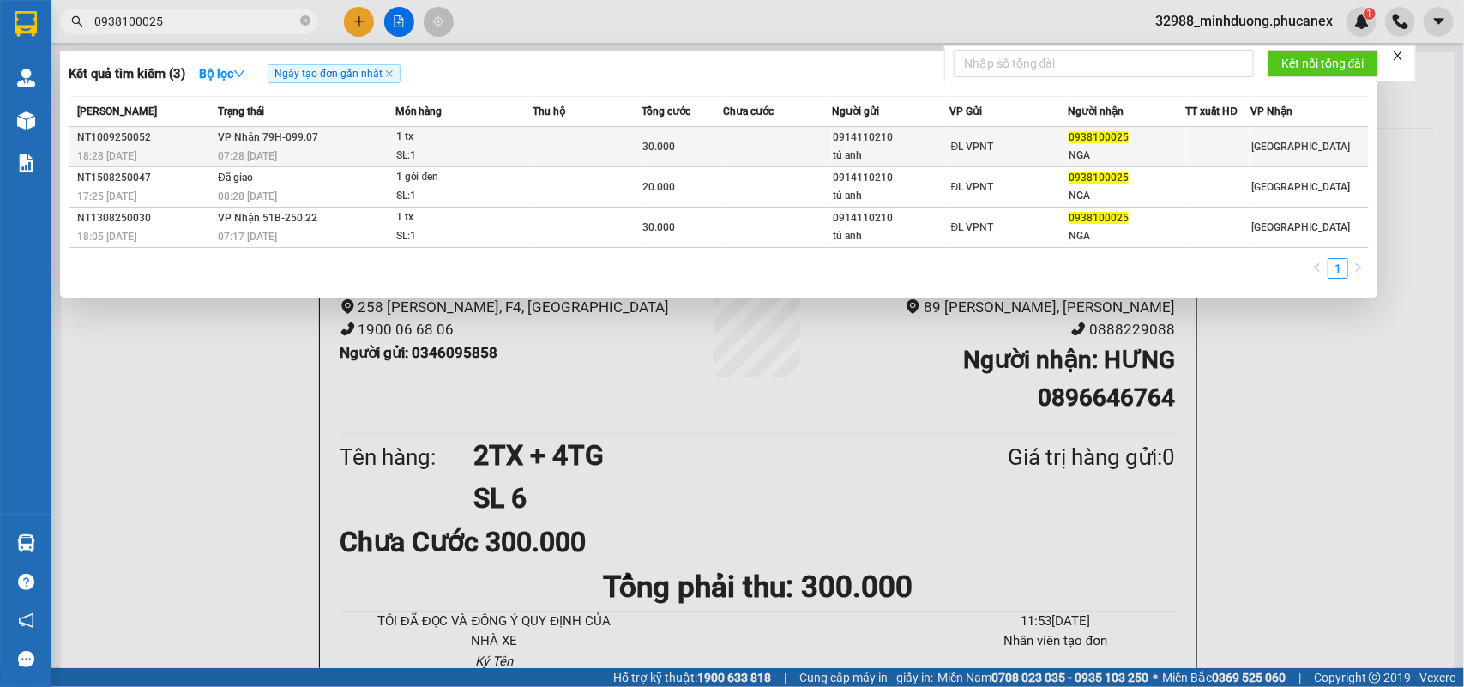
type input "0938100025"
click at [545, 148] on td at bounding box center [587, 147] width 109 height 40
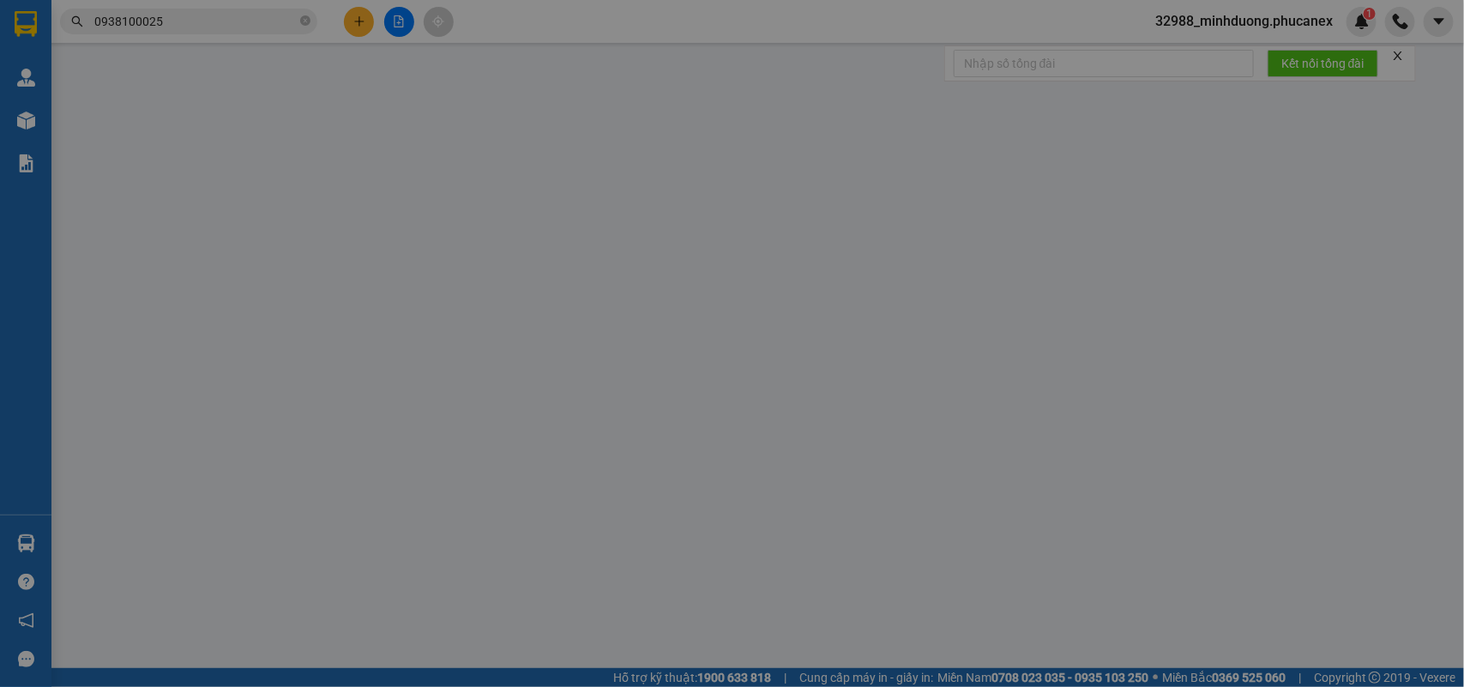
type input "0914110210"
type input "tú anh"
type input "0938100025"
type input "NGA"
type input "30.000"
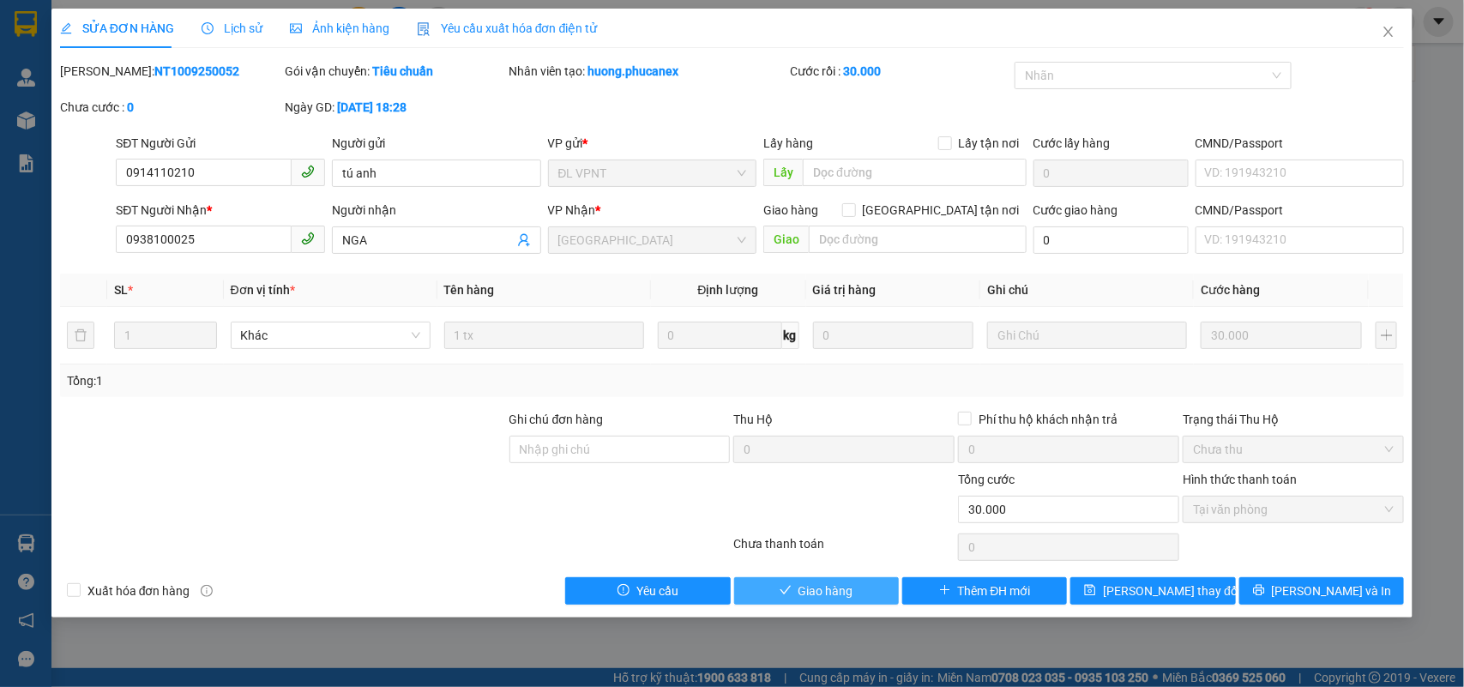
click at [755, 598] on button "Giao hàng" at bounding box center [816, 590] width 165 height 27
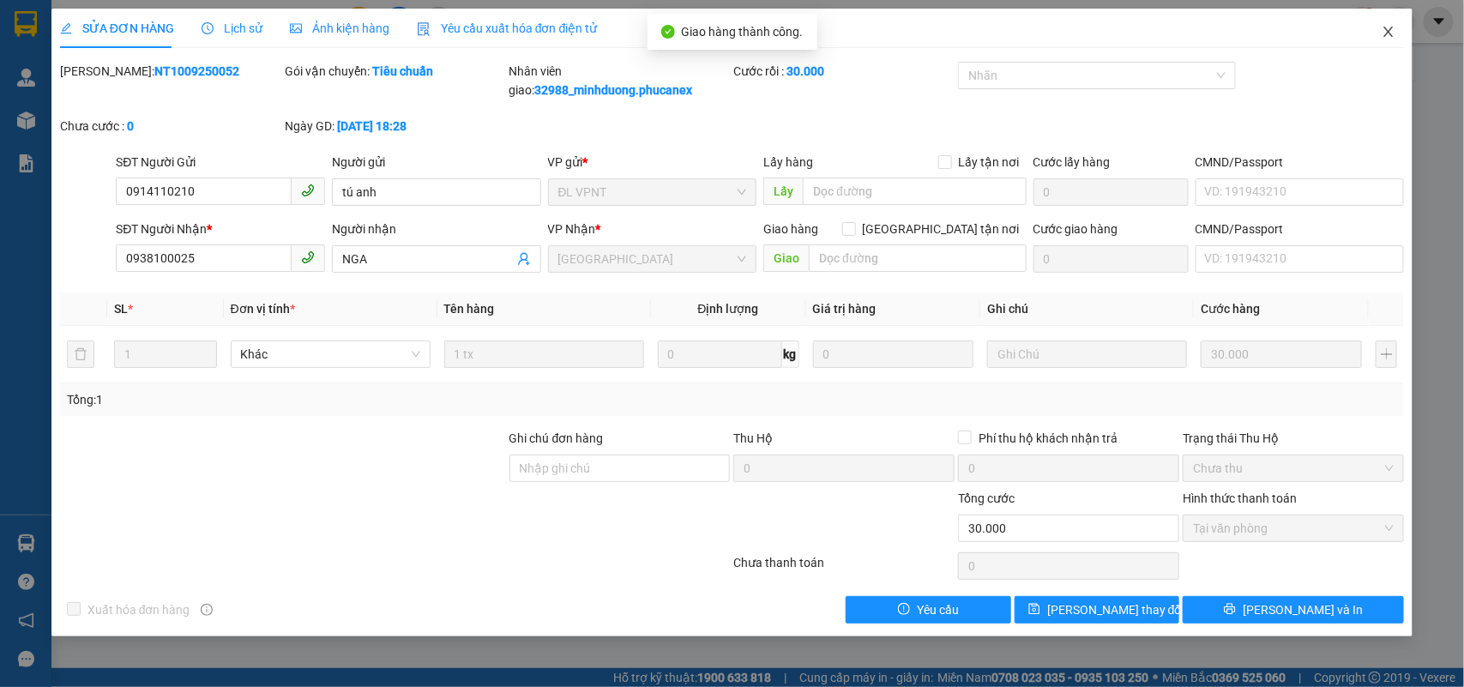
click at [1382, 34] on icon "close" at bounding box center [1389, 32] width 14 height 14
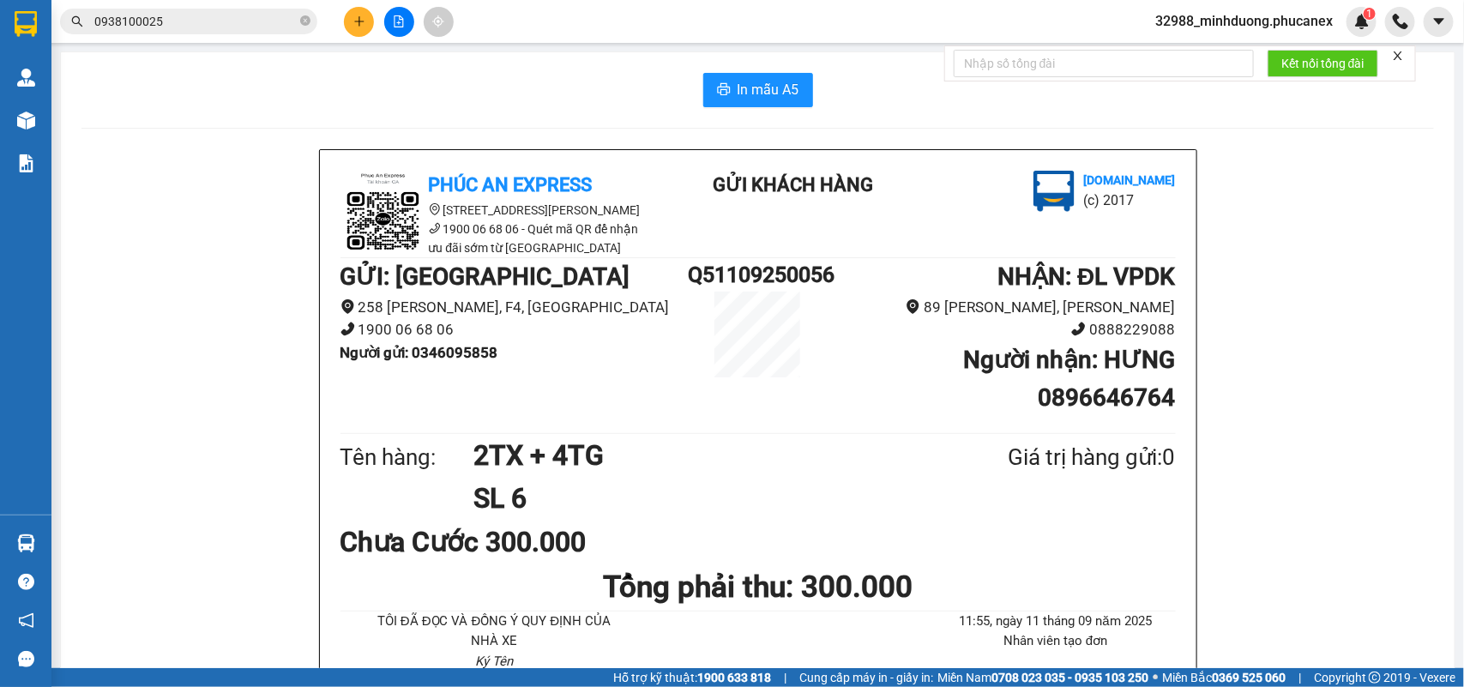
drag, startPoint x: 360, startPoint y: 2, endPoint x: 362, endPoint y: 14, distance: 12.1
click at [360, 4] on div "Kết quả tìm kiếm ( 3 ) Bộ lọc Ngày tạo đơn gần nhất Mã ĐH Trạng thái Món hàng T…" at bounding box center [732, 21] width 1464 height 43
click at [362, 14] on button at bounding box center [359, 22] width 30 height 30
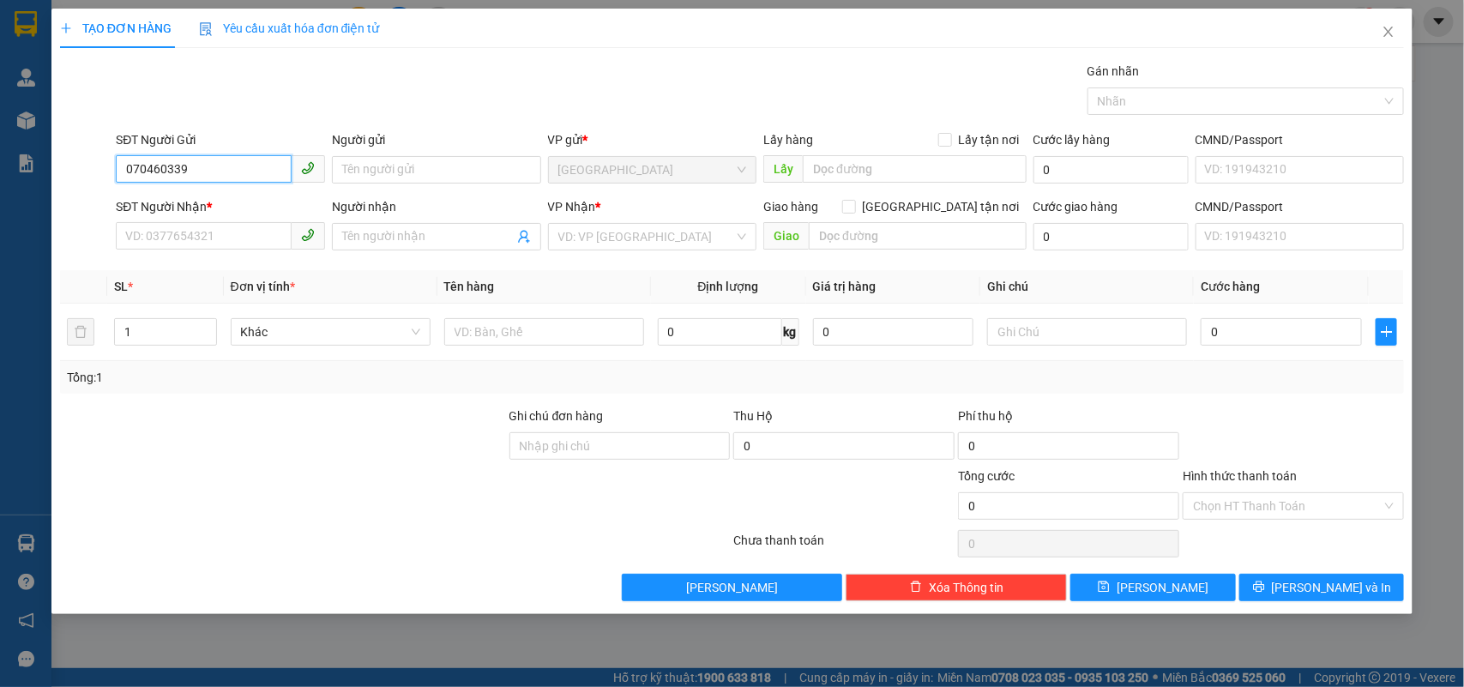
type input "0704603391"
click at [263, 213] on div "0704603391 - [PERSON_NAME]" at bounding box center [220, 205] width 189 height 19
type input "[PERSON_NAME]"
type input "0377928108"
type input "THU BỒN"
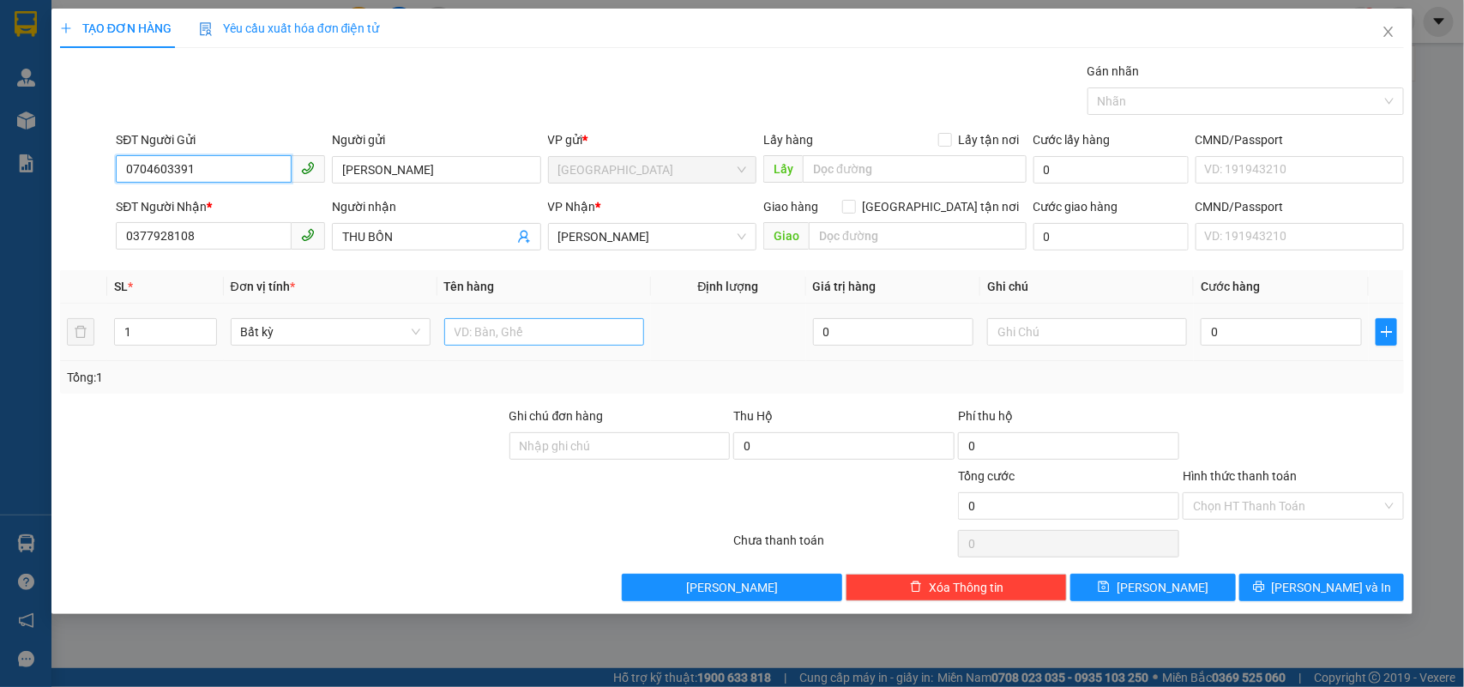
type input "0704603391"
click at [494, 328] on input "text" at bounding box center [544, 331] width 200 height 27
type input "1 CĐ"
click at [1279, 334] on input "0" at bounding box center [1281, 331] width 161 height 27
type input "03"
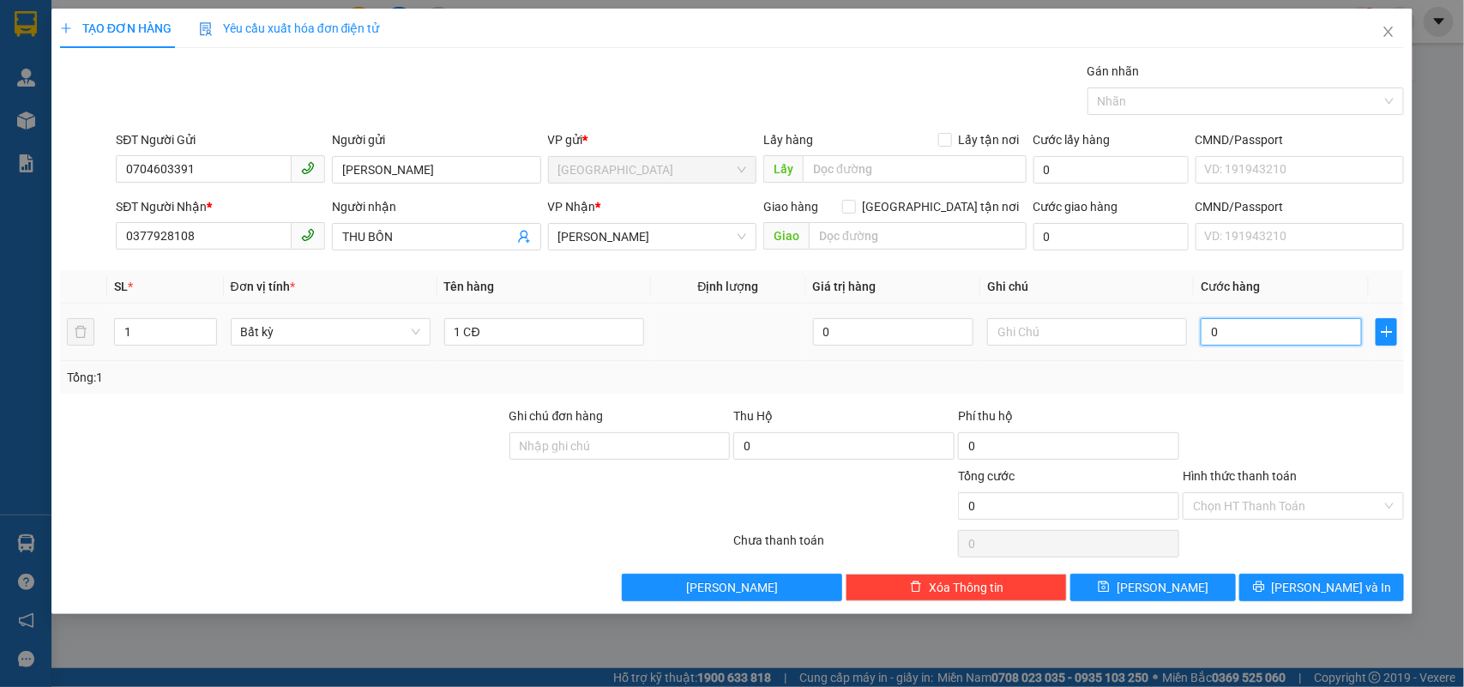
type input "3"
type input "030"
type input "30"
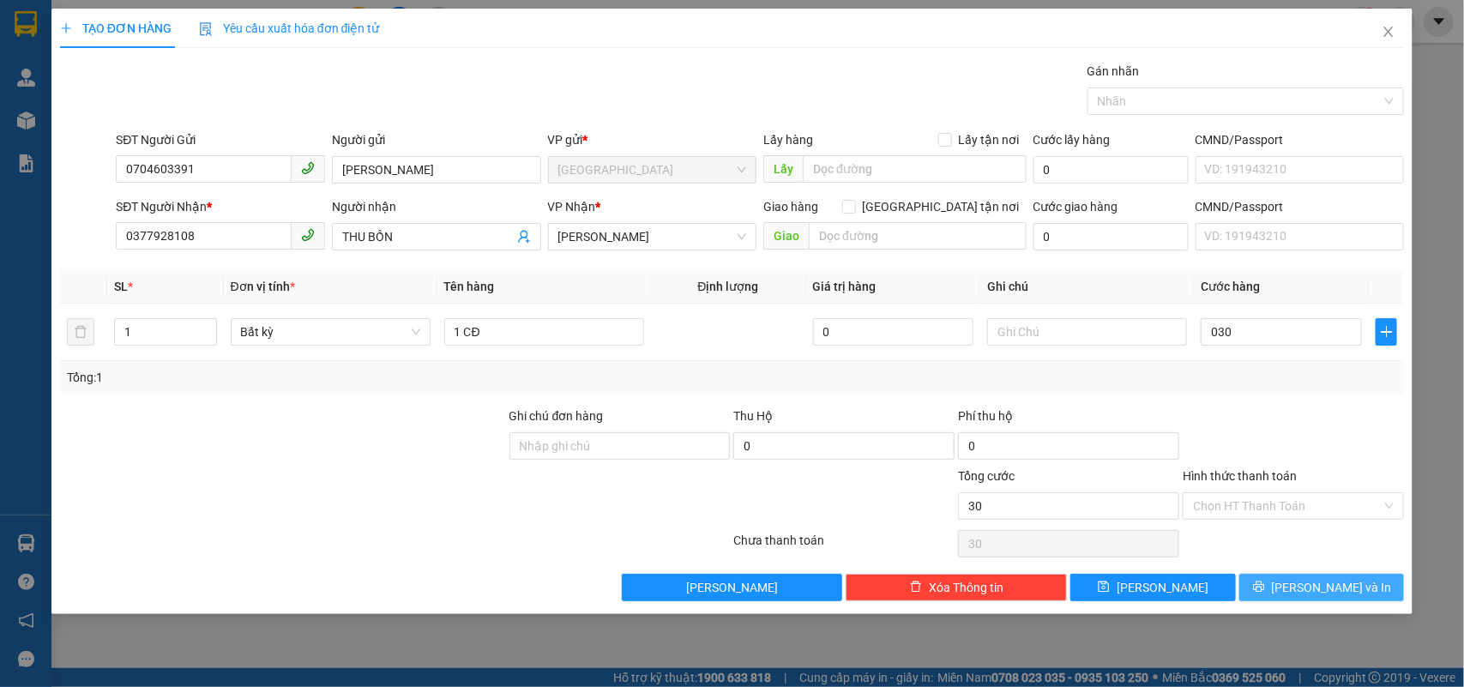
type input "30.000"
click at [1296, 575] on button "[PERSON_NAME] và In" at bounding box center [1321, 587] width 165 height 27
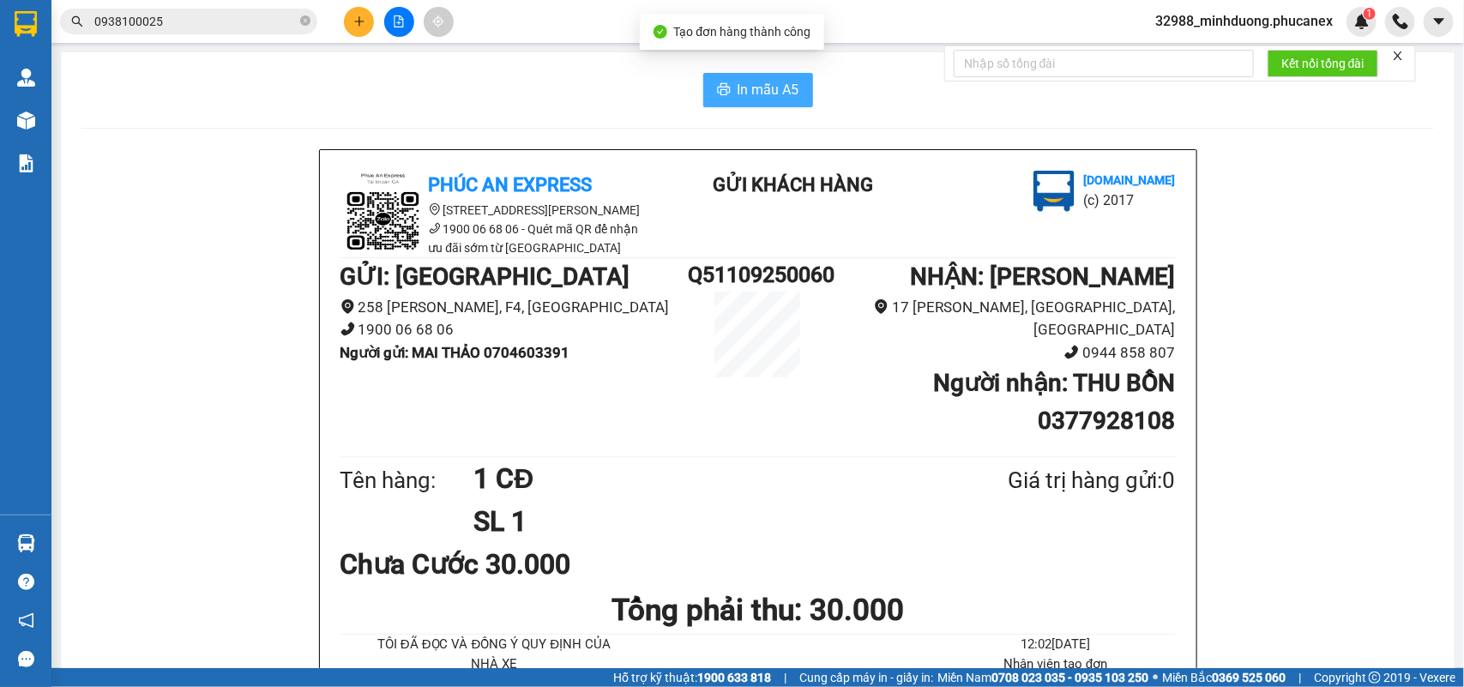
drag, startPoint x: 671, startPoint y: 60, endPoint x: 773, endPoint y: 99, distance: 109.4
click at [773, 99] on span "In mẫu A5" at bounding box center [769, 89] width 62 height 21
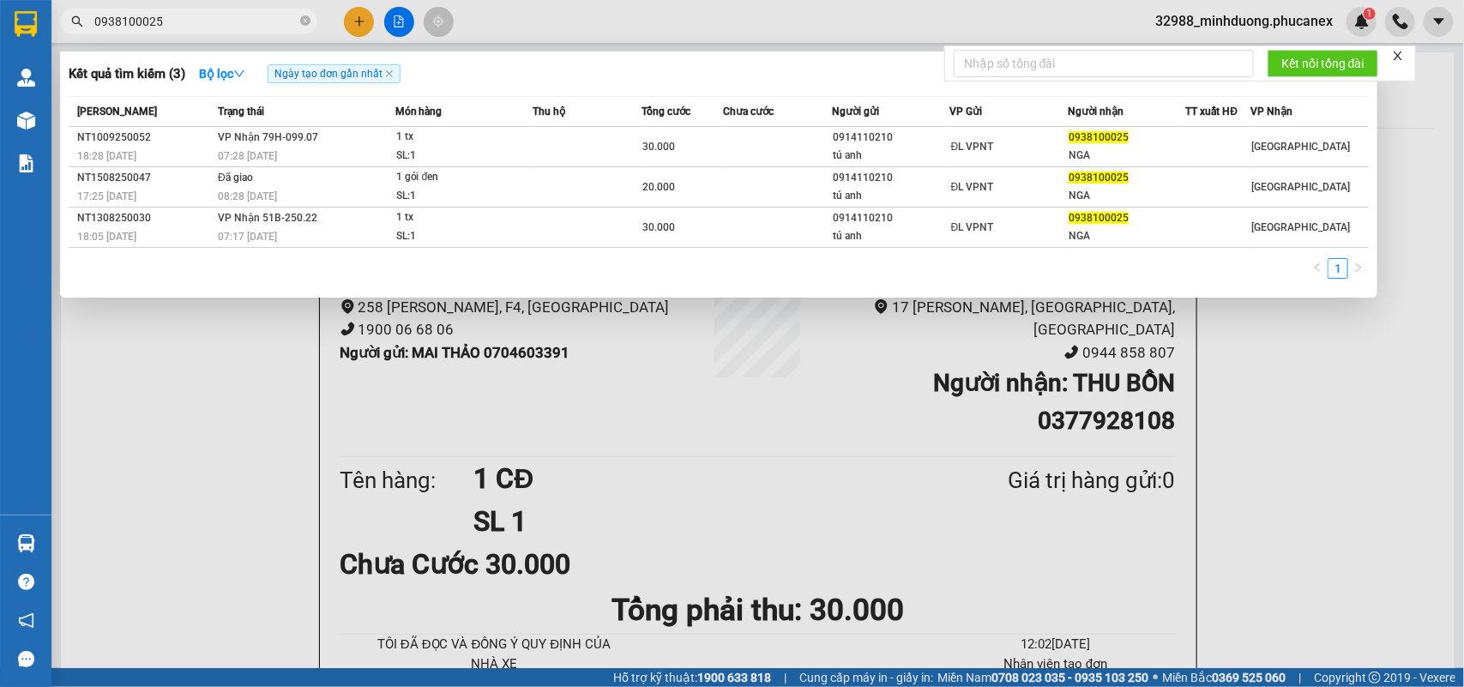
click at [260, 26] on input "0938100025" at bounding box center [195, 21] width 202 height 19
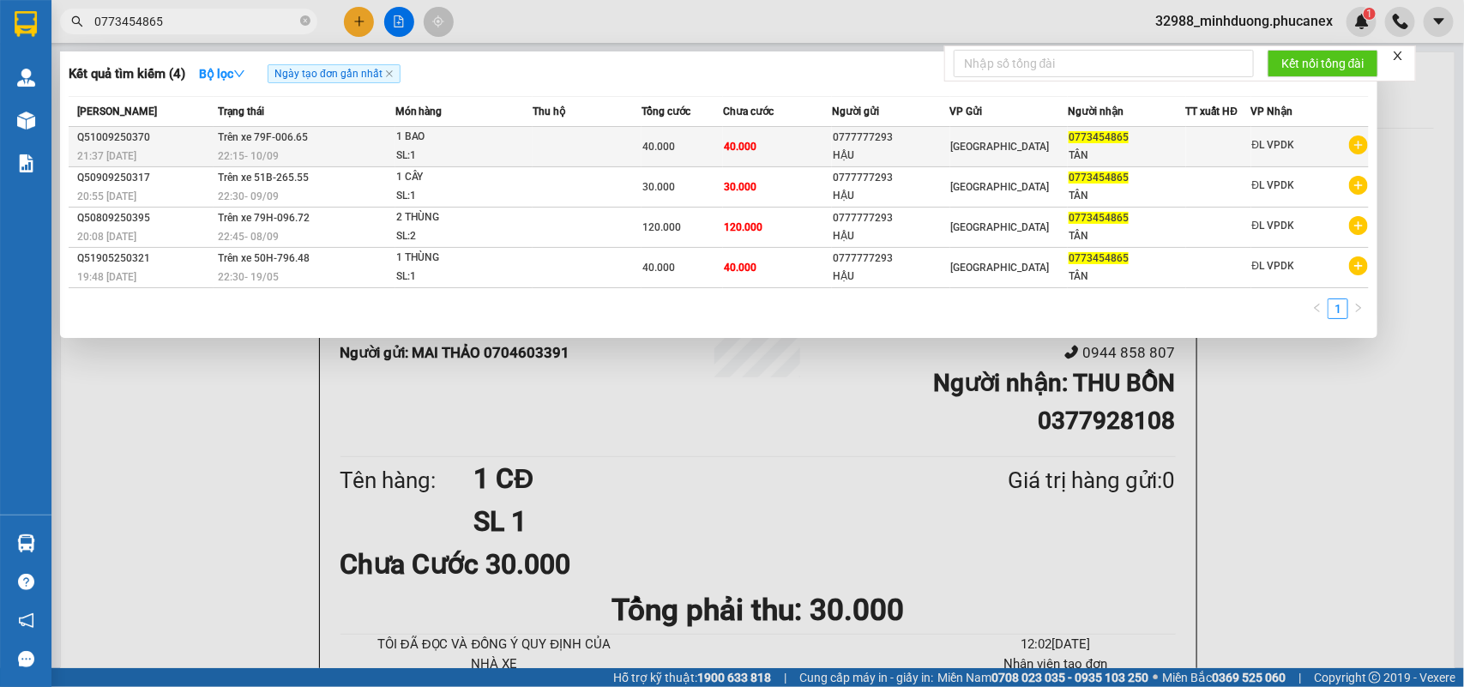
type input "0773454865"
click at [399, 156] on div "SL: 1" at bounding box center [460, 156] width 129 height 19
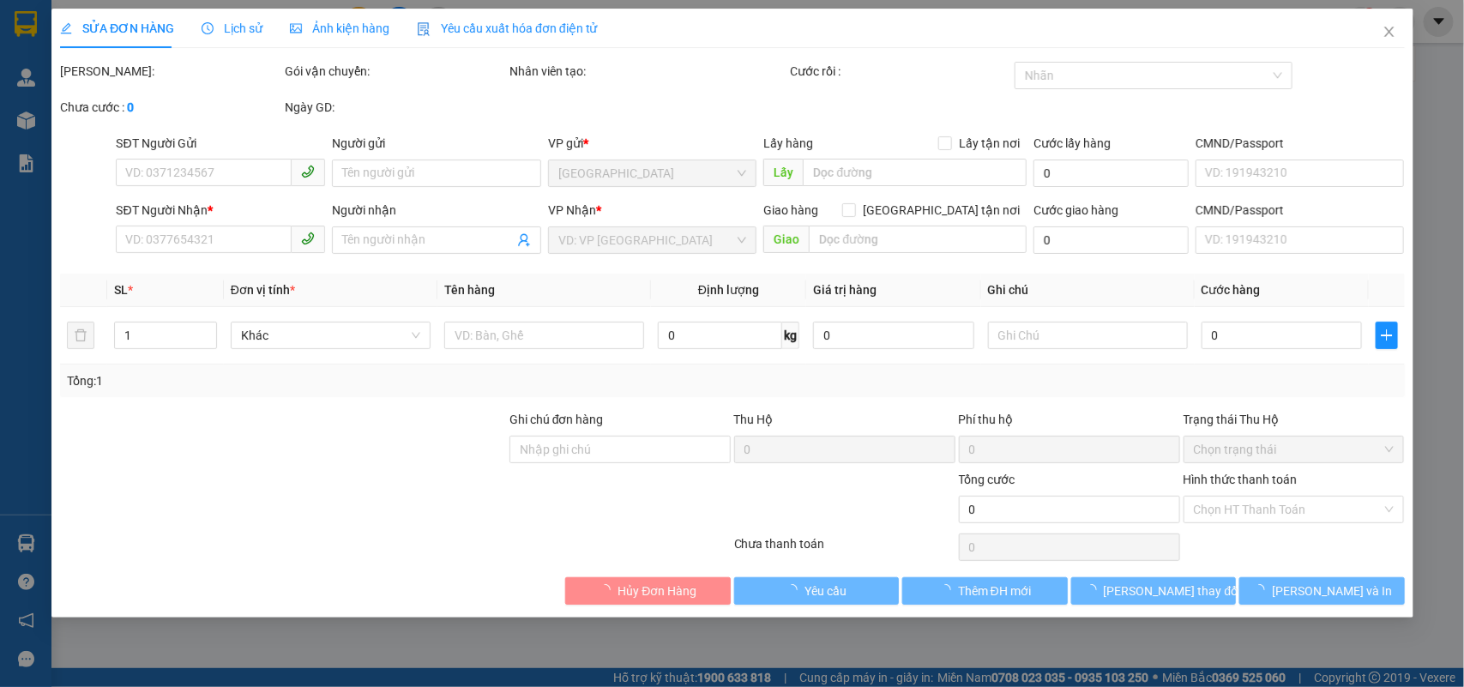
type input "0777777293"
type input "HẬU"
type input "0773454865"
type input "TÂN"
type input "40.000"
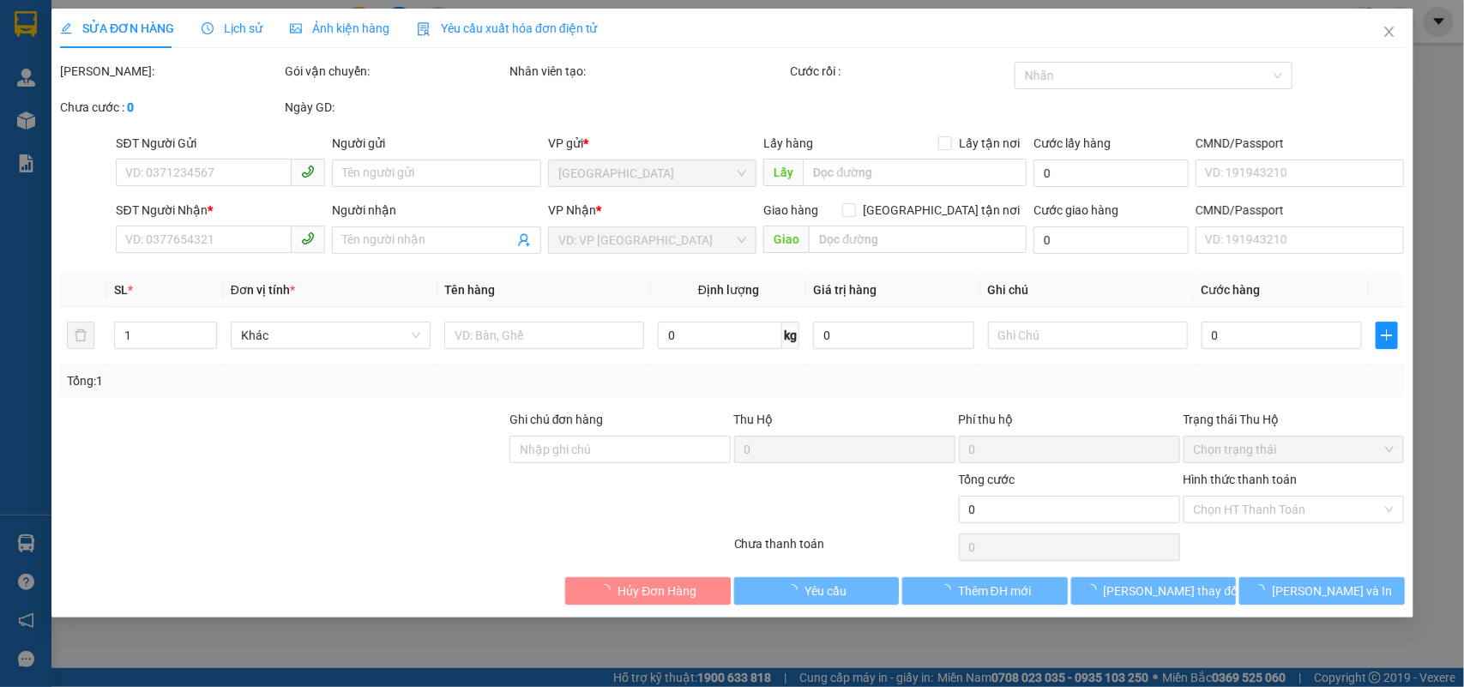
type input "40.000"
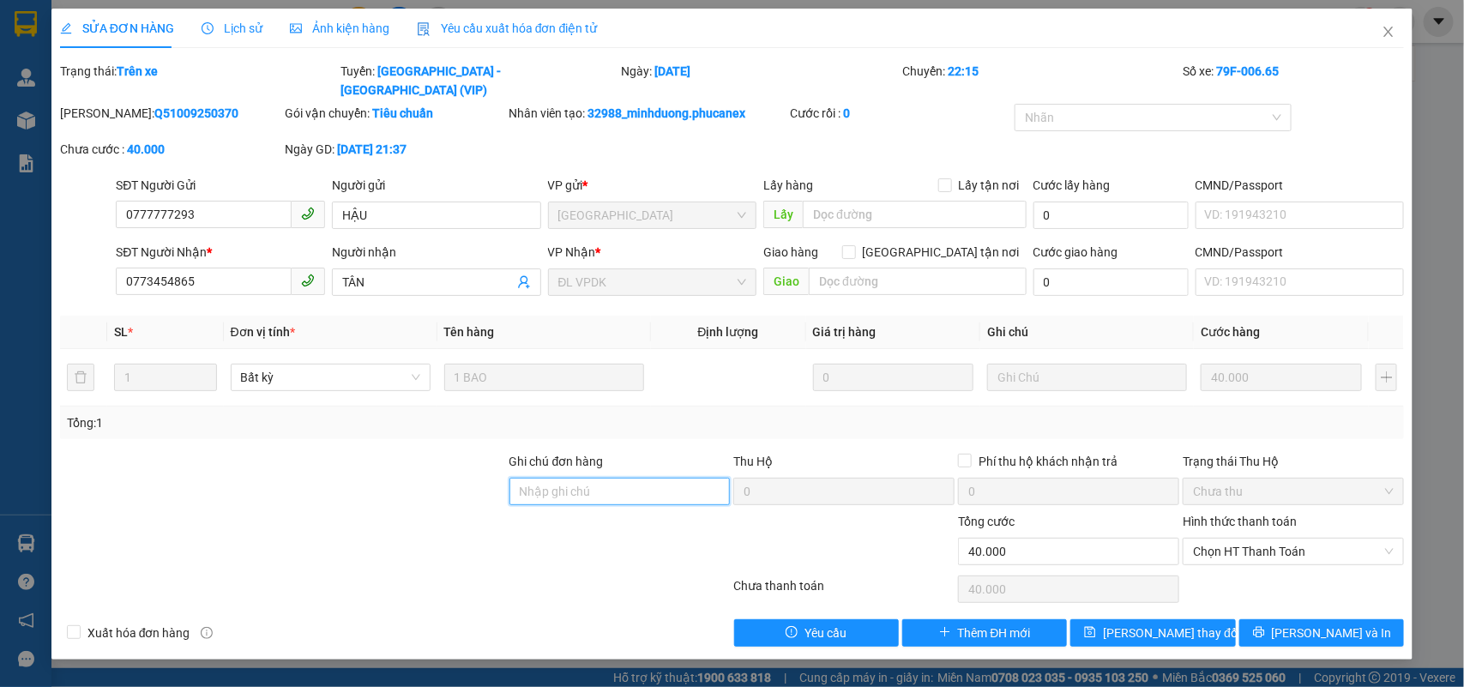
click at [576, 478] on input "Ghi chú đơn hàng" at bounding box center [619, 491] width 221 height 27
click at [626, 478] on input "0773447924" at bounding box center [619, 491] width 221 height 27
drag, startPoint x: 585, startPoint y: 474, endPoint x: 416, endPoint y: 457, distance: 169.8
click at [419, 457] on div "Ghi chú đơn hàng 0773447924 - TY Thu Hộ 0 Phí thu hộ khách nhận trả 0 Trạng thá…" at bounding box center [732, 482] width 1348 height 60
type input "0773447924 - TY"
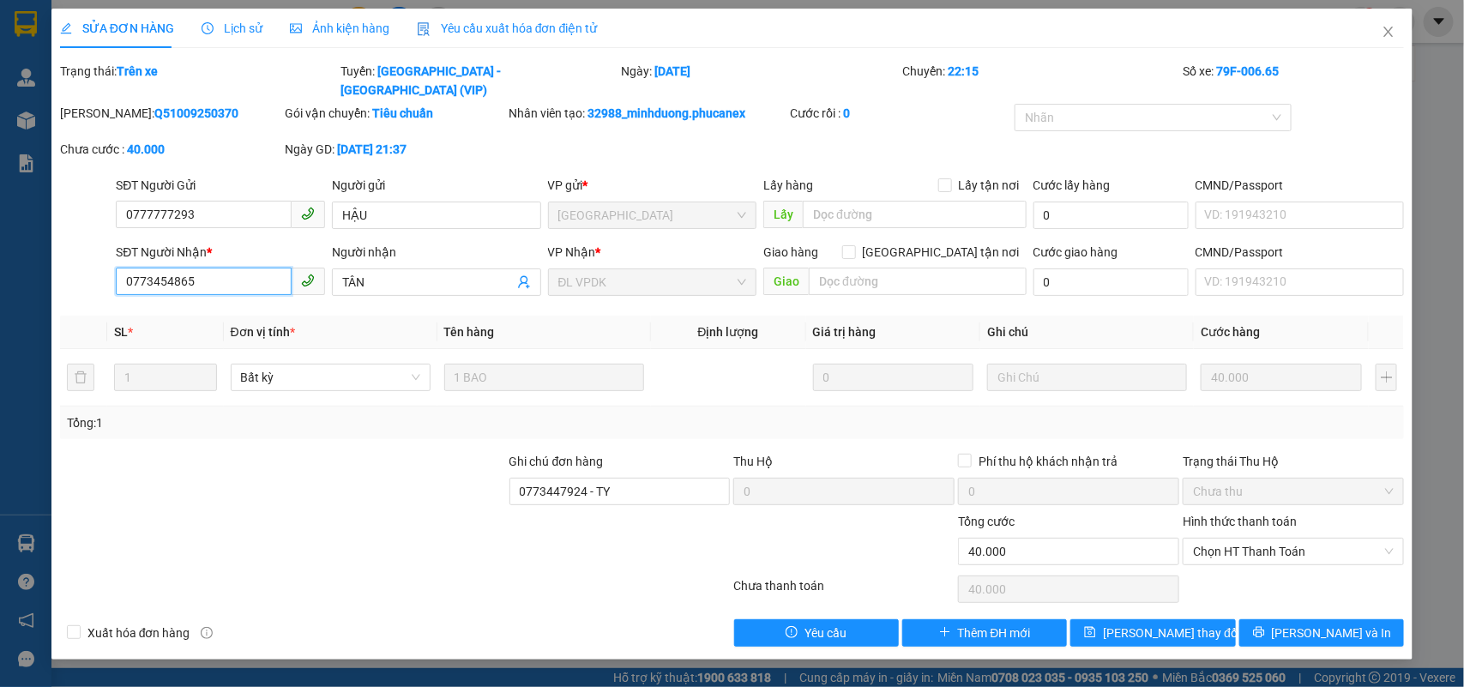
click at [211, 268] on input "0773454865" at bounding box center [204, 281] width 176 height 27
paste input "47924"
type input "0773447924"
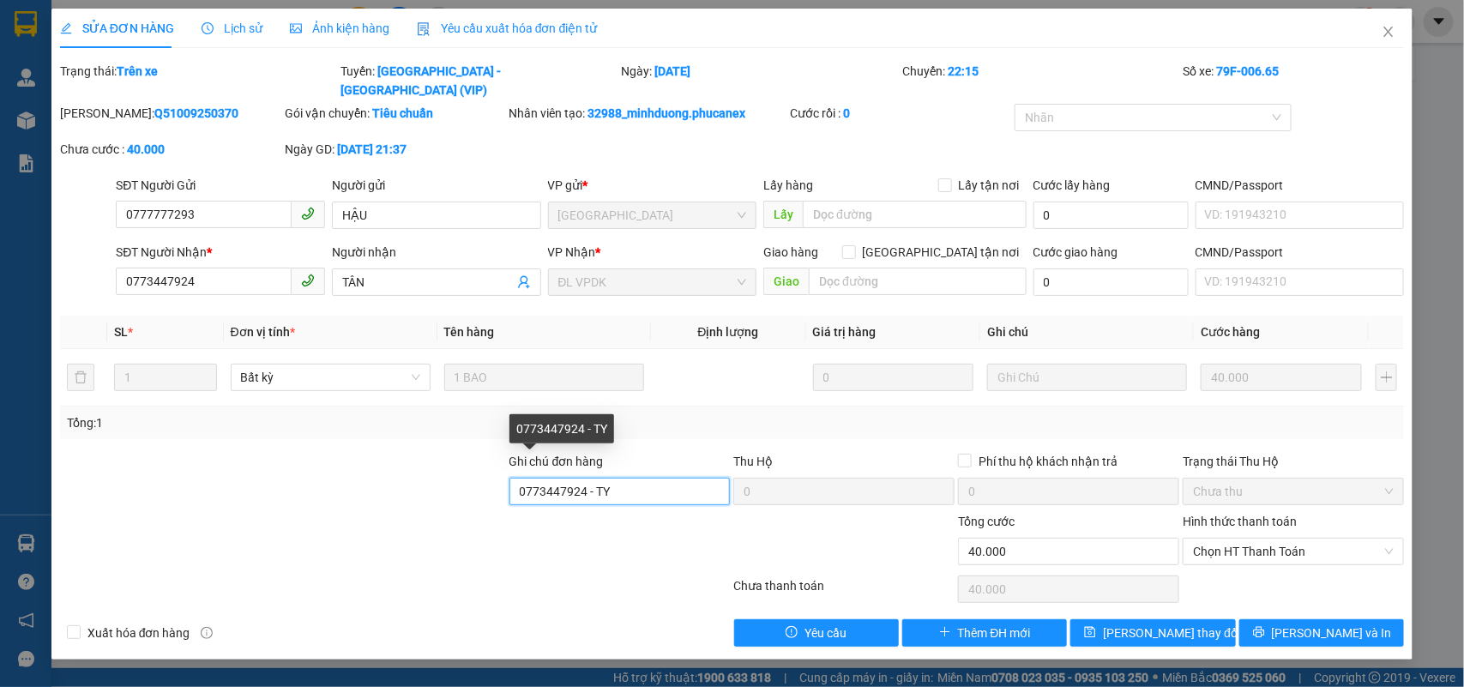
drag, startPoint x: 632, startPoint y: 468, endPoint x: 619, endPoint y: 468, distance: 12.9
click at [619, 478] on input "0773447924 - TY" at bounding box center [619, 491] width 221 height 27
click at [421, 273] on input "TÂN" at bounding box center [428, 282] width 172 height 19
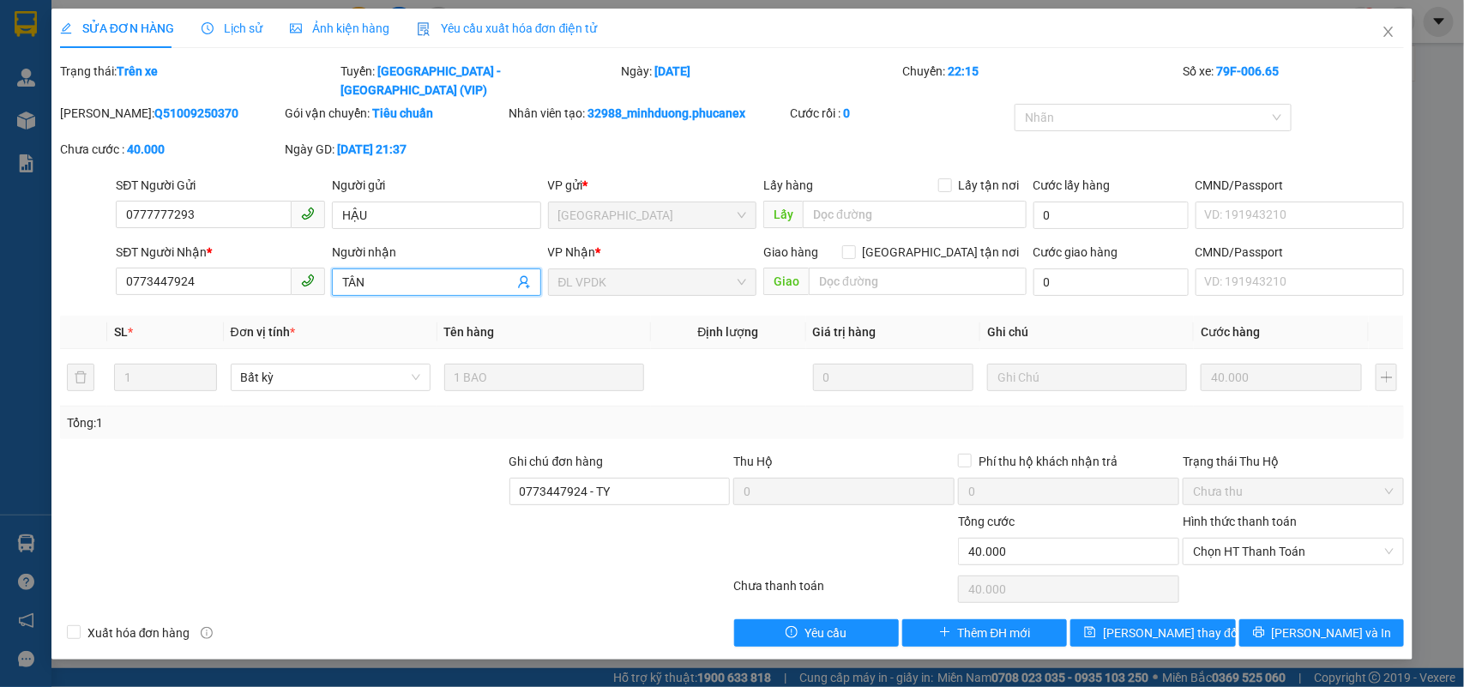
click at [421, 273] on input "TÂN" at bounding box center [428, 282] width 172 height 19
click at [420, 273] on input "TÂN" at bounding box center [428, 282] width 172 height 19
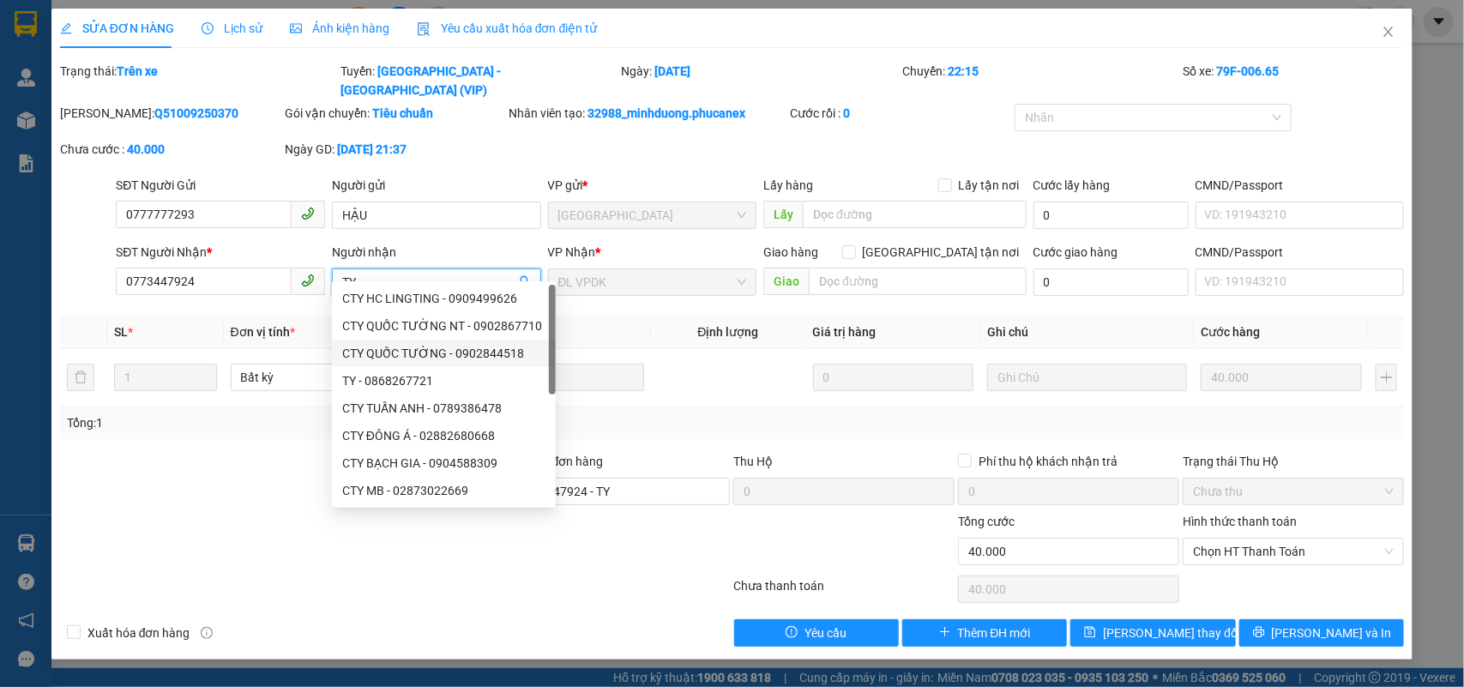
click at [225, 413] on div "Tổng: 1" at bounding box center [316, 422] width 499 height 19
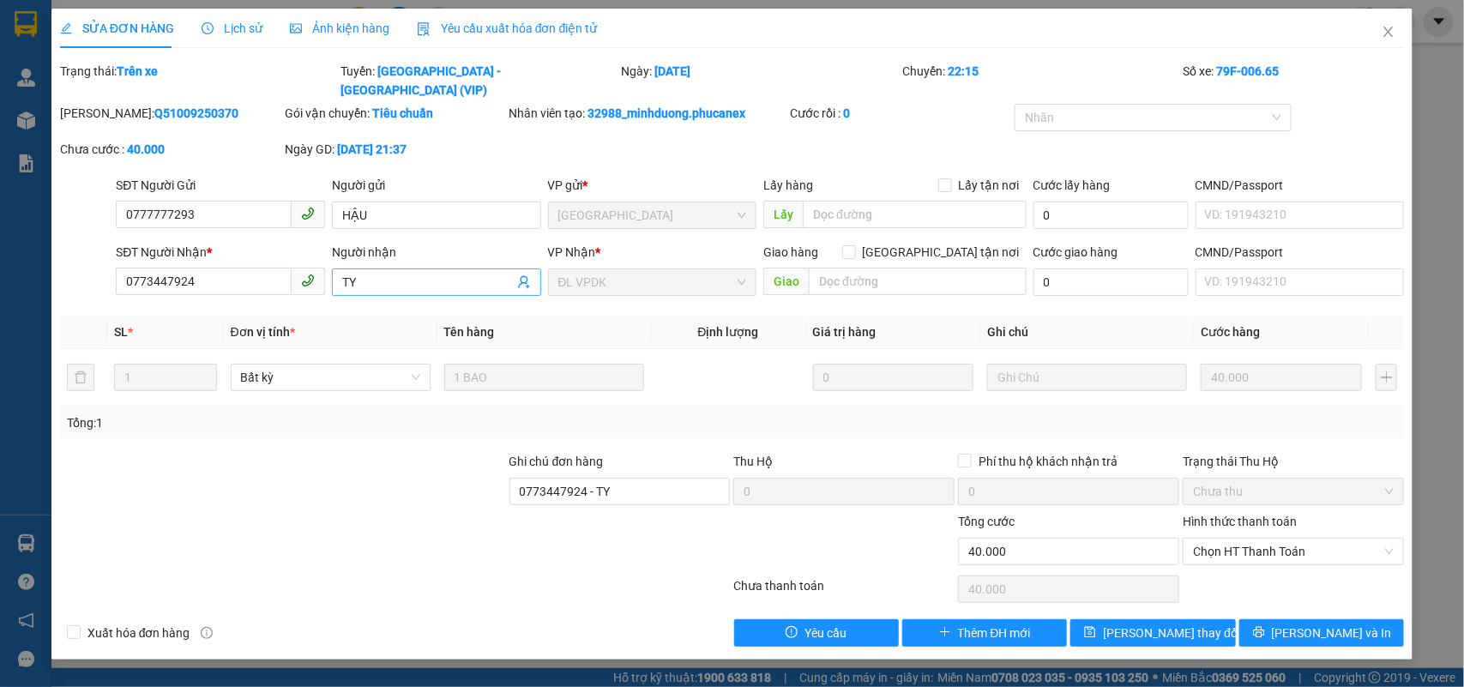
click at [394, 273] on input "TY" at bounding box center [428, 282] width 172 height 19
type input "TY VỀ [GEOGRAPHIC_DATA]"
click at [624, 478] on input "0773447924 - TY" at bounding box center [619, 491] width 221 height 27
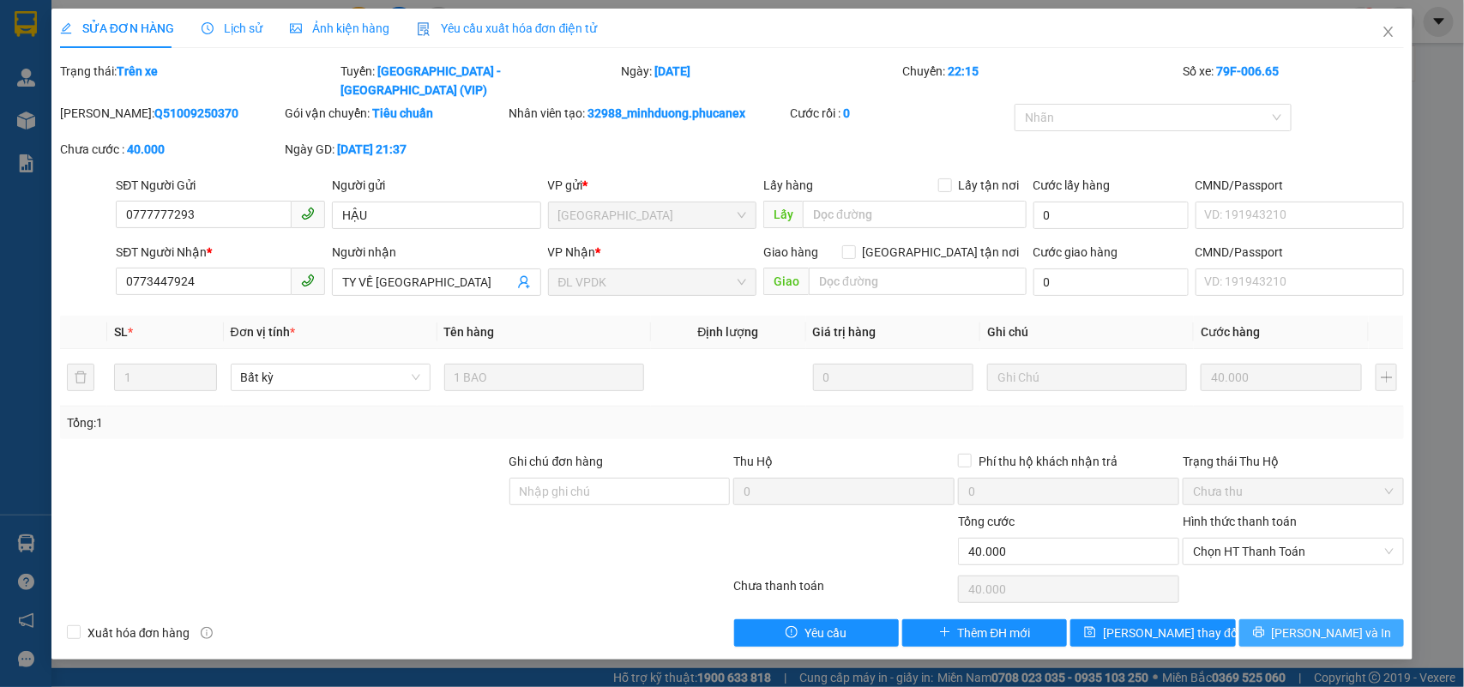
click at [1275, 619] on button "[PERSON_NAME] và In" at bounding box center [1321, 632] width 165 height 27
